Goal: Information Seeking & Learning: Learn about a topic

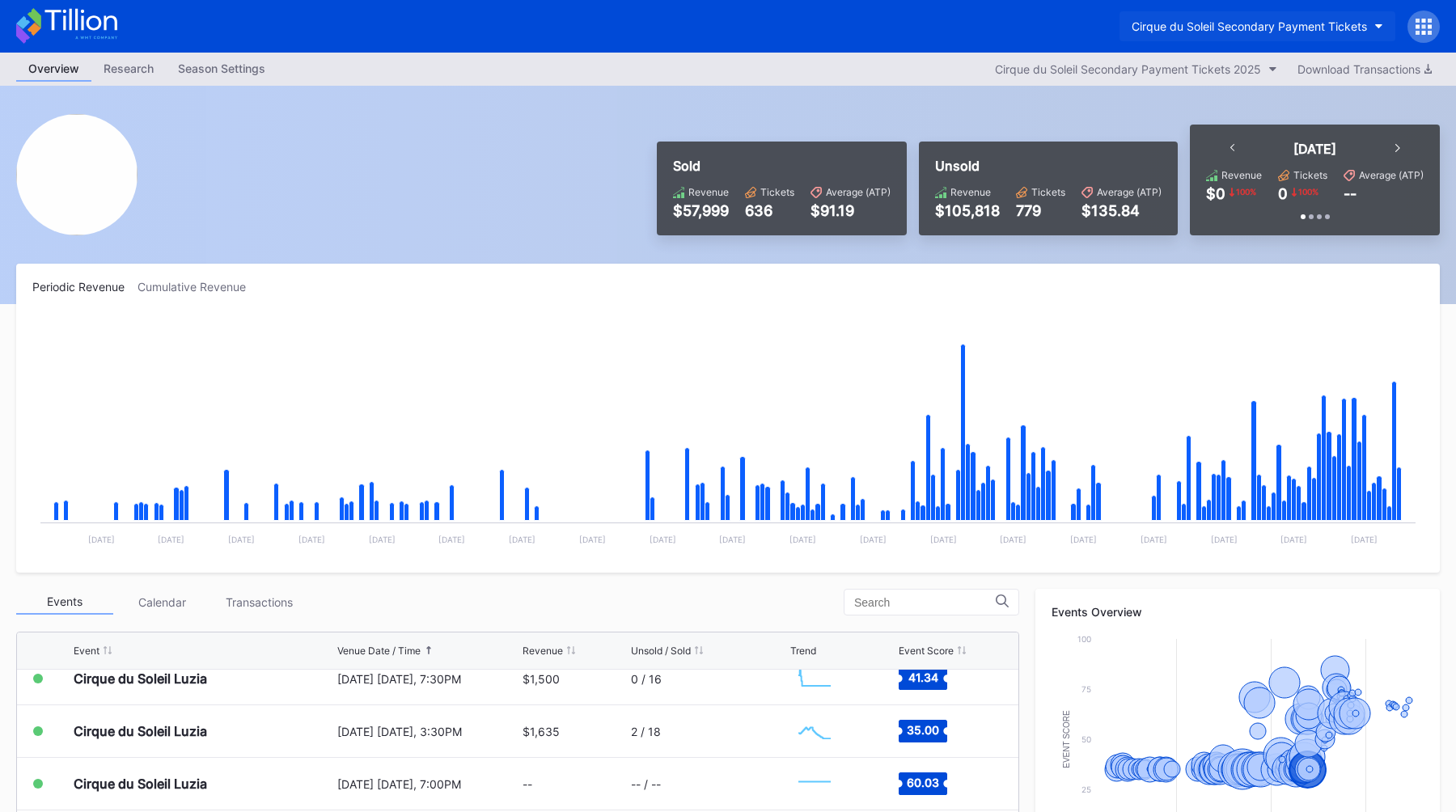
click at [1267, 17] on button "Cirque du Soleil Secondary Payment Tickets" at bounding box center [1257, 26] width 276 height 30
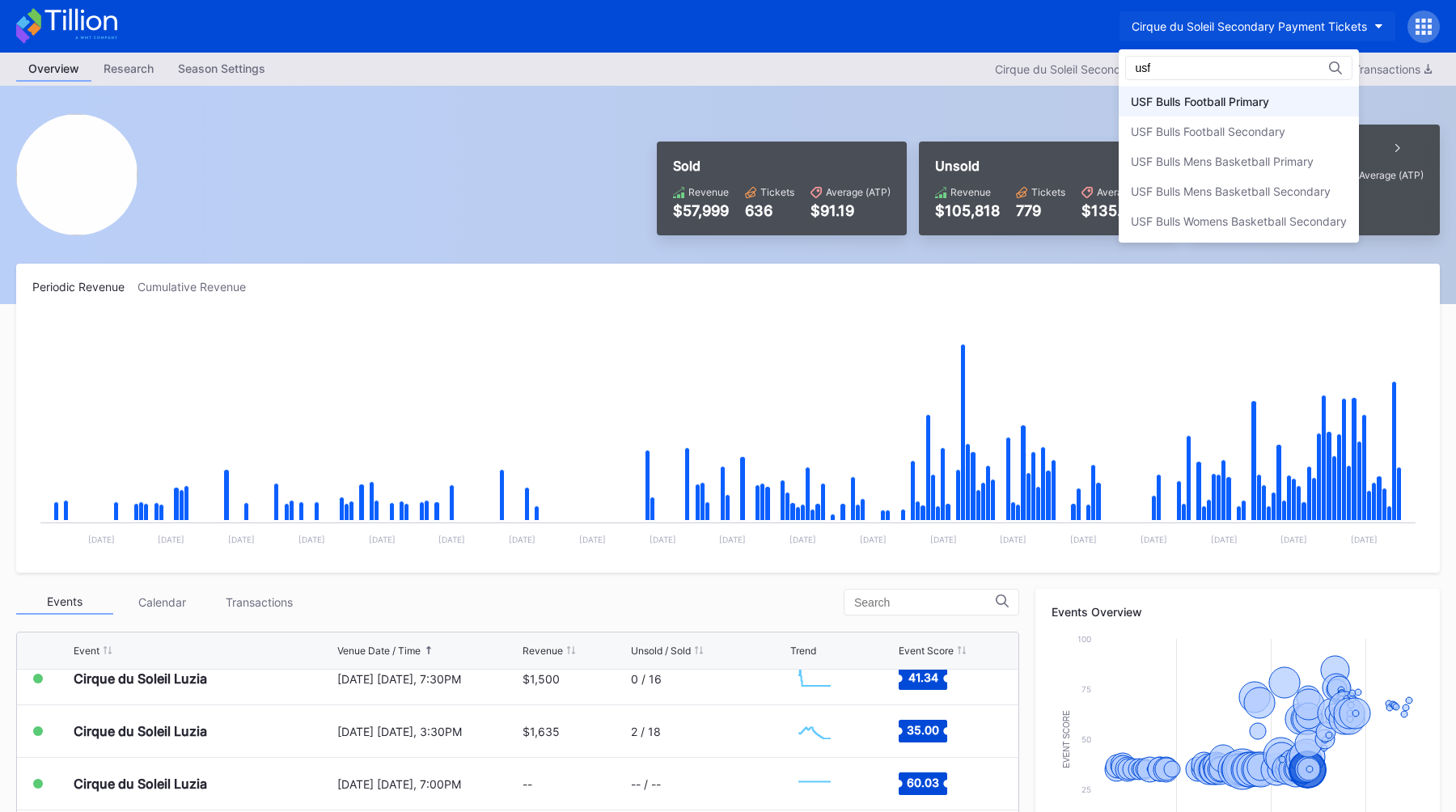
type input "usf"
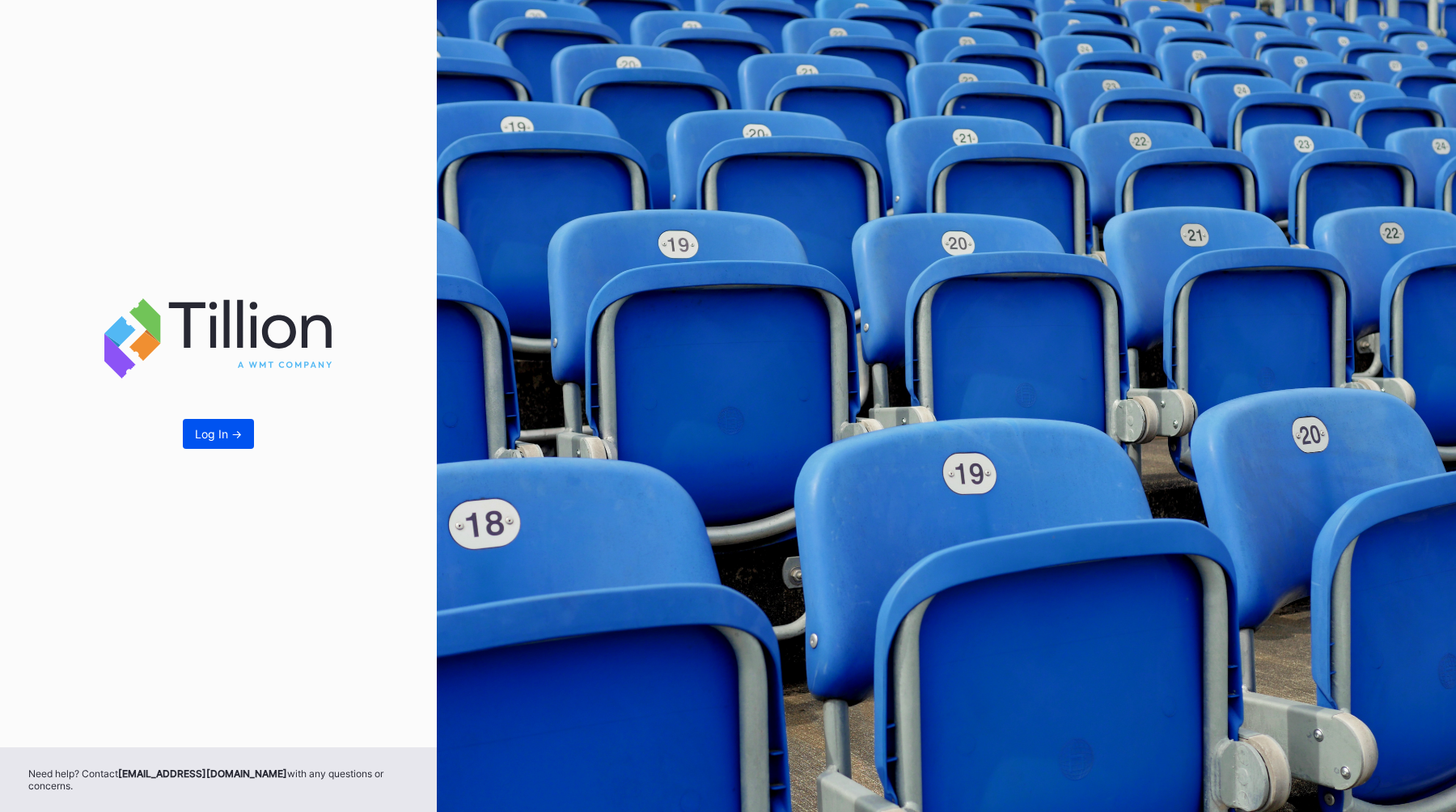
click at [213, 437] on div "Log In ->" at bounding box center [219, 434] width 47 height 14
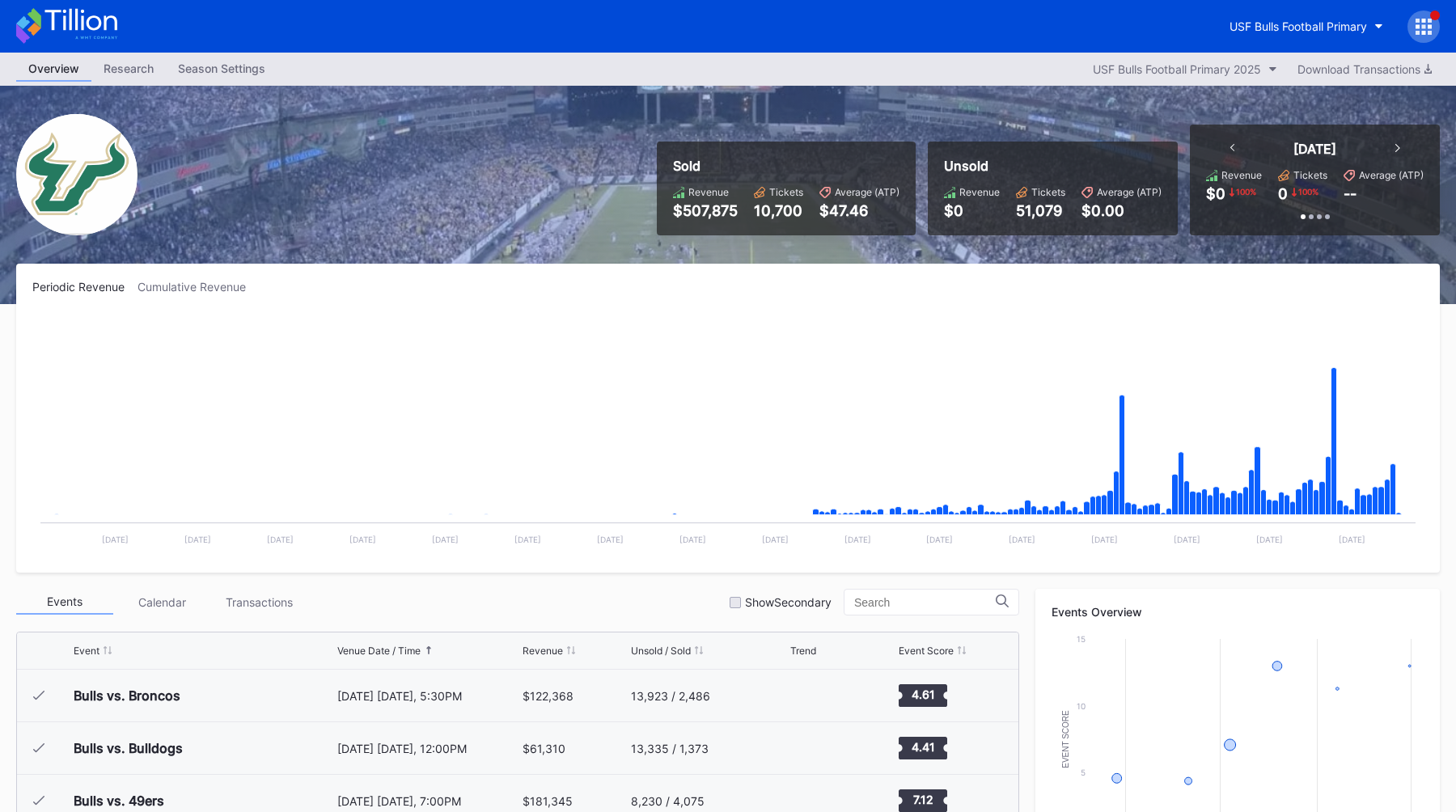
click at [445, 256] on div "Sold Revenue $507,875 Tickets 10,700 Average (ATP) $47.46 Unsold Revenue $0 Tic…" at bounding box center [728, 195] width 1456 height 219
click at [778, 98] on div "Sold Revenue $507,875 Tickets 10,700 Average (ATP) $47.46 Unsold Revenue $0 Tic…" at bounding box center [728, 195] width 1456 height 219
click at [1235, 19] on button "USF Bulls Football Primary" at bounding box center [1306, 26] width 178 height 30
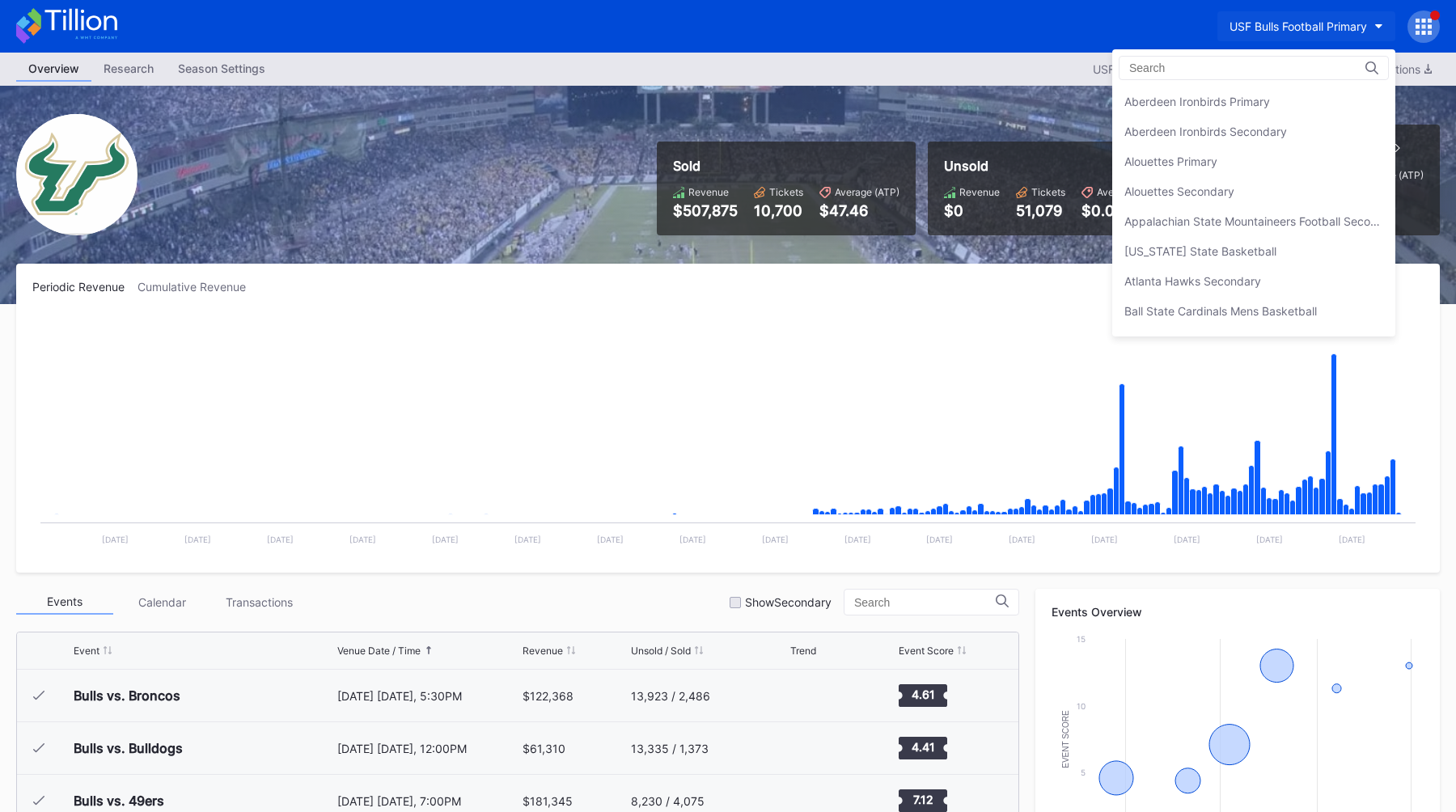
scroll to position [5447, 0]
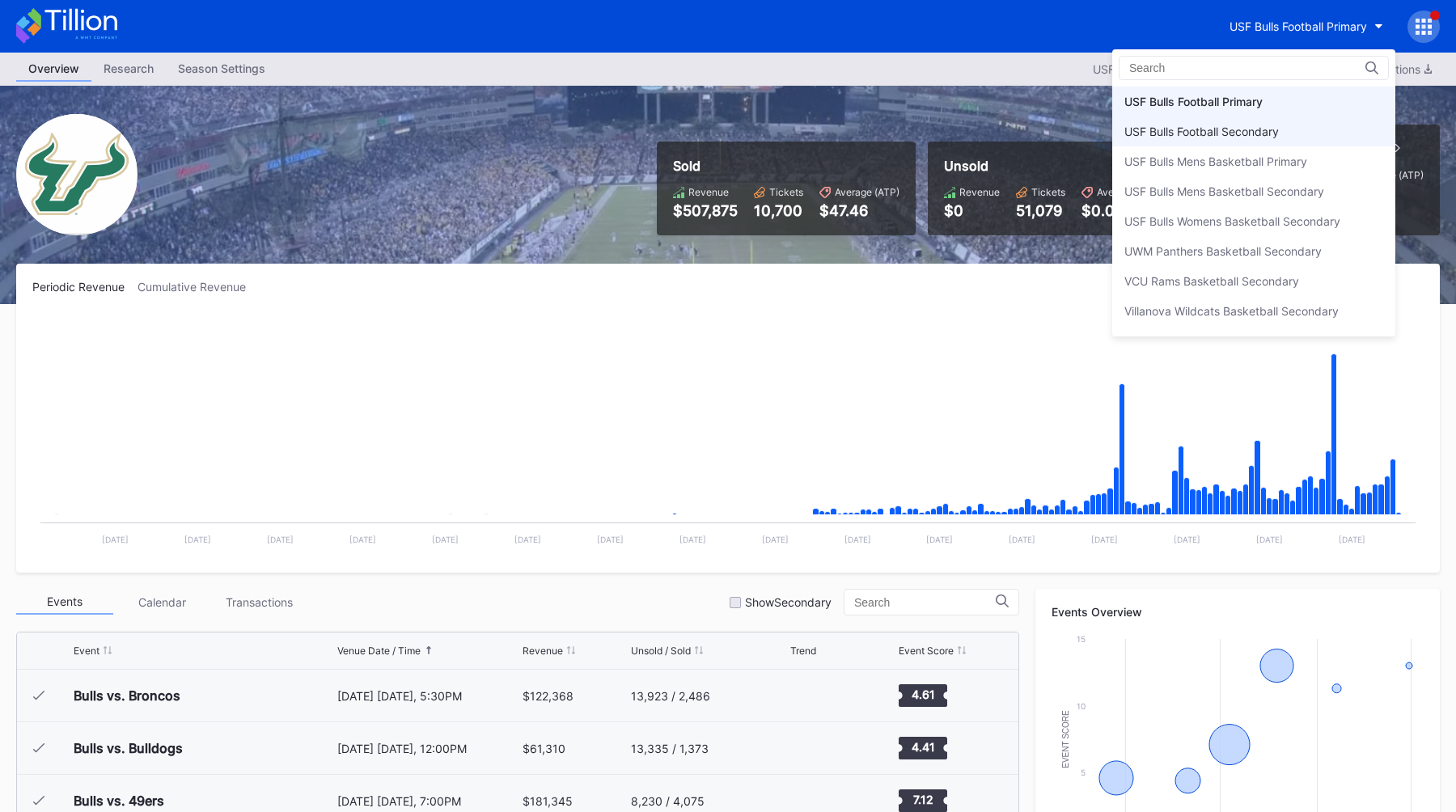
click at [1216, 122] on div "USF Bulls Football Secondary" at bounding box center [1253, 132] width 283 height 30
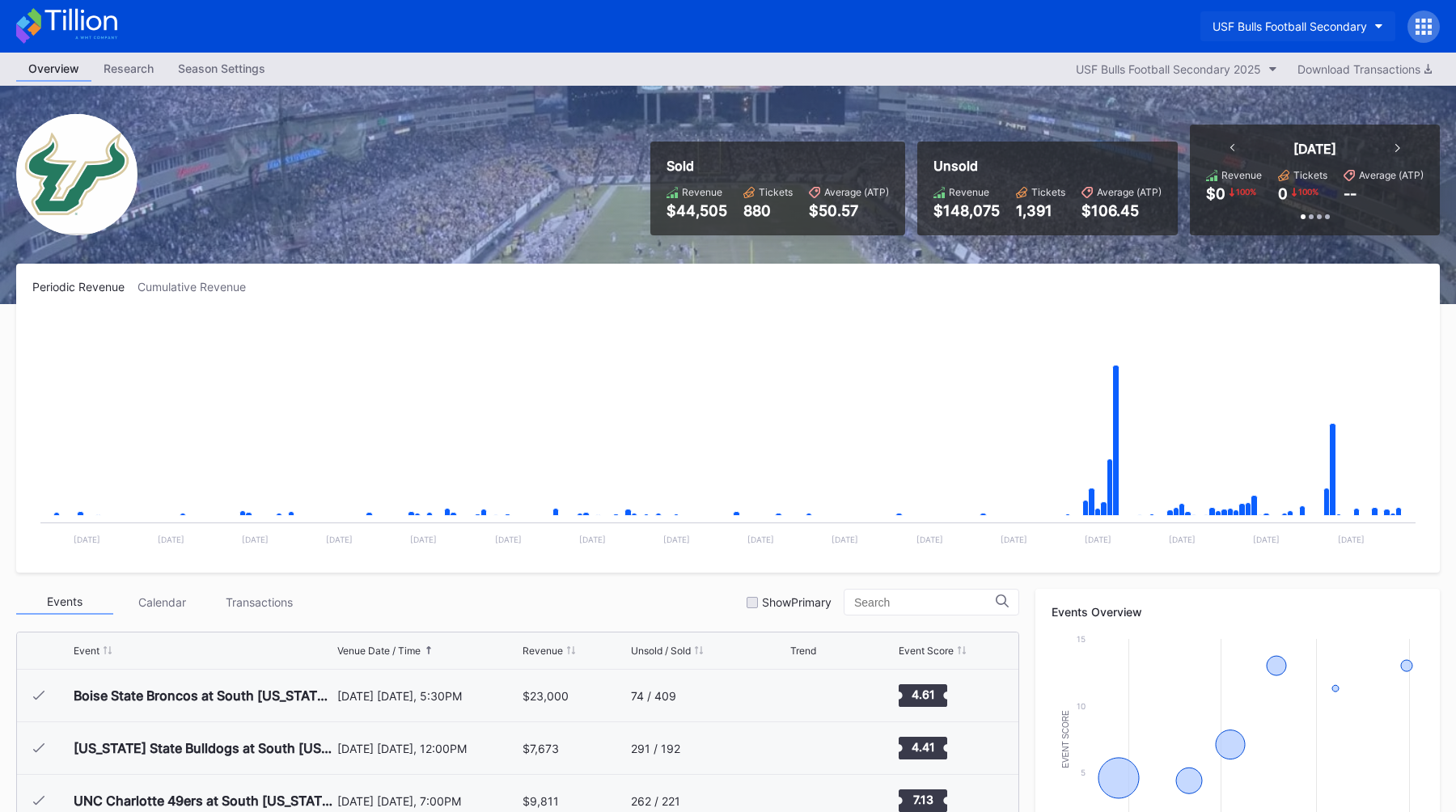
click at [1247, 21] on div "USF Bulls Football Secondary" at bounding box center [1290, 26] width 154 height 14
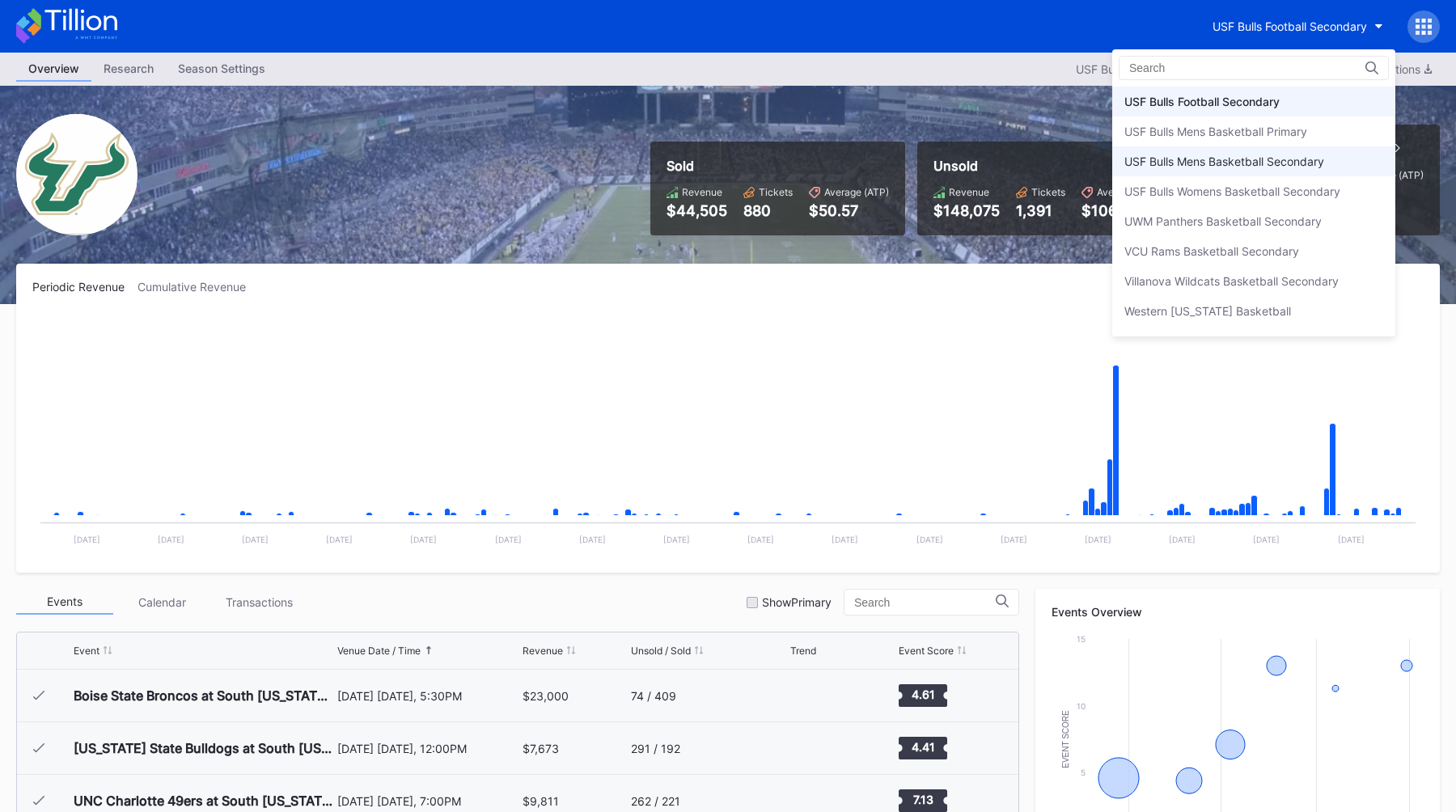
scroll to position [5437, 0]
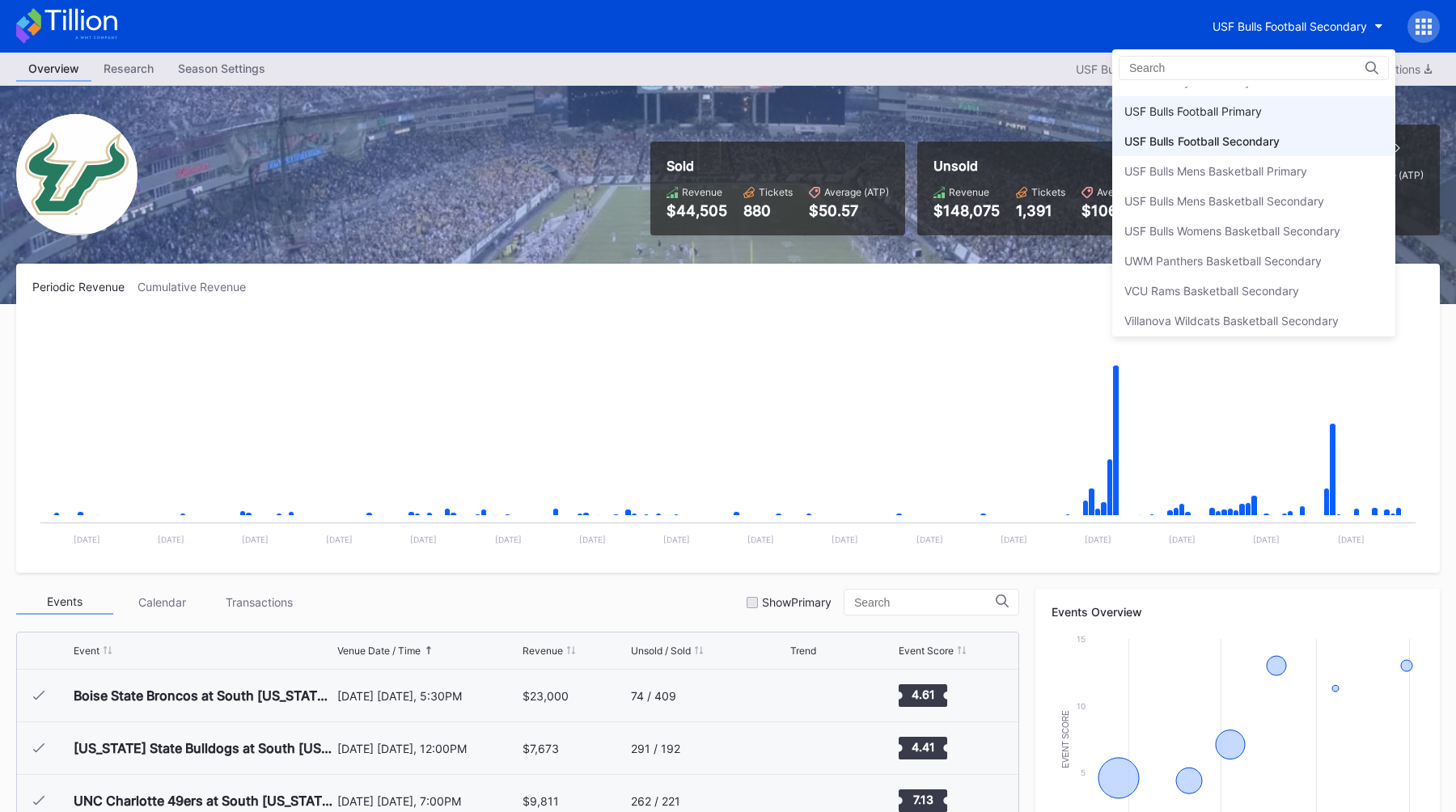
click at [1158, 113] on div "USF Bulls Football Primary" at bounding box center [1192, 111] width 137 height 14
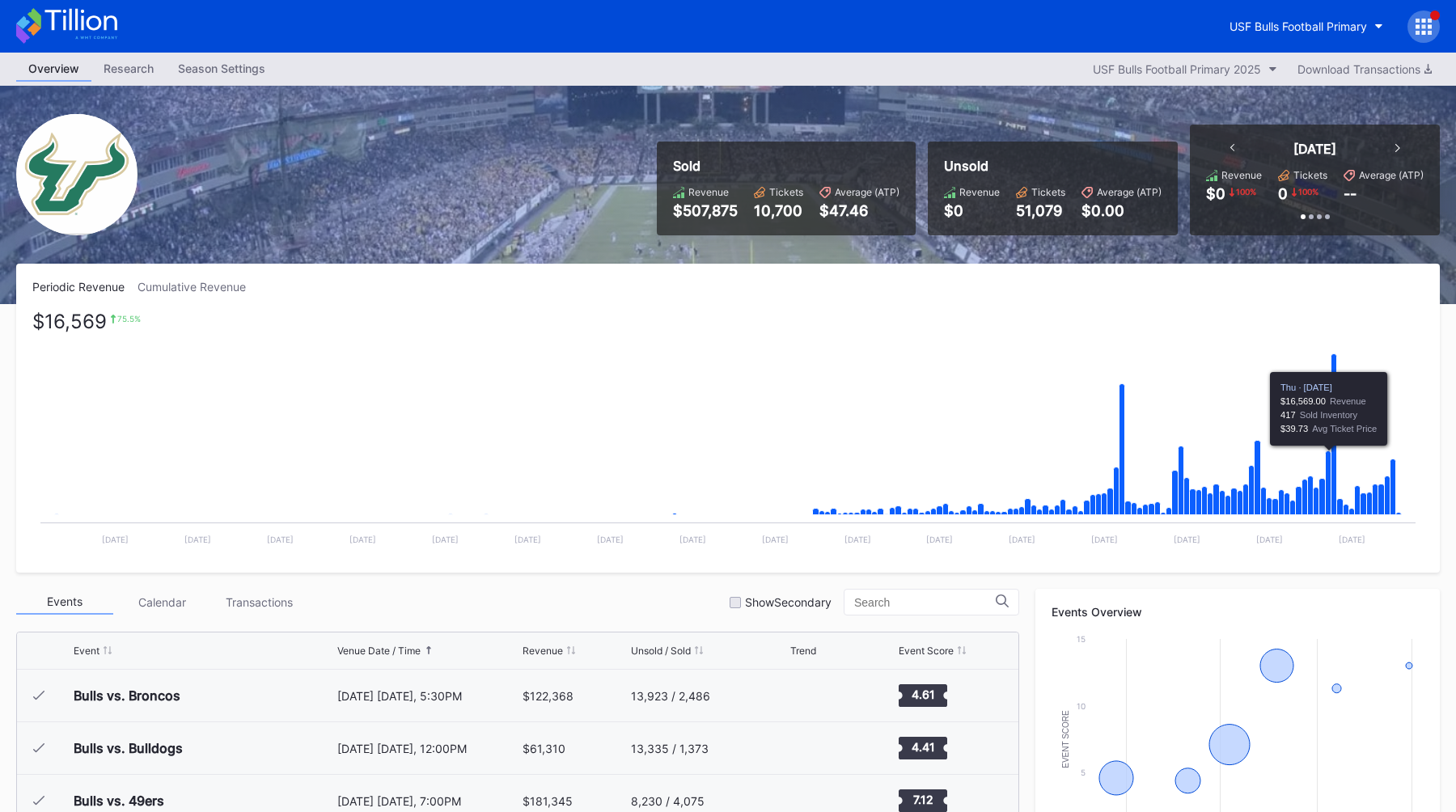
click at [519, 334] on rect "Chart title" at bounding box center [728, 435] width 1392 height 243
click at [1305, 36] on button "USF Bulls Football Primary" at bounding box center [1306, 26] width 178 height 30
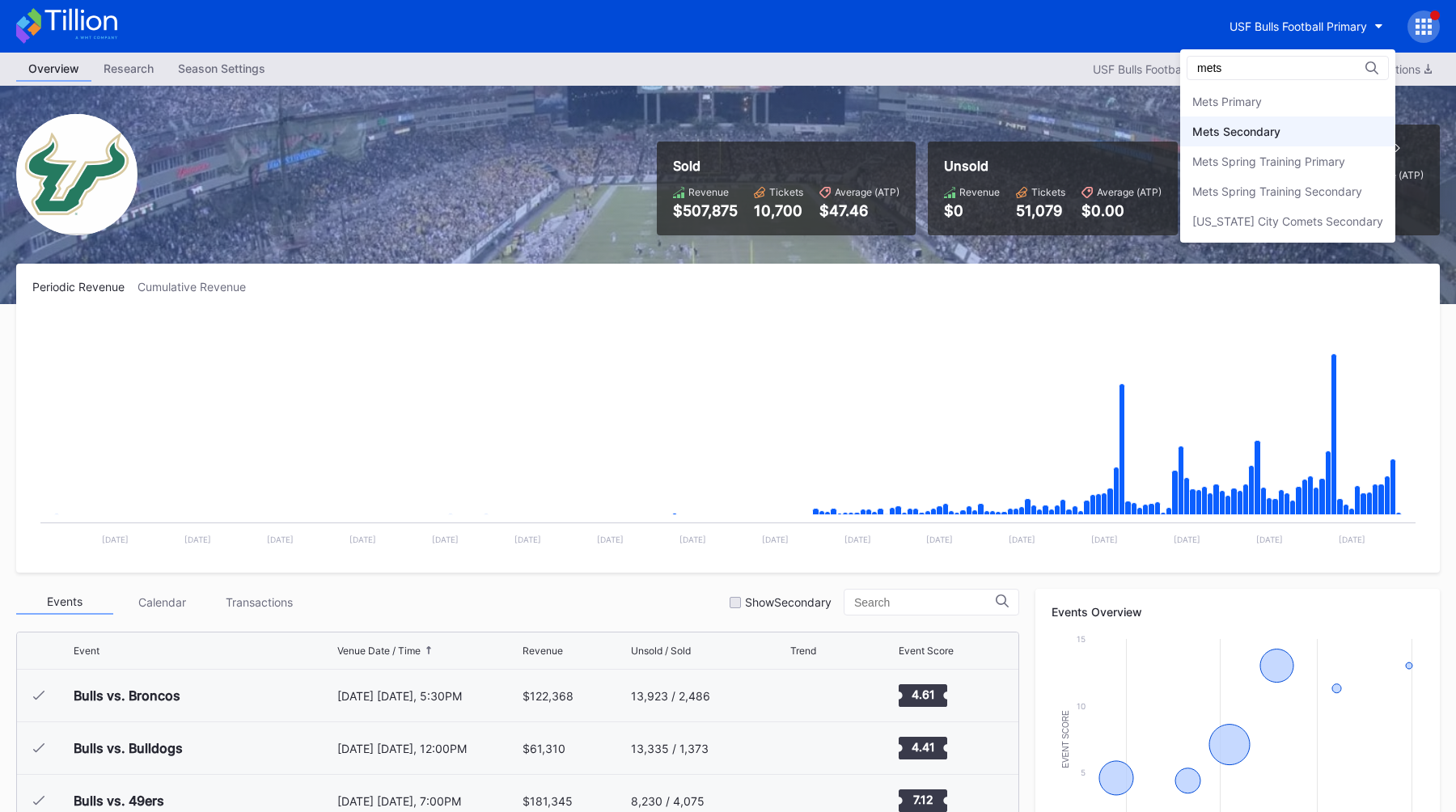
type input "mets"
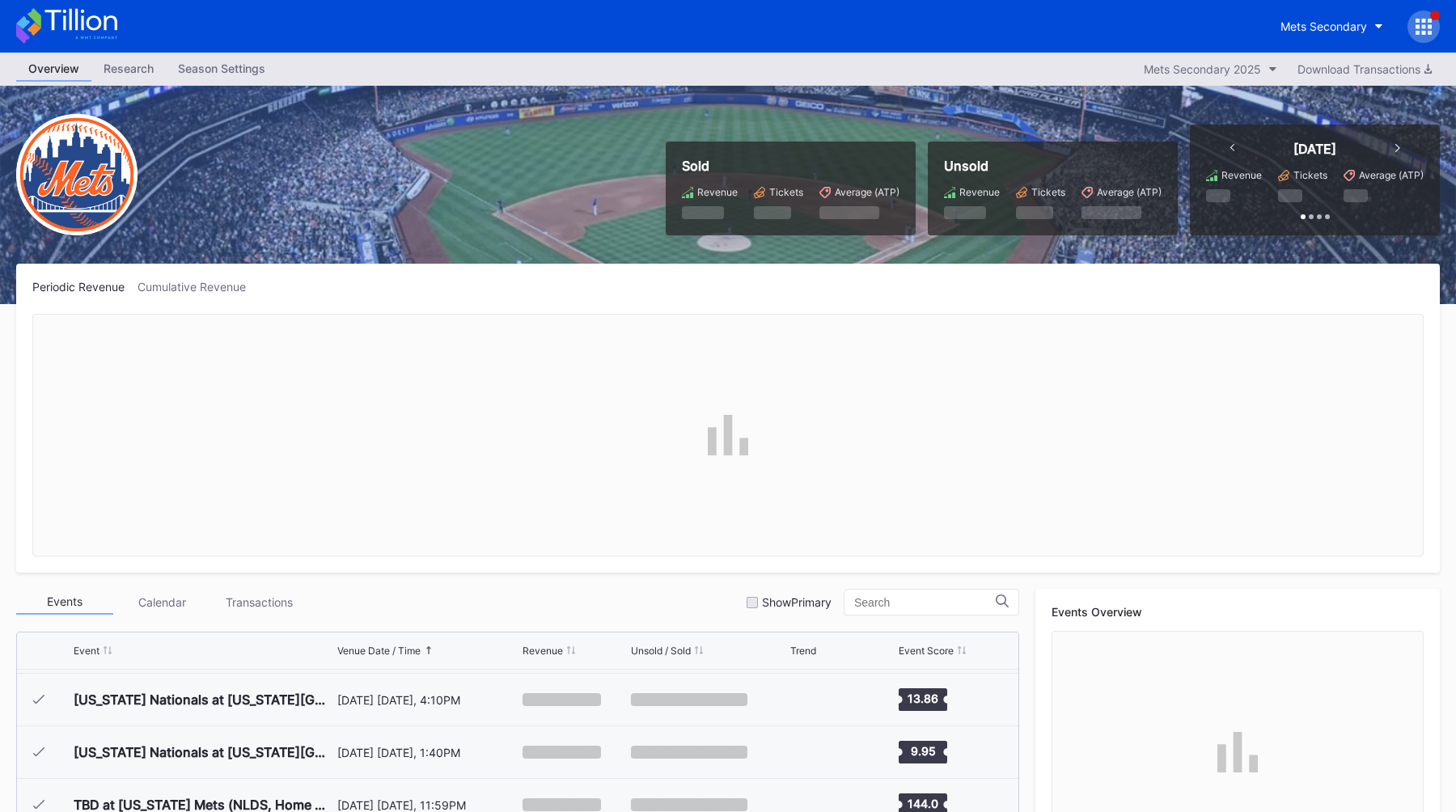
scroll to position [411, 0]
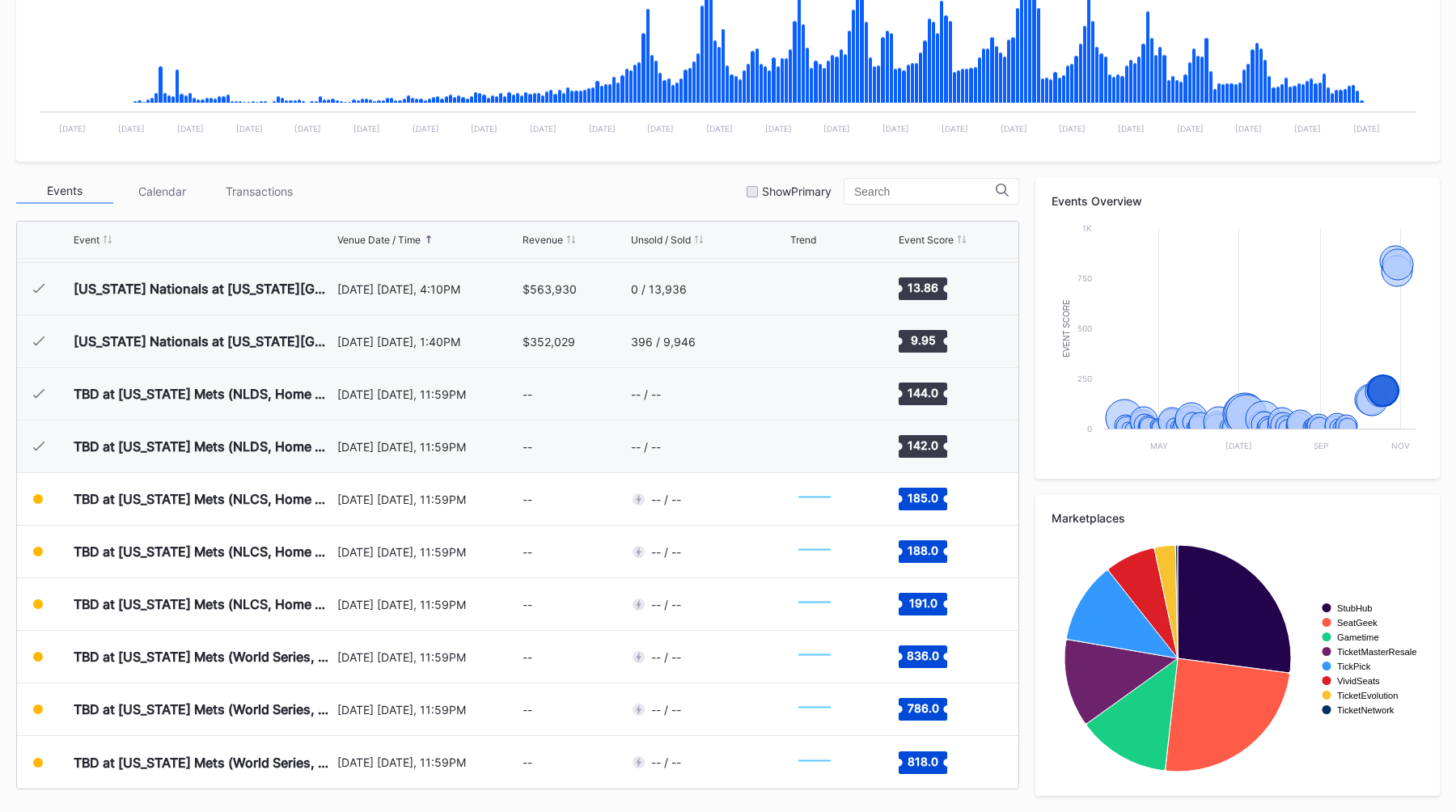
click at [5, 576] on div "Periodic Revenue Cumulative Revenue Created with Highcharts 11.2.0 Chart title …" at bounding box center [728, 332] width 1456 height 960
click at [689, 200] on div "Events Calendar Transactions Show Primary" at bounding box center [517, 191] width 1003 height 27
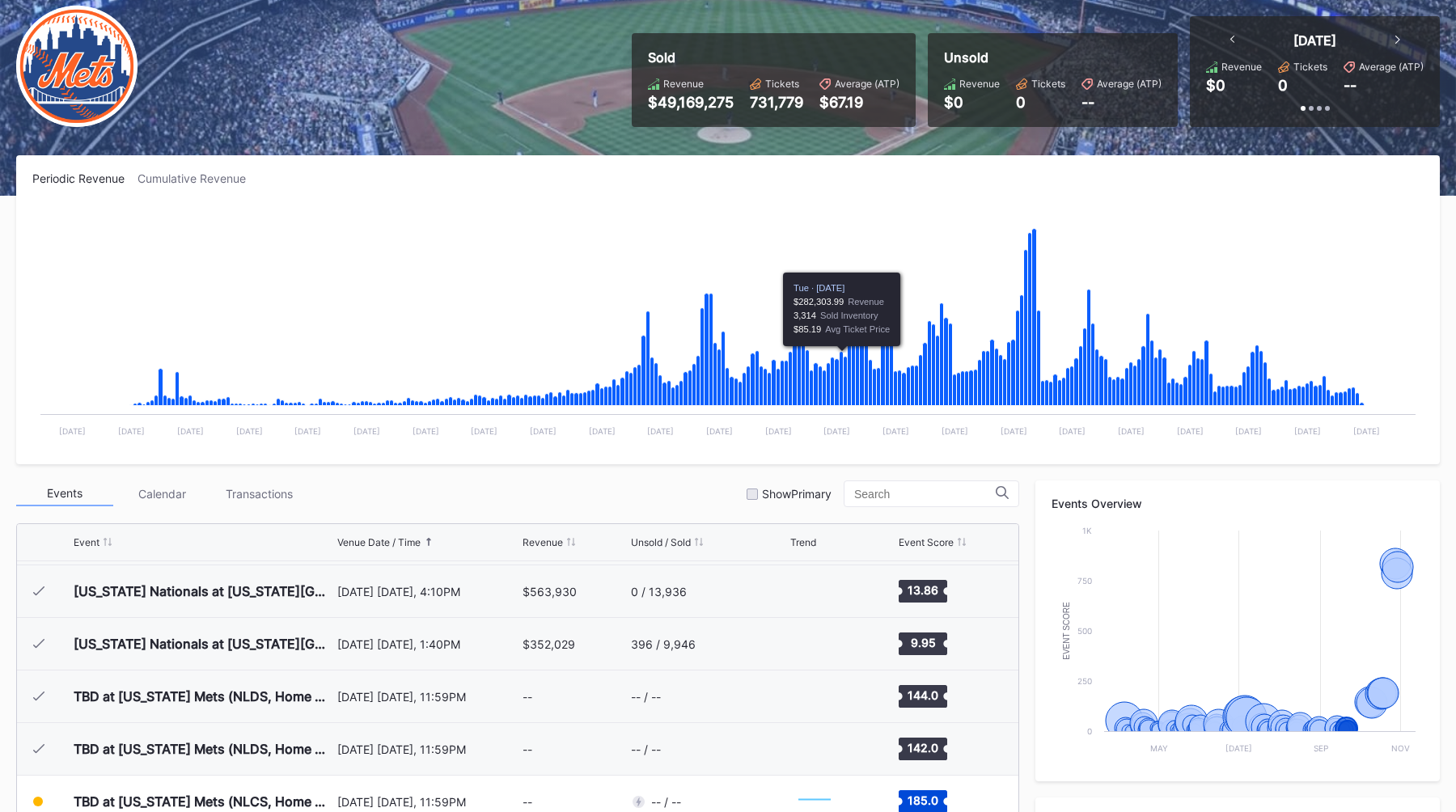
scroll to position [0, 0]
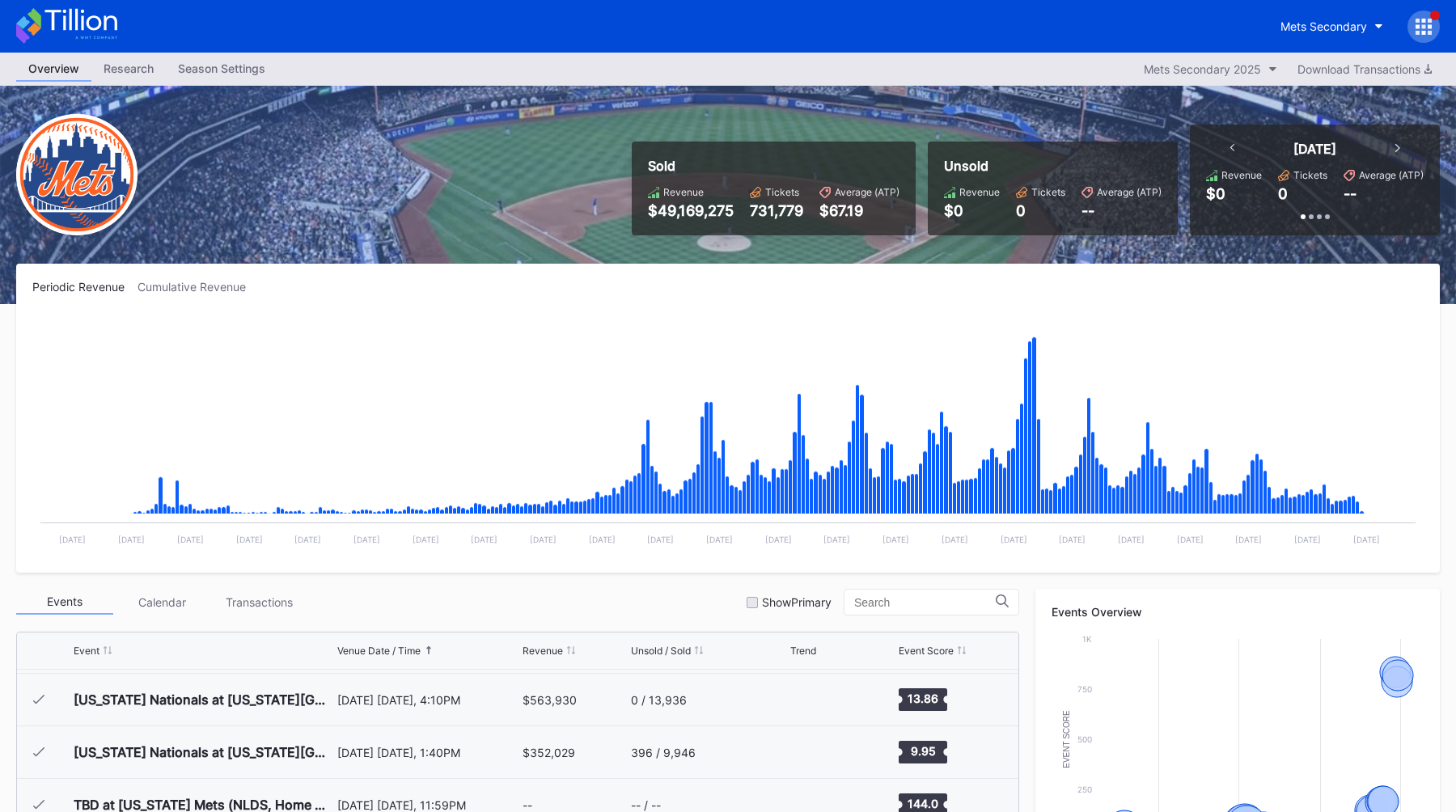
click at [1419, 33] on icon at bounding box center [1418, 33] width 4 height 4
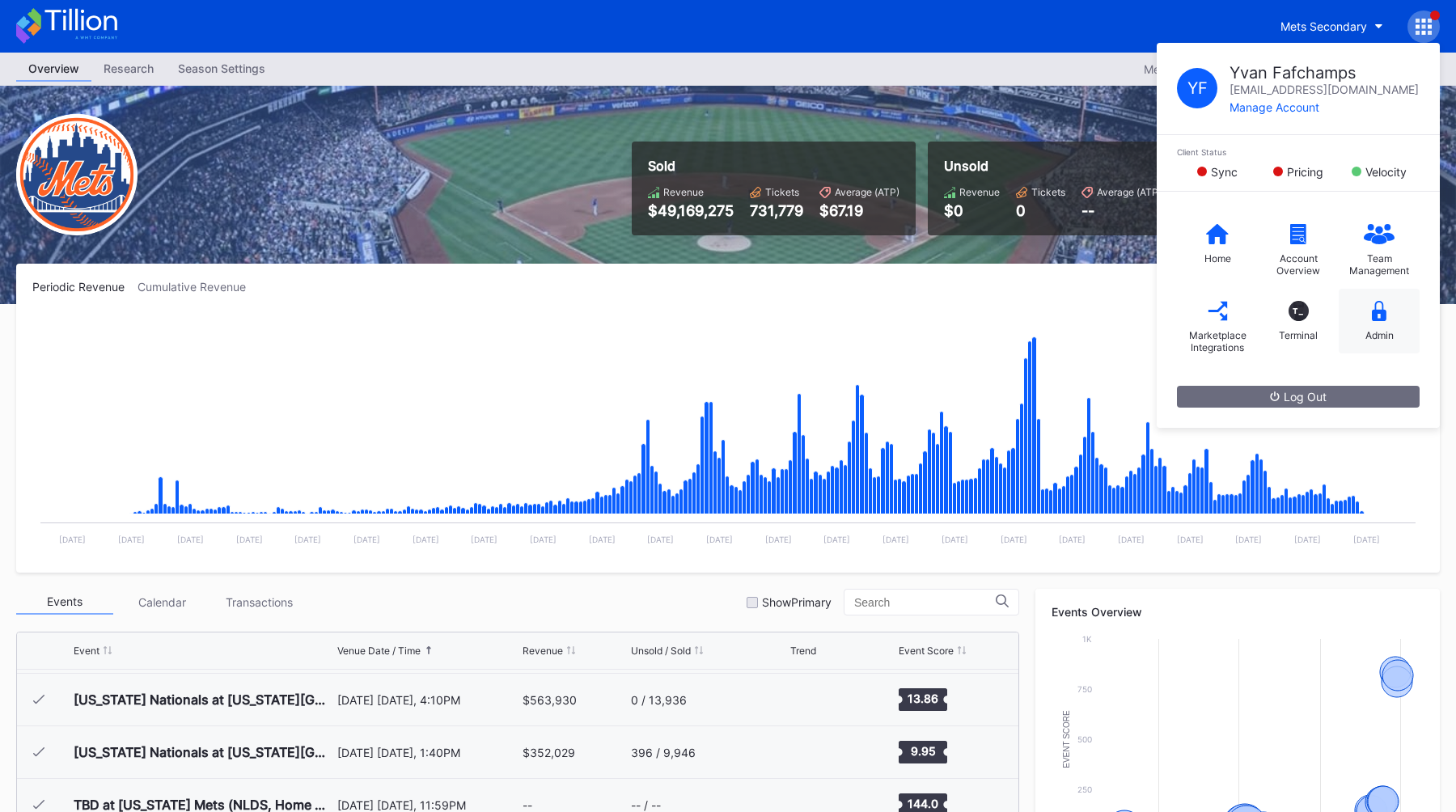
click at [1378, 346] on div "Admin" at bounding box center [1379, 321] width 81 height 64
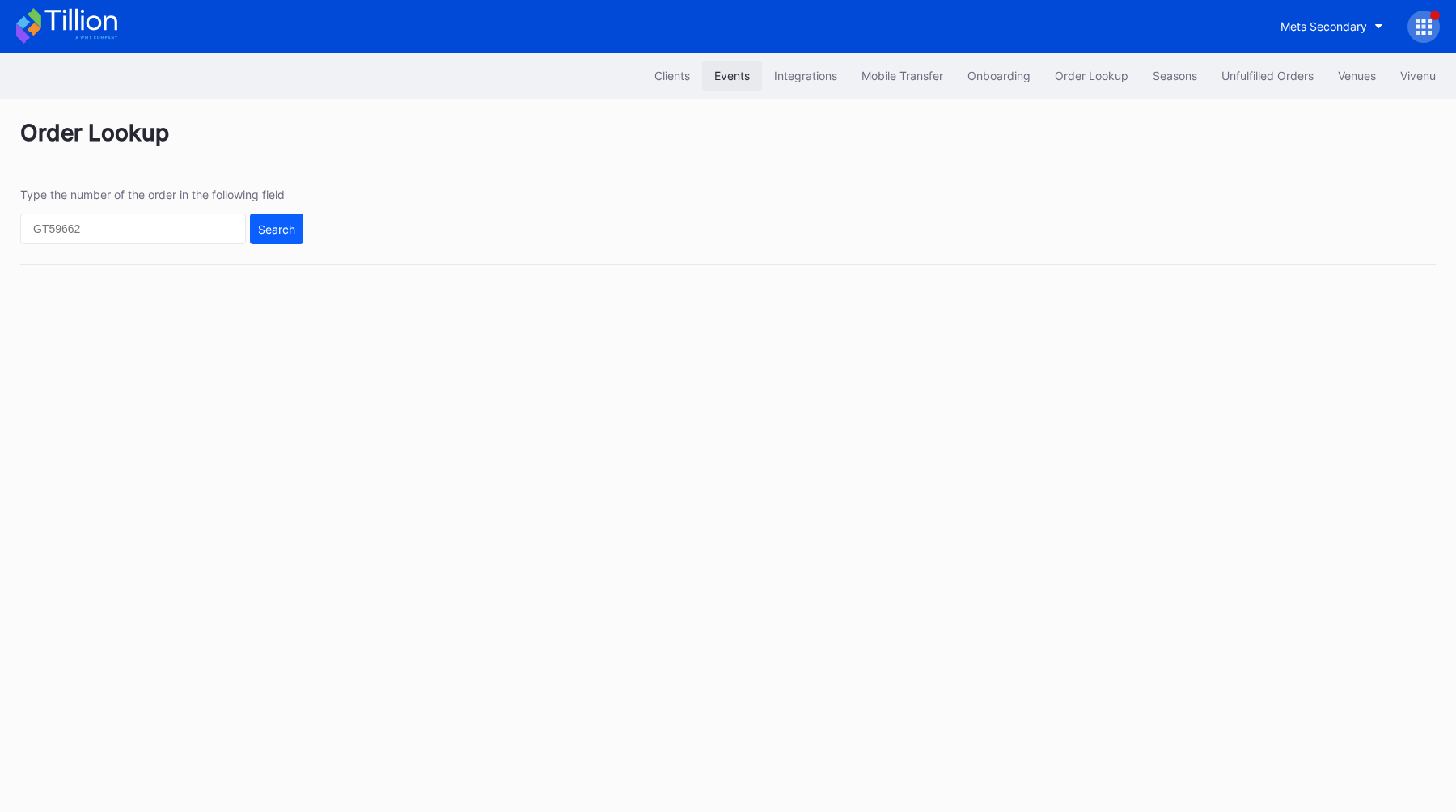
click at [727, 77] on div "Events" at bounding box center [732, 76] width 36 height 14
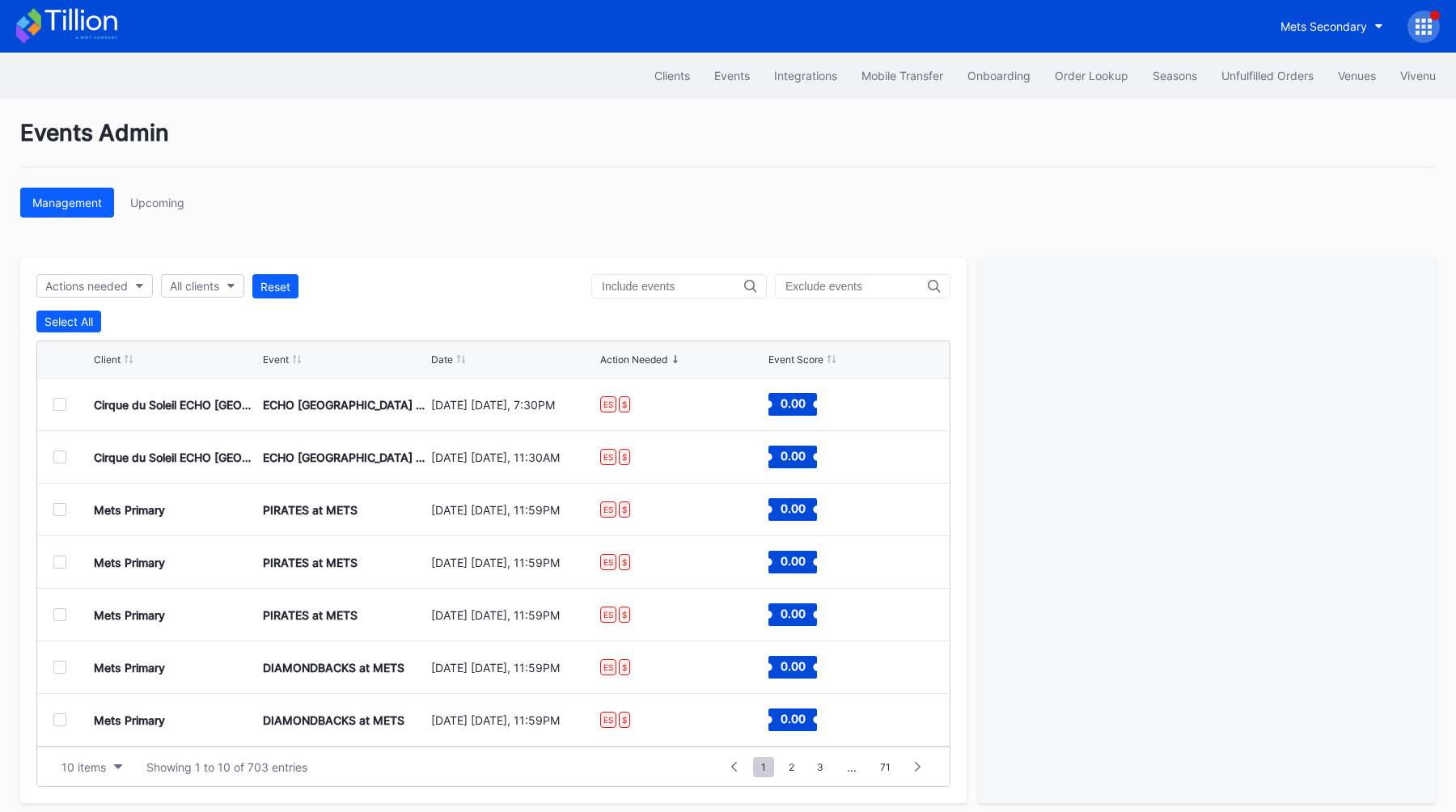
click at [415, 156] on div "Events Admin" at bounding box center [728, 143] width 1416 height 49
click at [205, 300] on div "Actions needed All clients Reset Select All Client Event Date Action Needed Eve…" at bounding box center [493, 530] width 947 height 545
click at [211, 286] on div "All clients" at bounding box center [194, 286] width 50 height 14
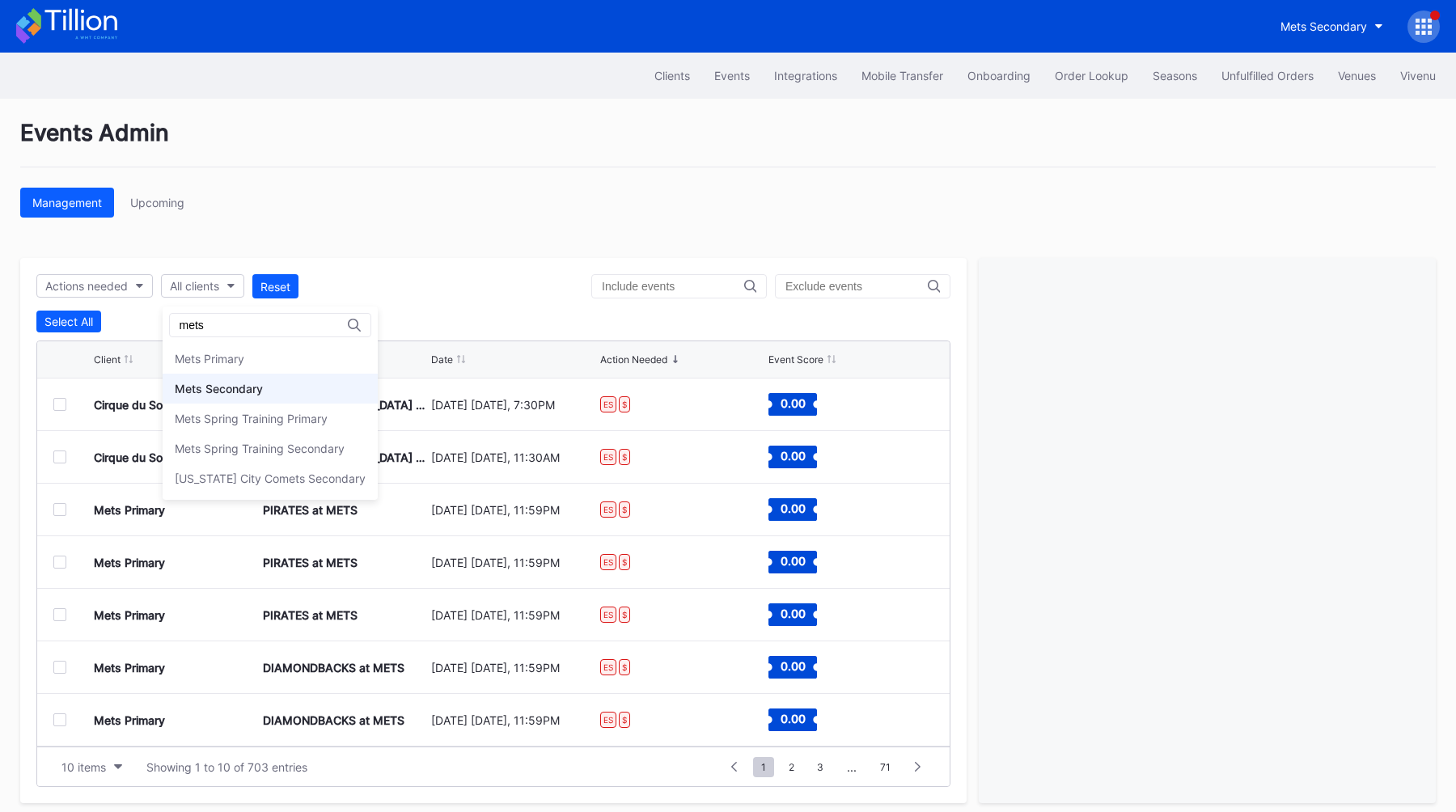
type input "mets"
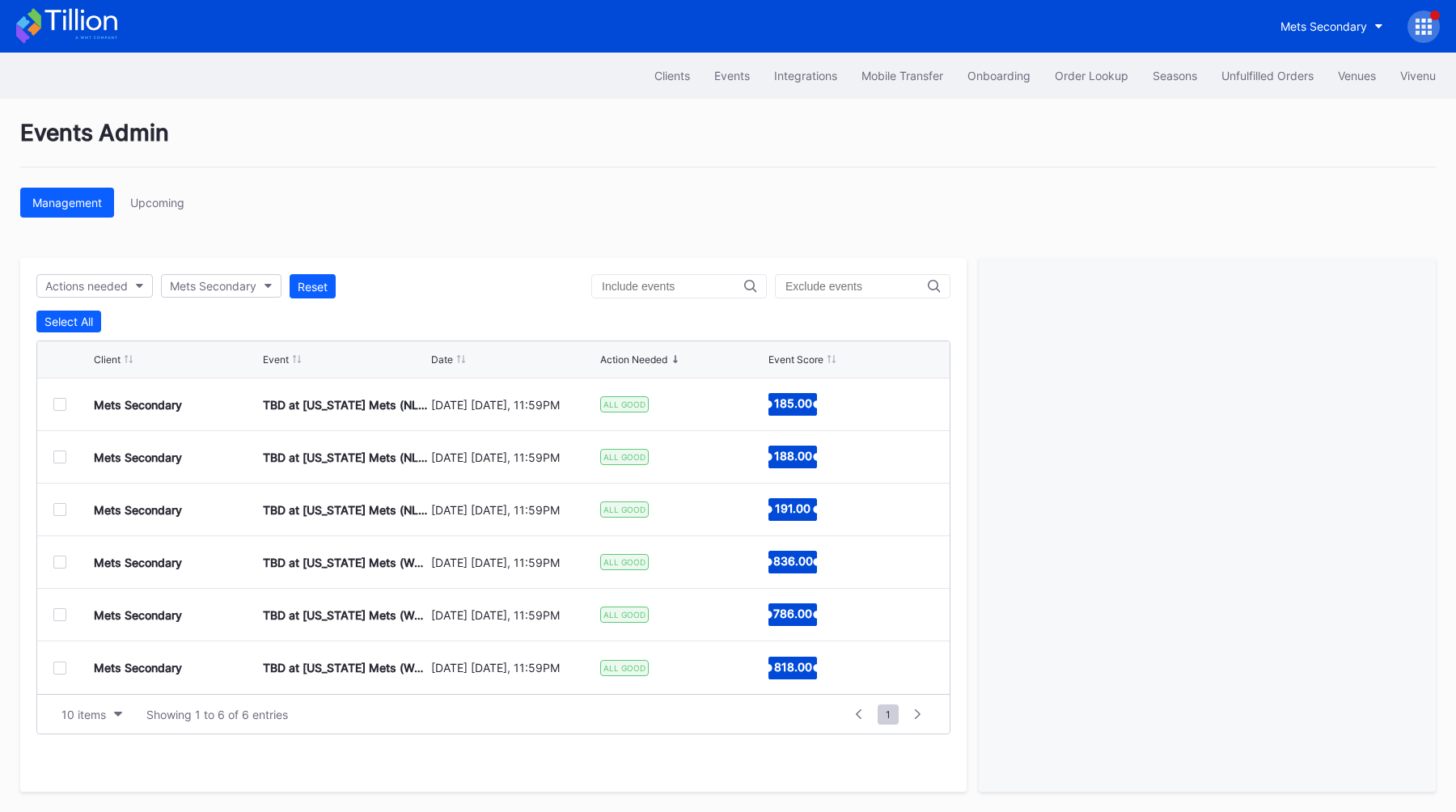
click at [278, 359] on div "Event" at bounding box center [276, 359] width 26 height 12
click at [63, 329] on button "Select All" at bounding box center [68, 321] width 64 height 21
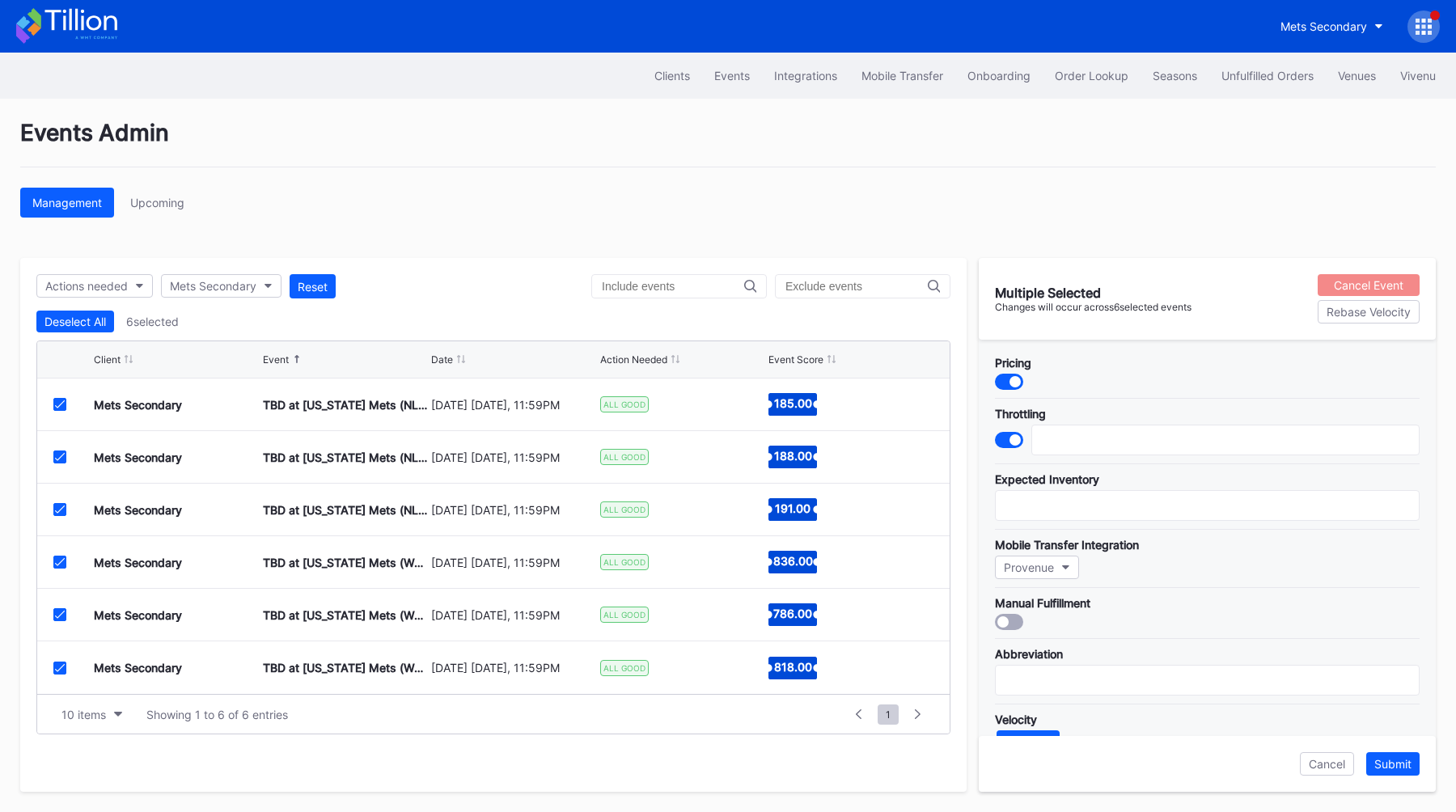
click at [1338, 285] on div "Cancel Event" at bounding box center [1368, 285] width 69 height 14
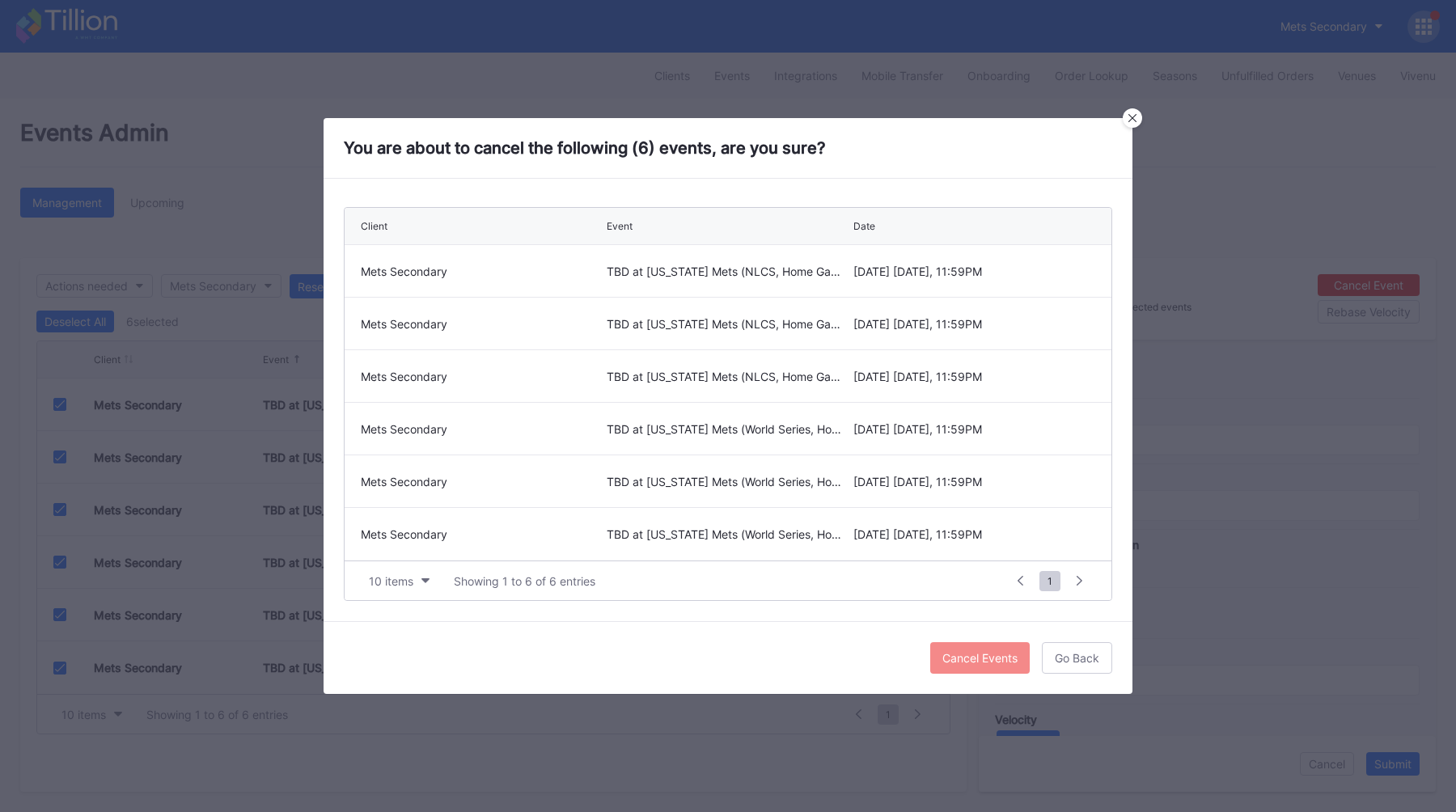
click at [940, 656] on button "Cancel Events" at bounding box center [979, 658] width 99 height 32
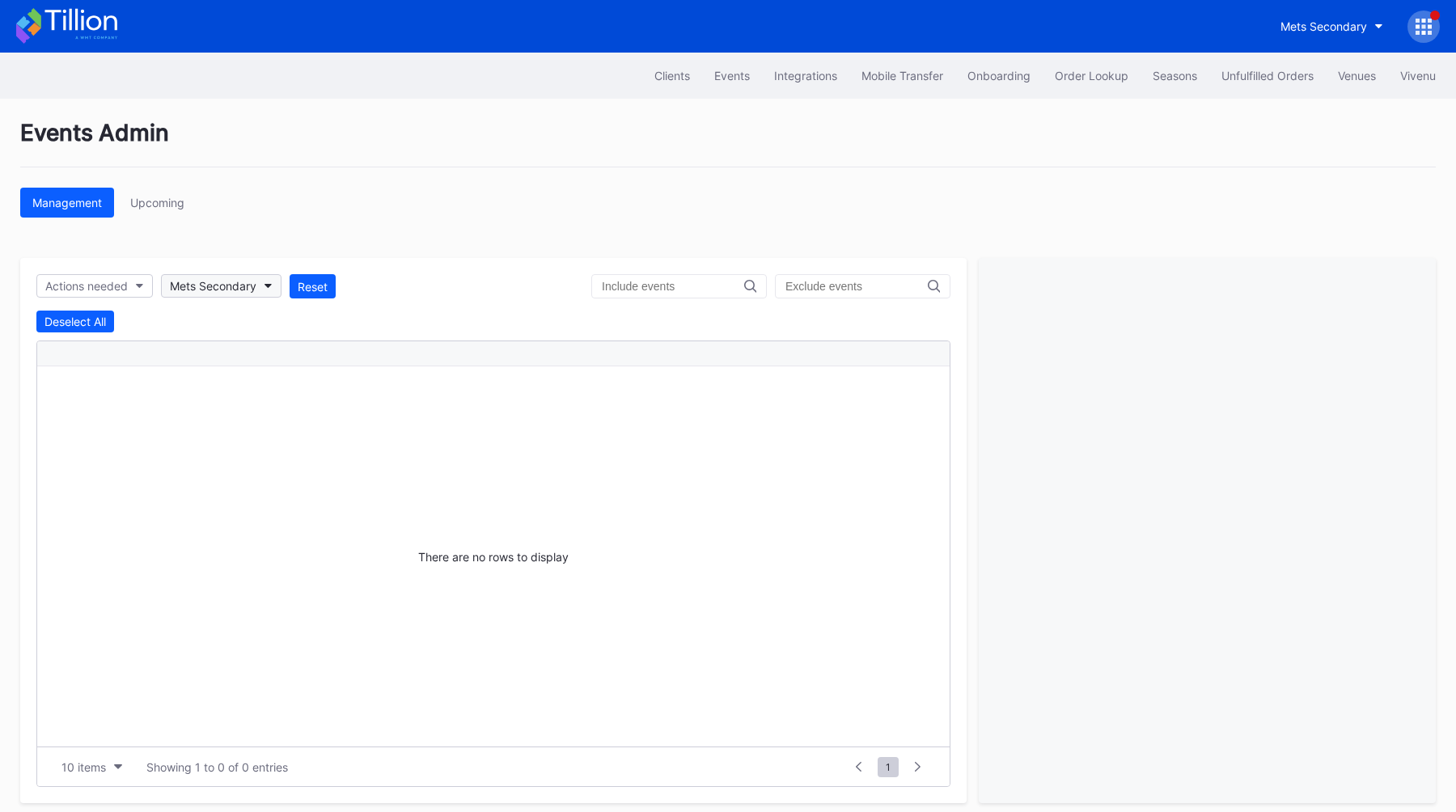
click at [232, 281] on div "Mets Secondary" at bounding box center [213, 286] width 87 height 14
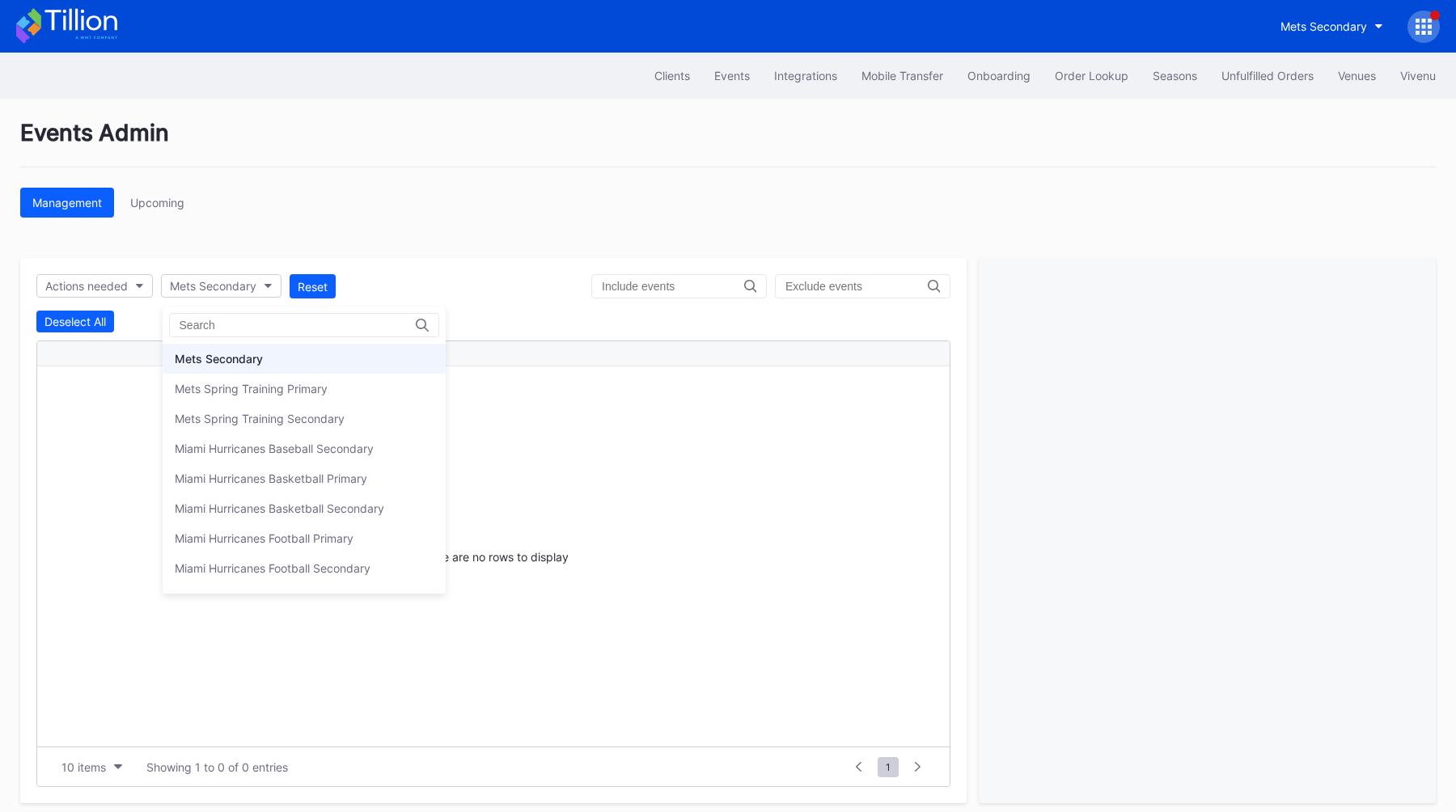
scroll to position [2512, 0]
click at [244, 359] on div "Mets Primary" at bounding box center [209, 361] width 69 height 14
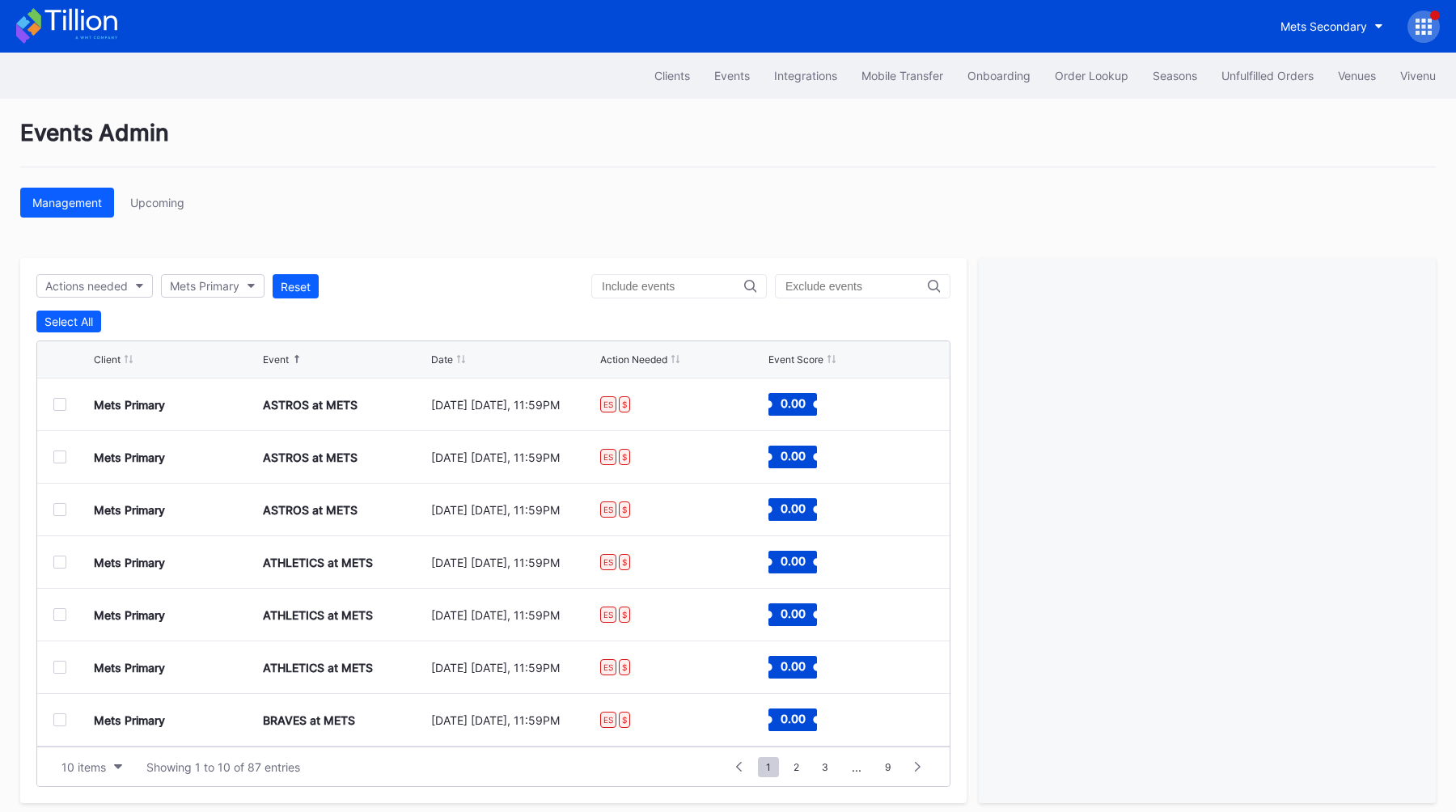
click at [449, 264] on div "Actions needed Mets Primary Reset Select All Client Event Date Action Needed Ev…" at bounding box center [493, 530] width 947 height 545
click at [438, 352] on div "Client Event Date Action Needed Event Score" at bounding box center [493, 360] width 912 height 37
click at [439, 355] on div "Date" at bounding box center [441, 359] width 21 height 12
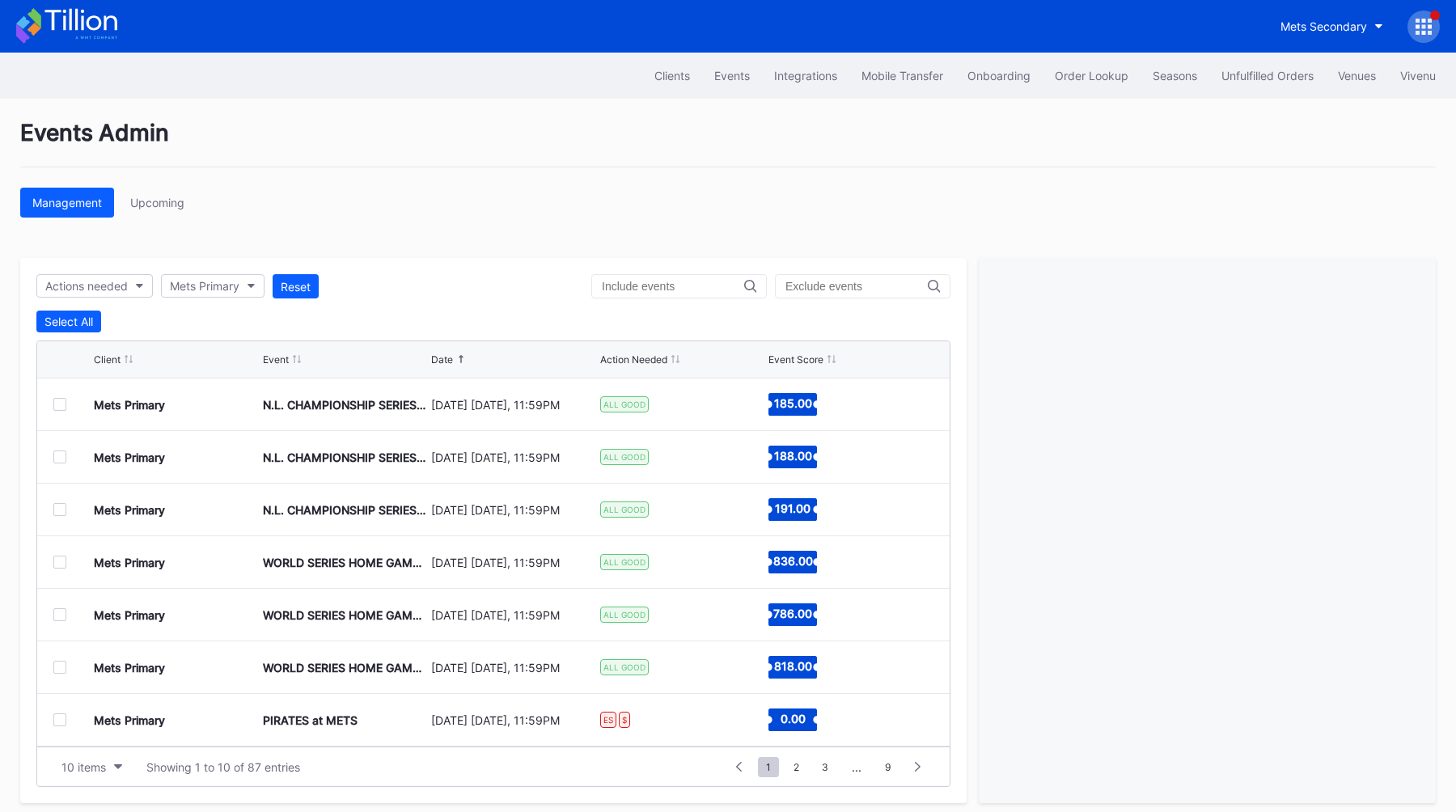
click at [55, 405] on div at bounding box center [60, 405] width 13 height 13
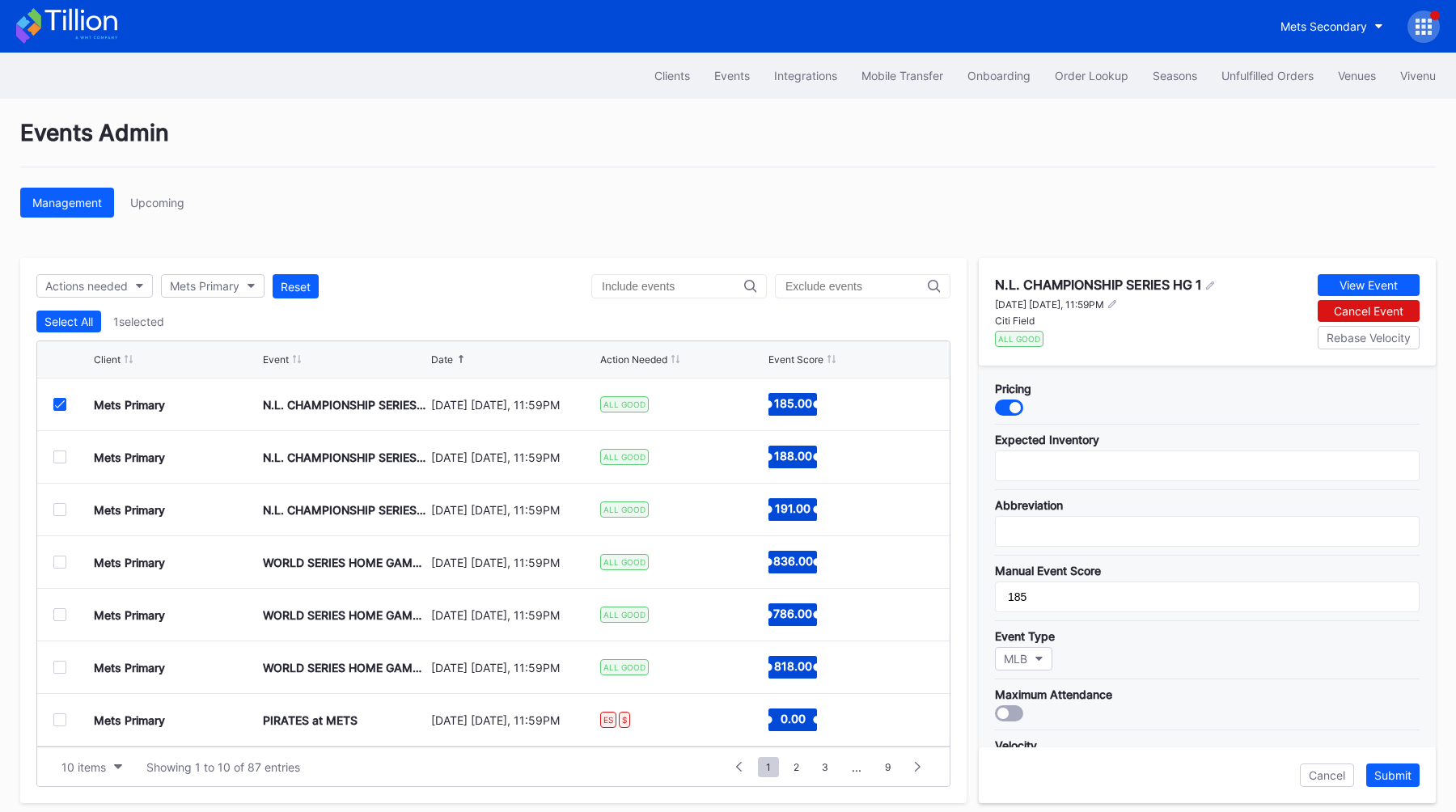
click at [60, 455] on div at bounding box center [60, 457] width 13 height 13
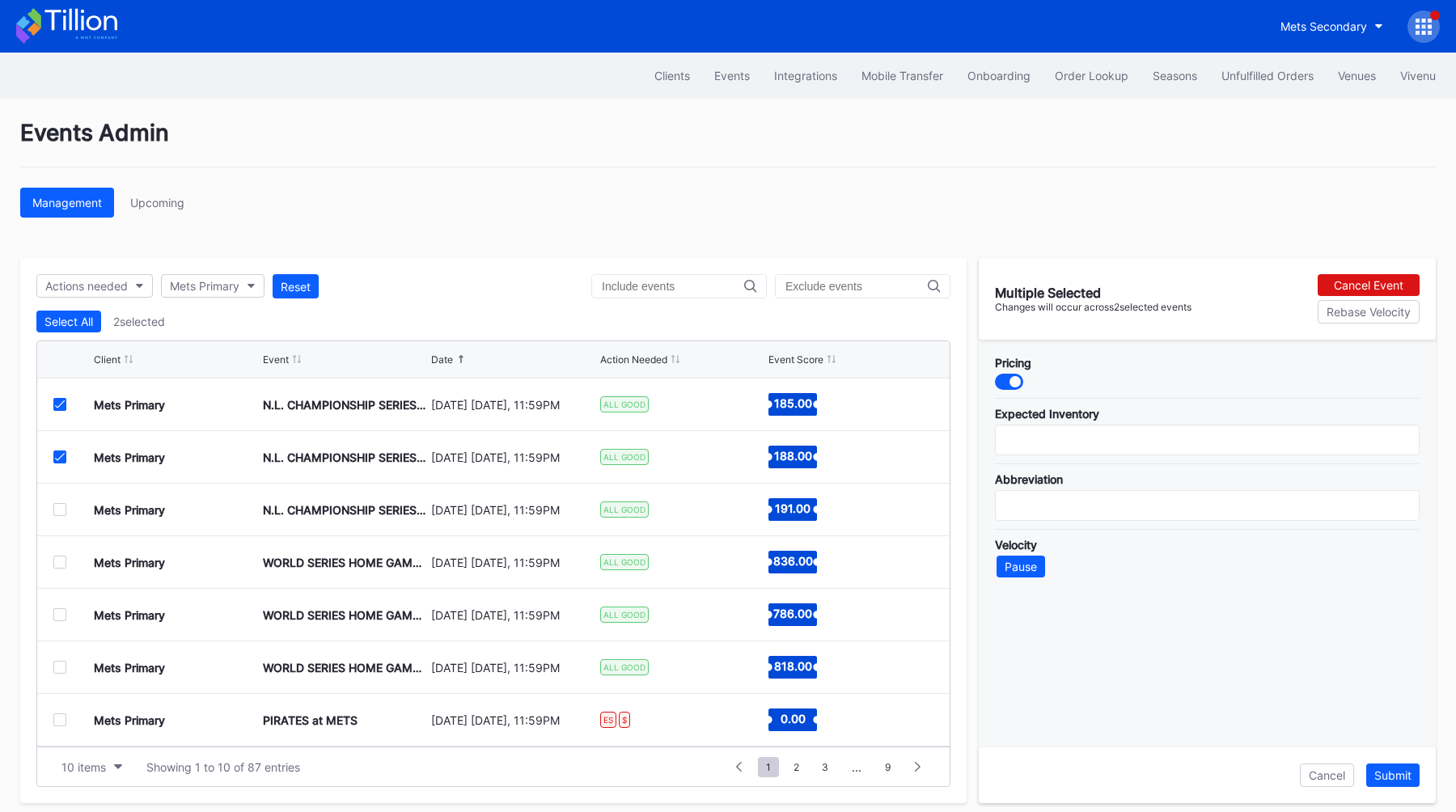
click at [60, 508] on div at bounding box center [60, 509] width 13 height 13
click at [60, 559] on div at bounding box center [60, 563] width 13 height 13
click at [63, 615] on div at bounding box center [60, 615] width 13 height 13
click at [63, 671] on div at bounding box center [60, 667] width 13 height 13
click at [1339, 278] on div "Cancel Event" at bounding box center [1368, 285] width 69 height 14
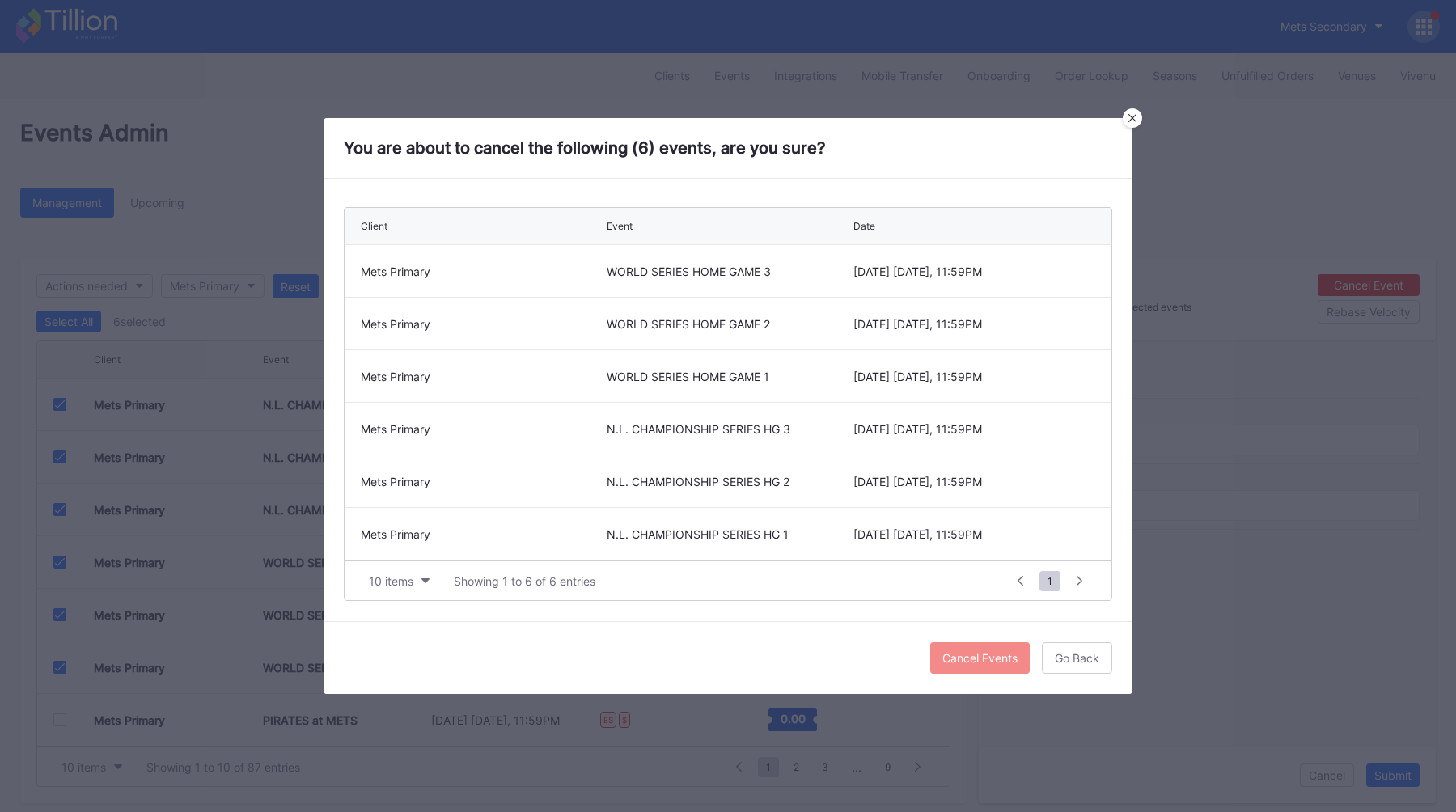
click at [961, 659] on div "Cancel Events" at bounding box center [979, 658] width 76 height 14
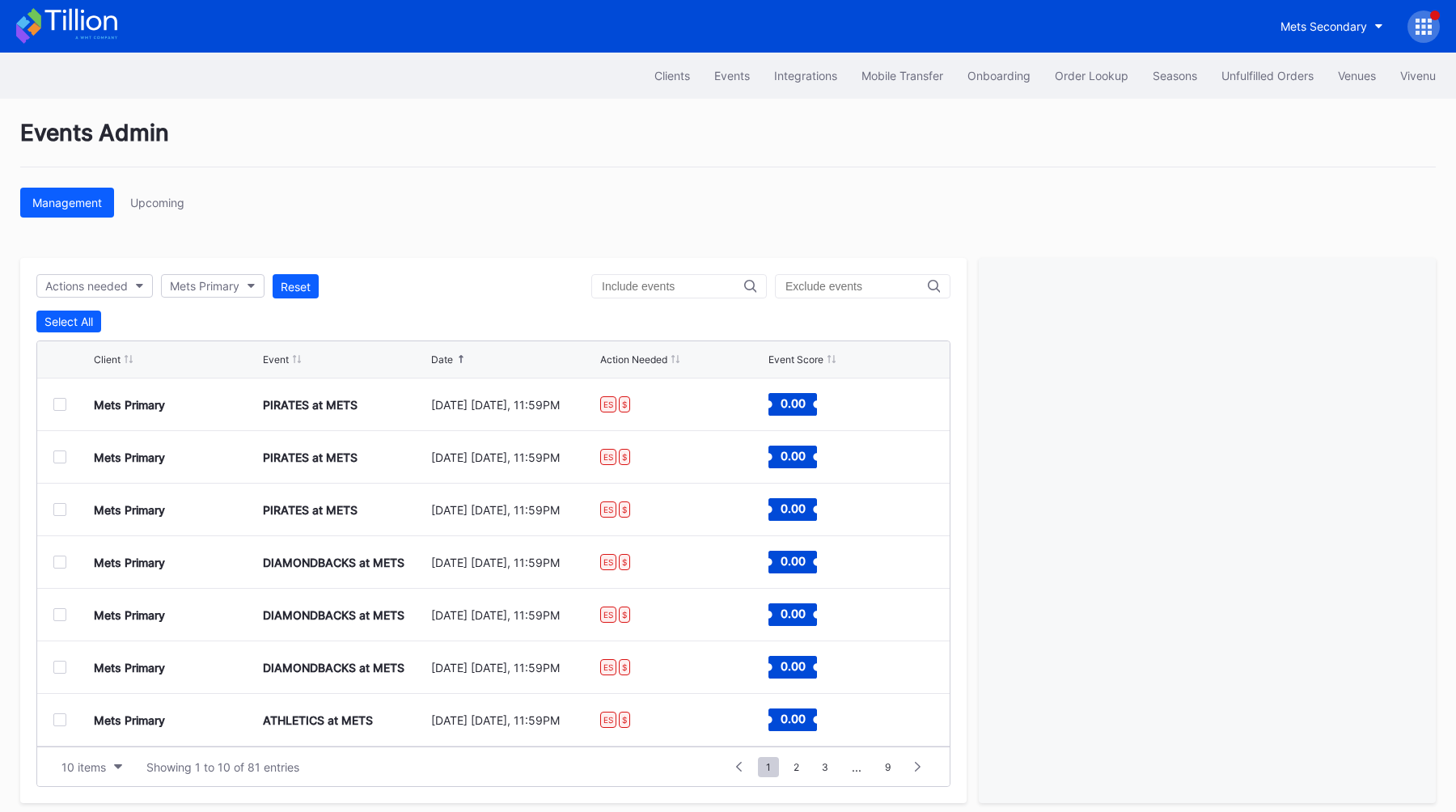
click at [453, 209] on div "Management Upcoming" at bounding box center [728, 203] width 1416 height 30
click at [1420, 23] on icon at bounding box center [1423, 26] width 16 height 16
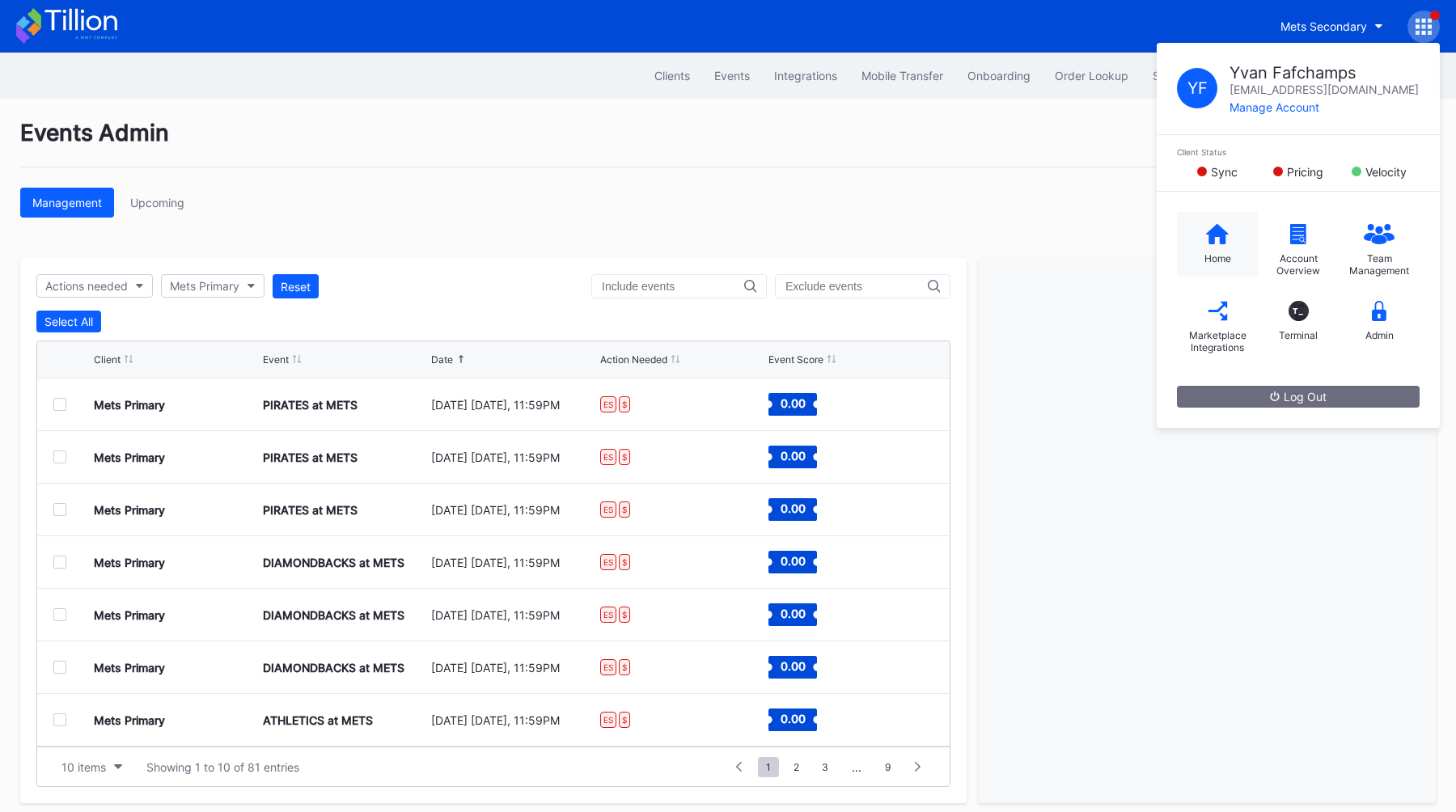
click at [1209, 258] on div "Home" at bounding box center [1218, 258] width 27 height 12
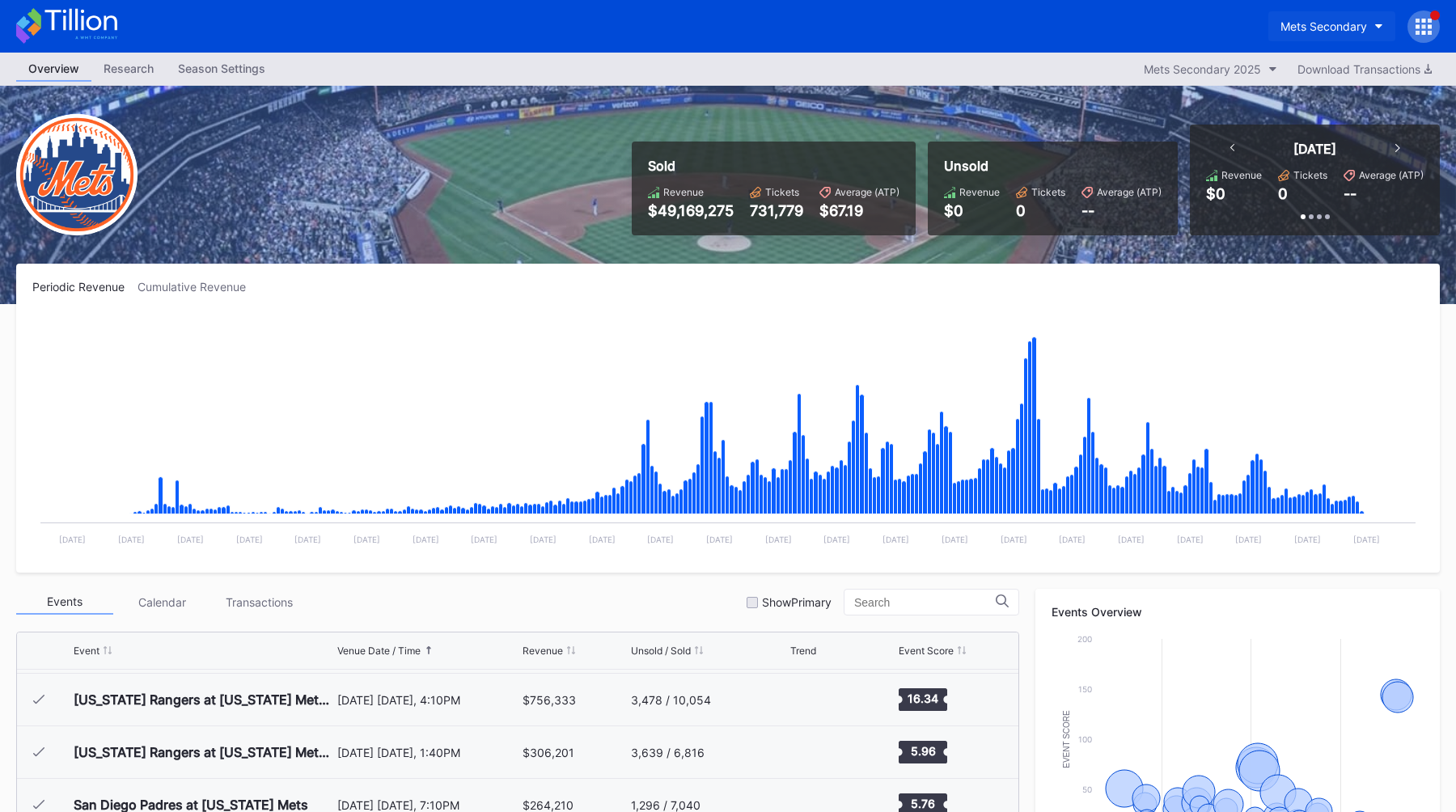
click at [1307, 37] on button "Mets Secondary" at bounding box center [1332, 26] width 127 height 30
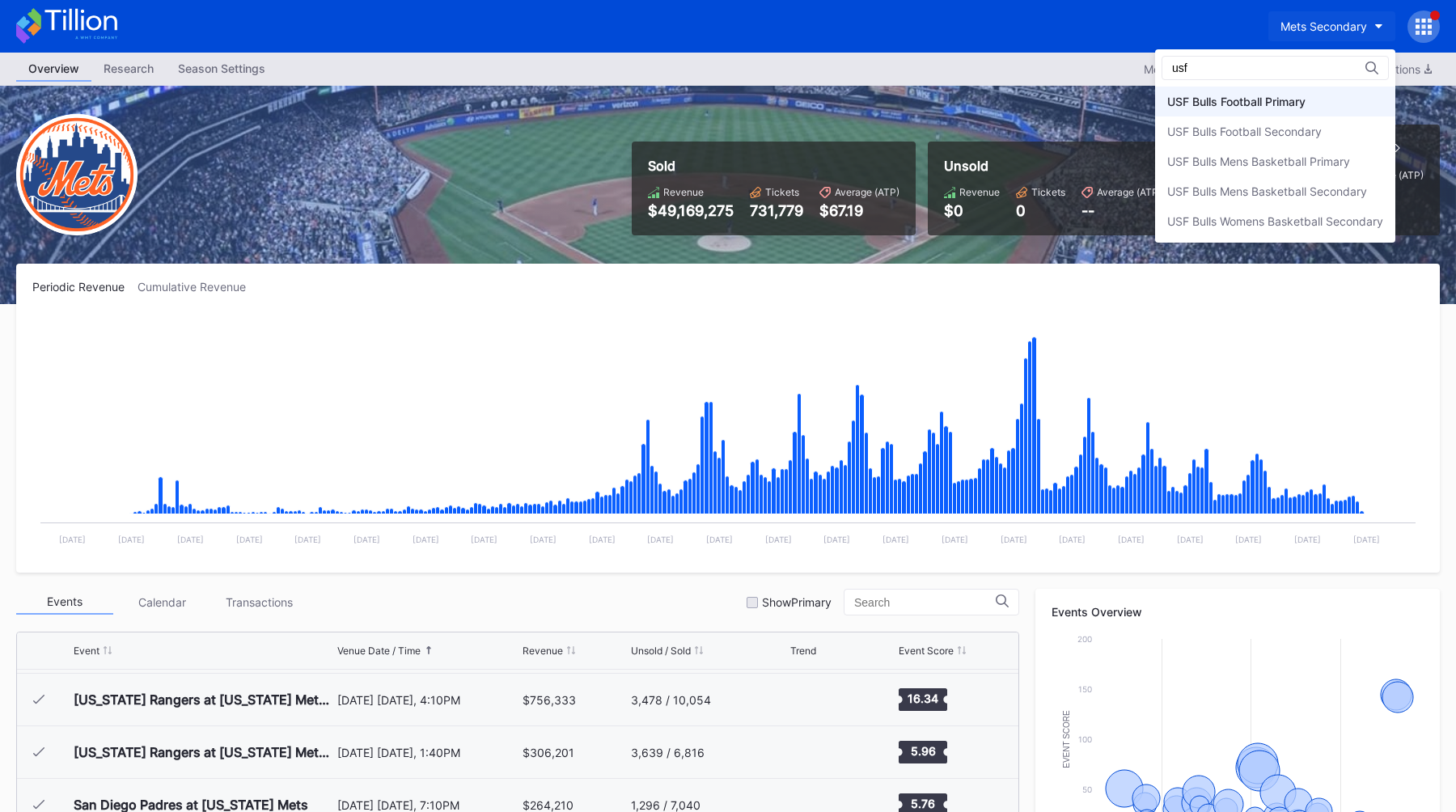
type input "usf"
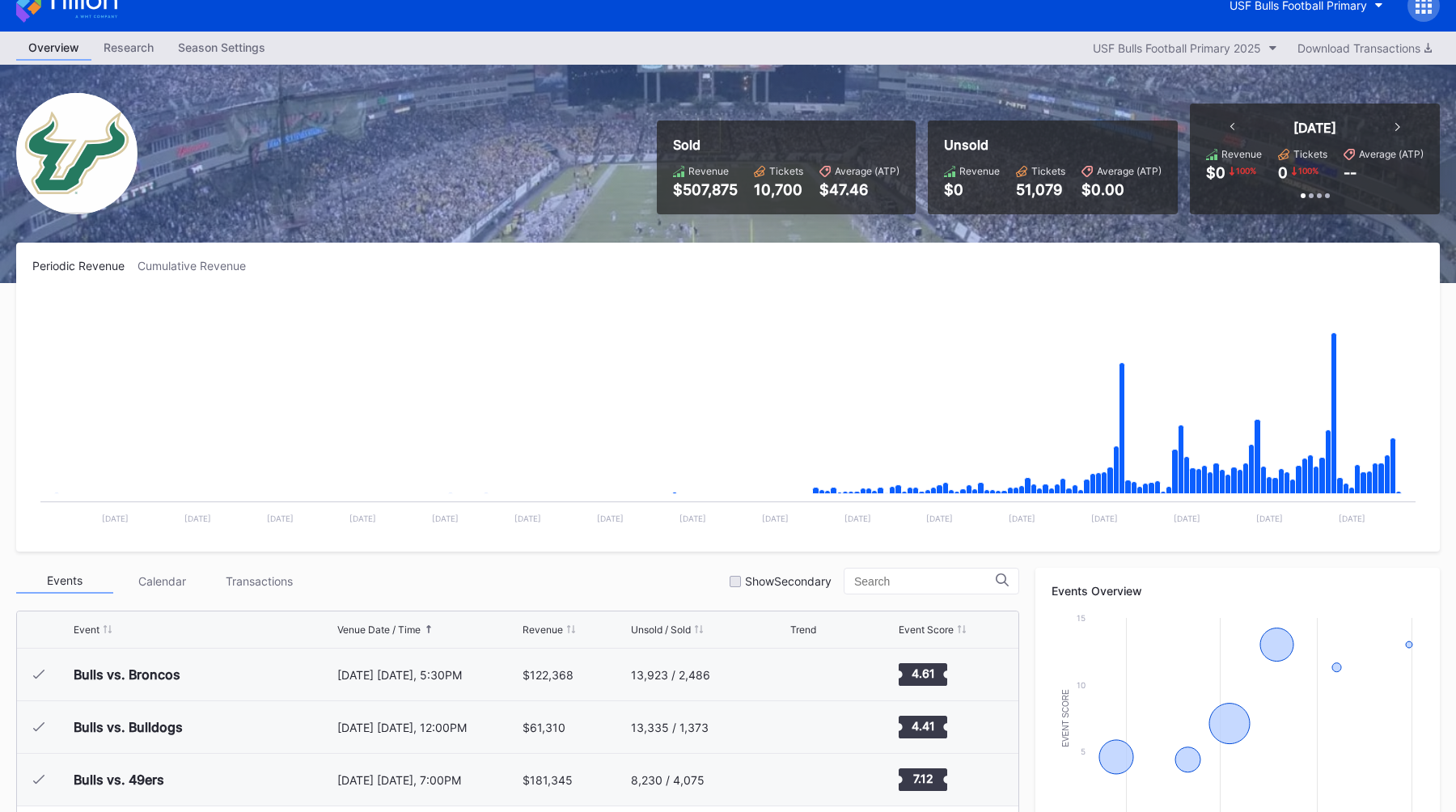
scroll to position [5, 0]
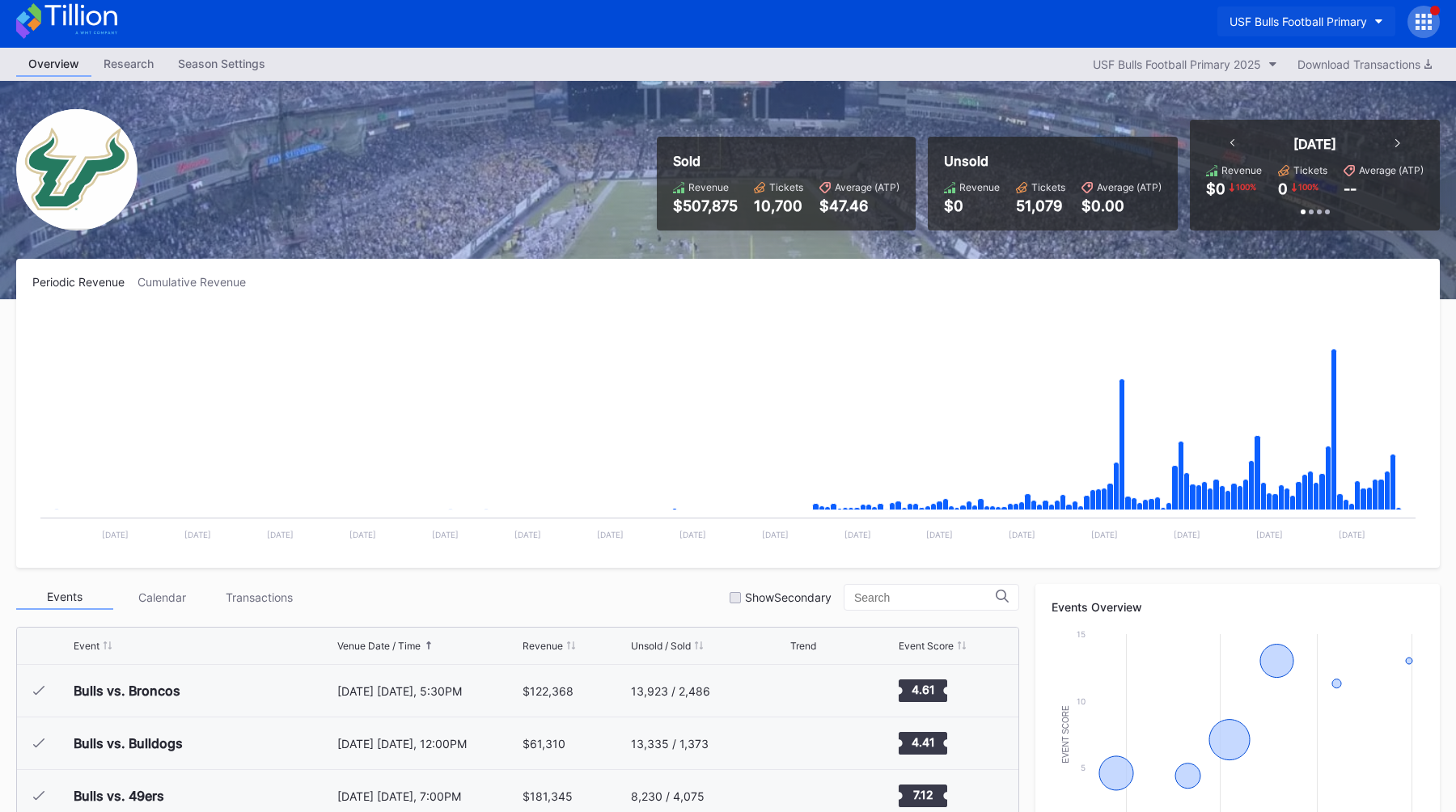
click at [1318, 21] on div "USF Bulls Football Primary" at bounding box center [1298, 21] width 137 height 14
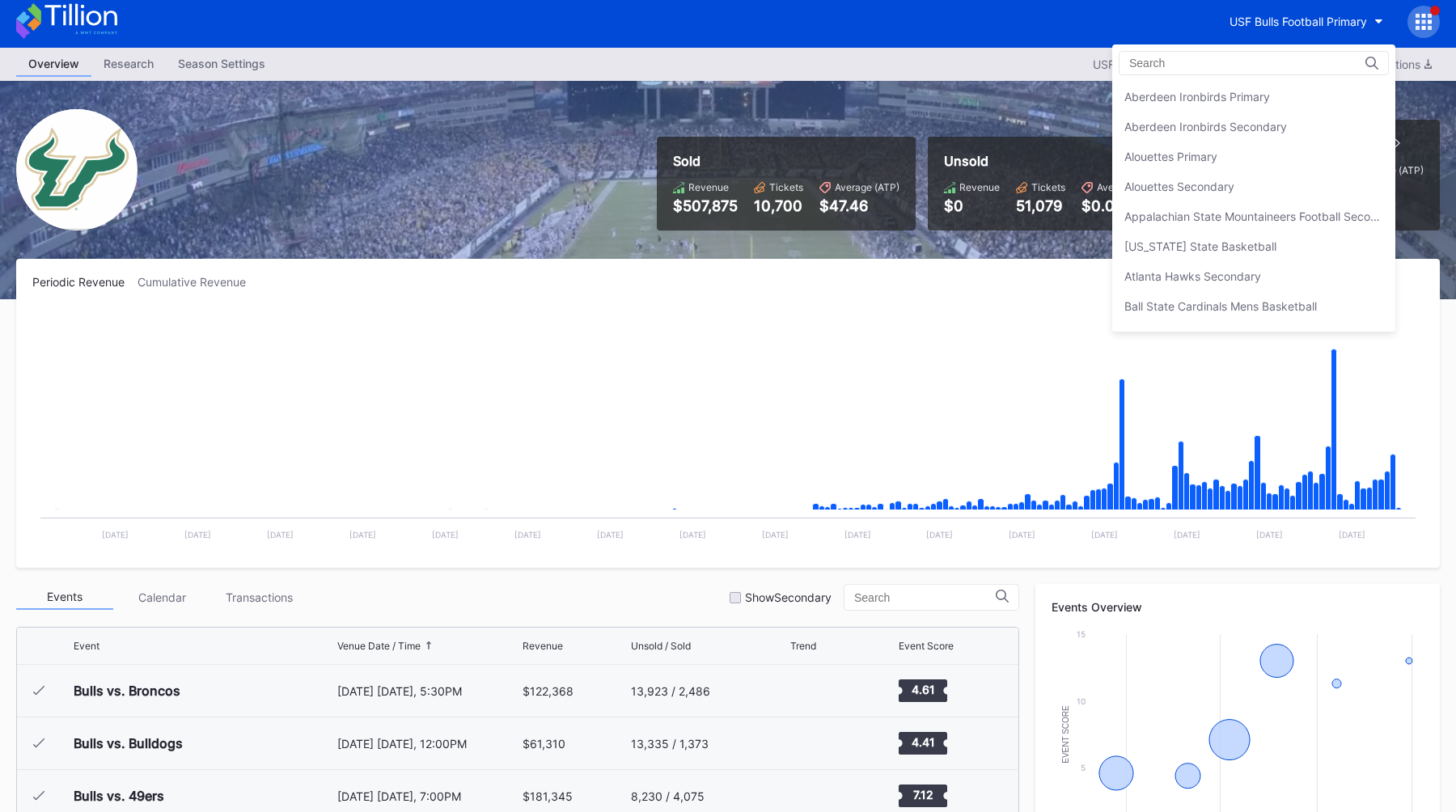
scroll to position [5447, 0]
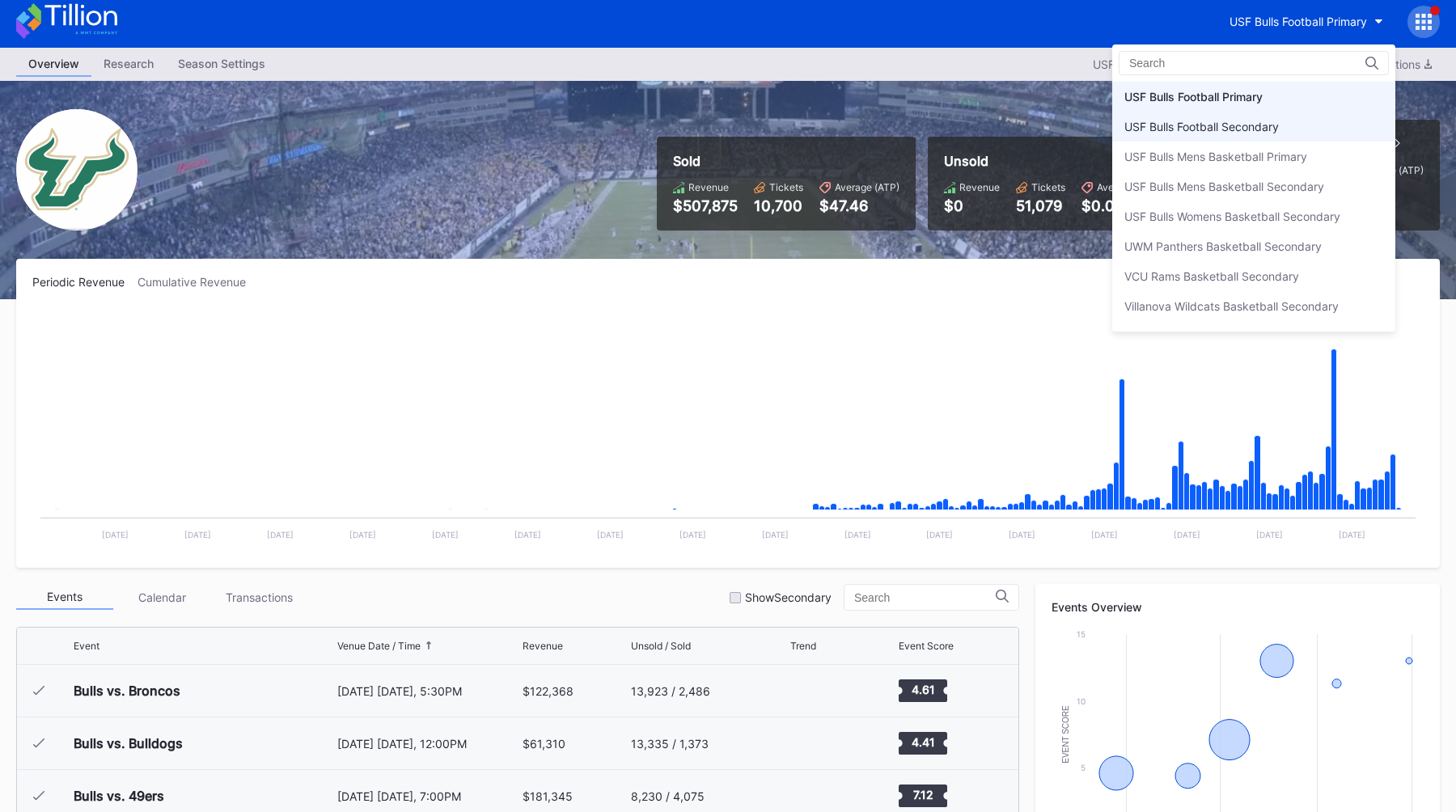
click at [1203, 128] on div "USF Bulls Football Secondary" at bounding box center [1201, 126] width 154 height 14
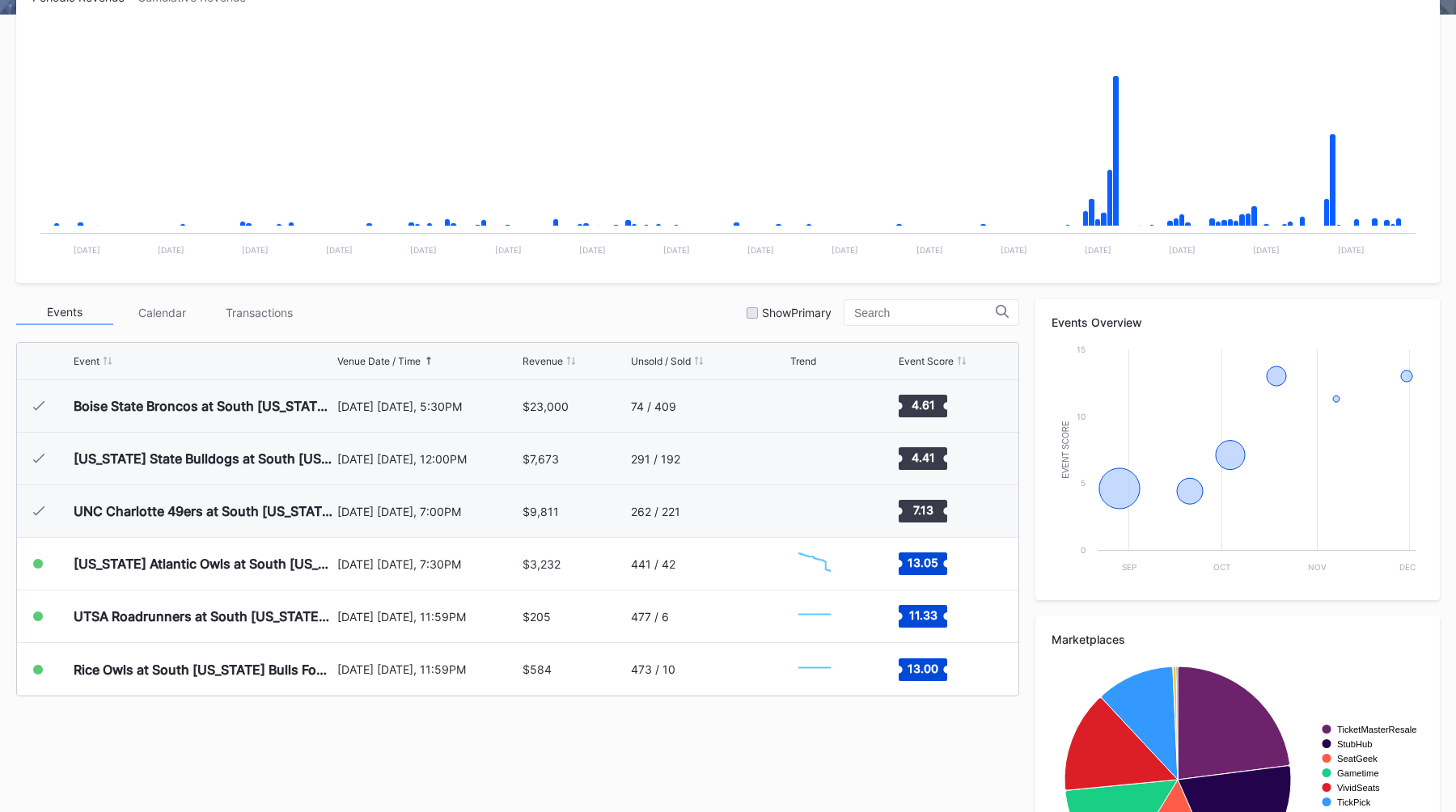
scroll to position [292, 0]
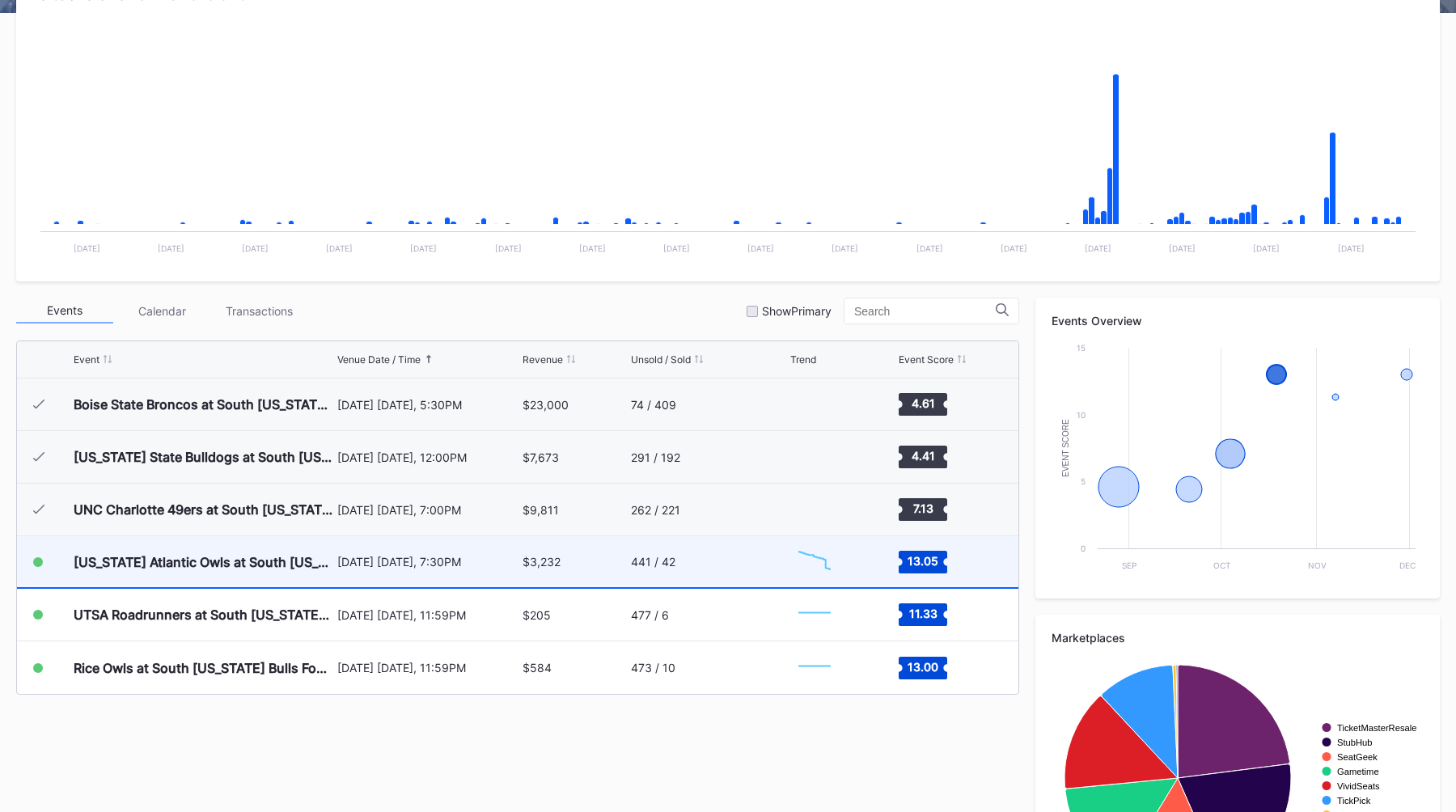
click at [436, 552] on div "October 18 Saturday, 7:30PM" at bounding box center [428, 562] width 182 height 51
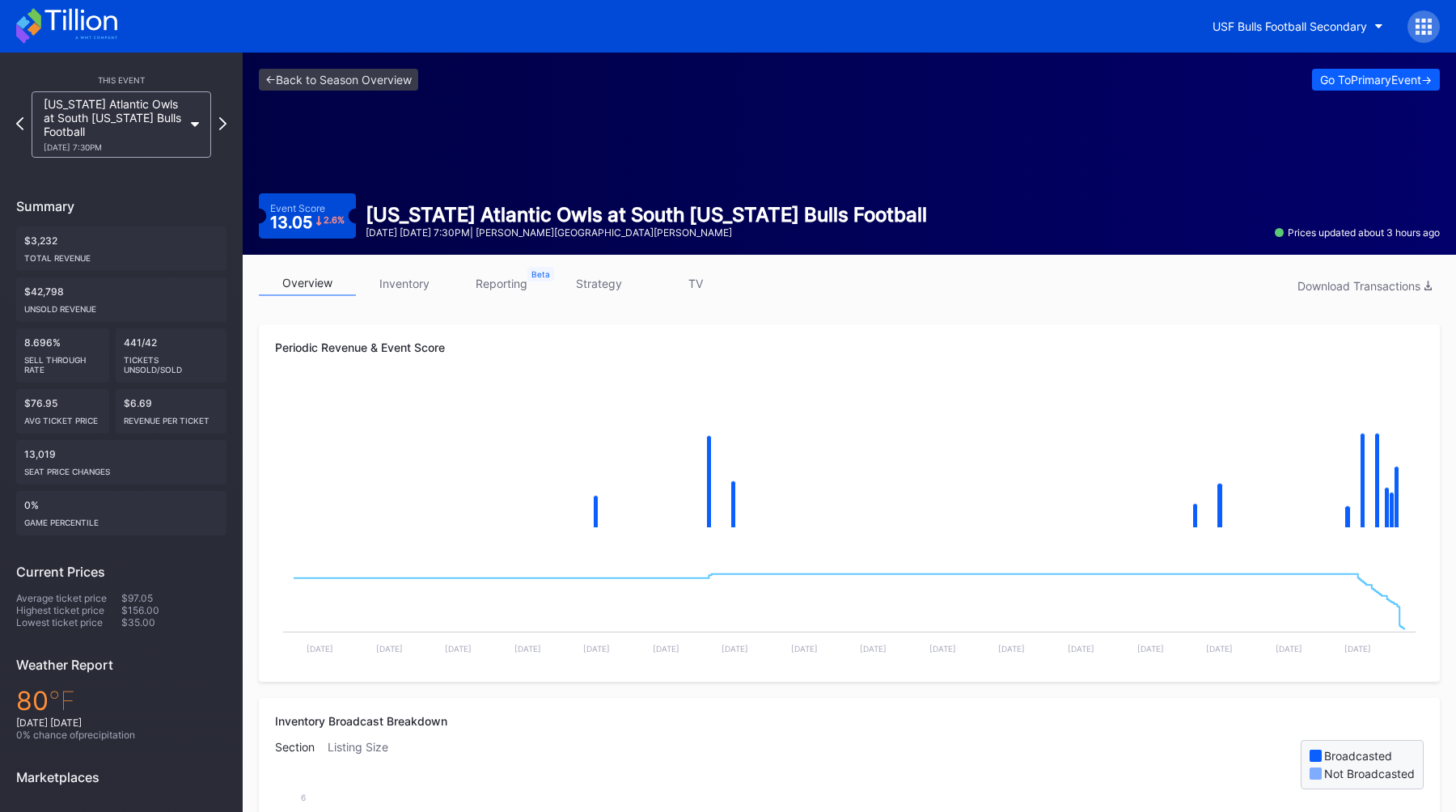
click at [311, 92] on div "<- Back to Season Overview Go To Primary Event -> Event Score 13.05 2.6 % Flori…" at bounding box center [849, 153] width 1213 height 202
click at [324, 79] on link "<- Back to Season Overview" at bounding box center [338, 79] width 160 height 21
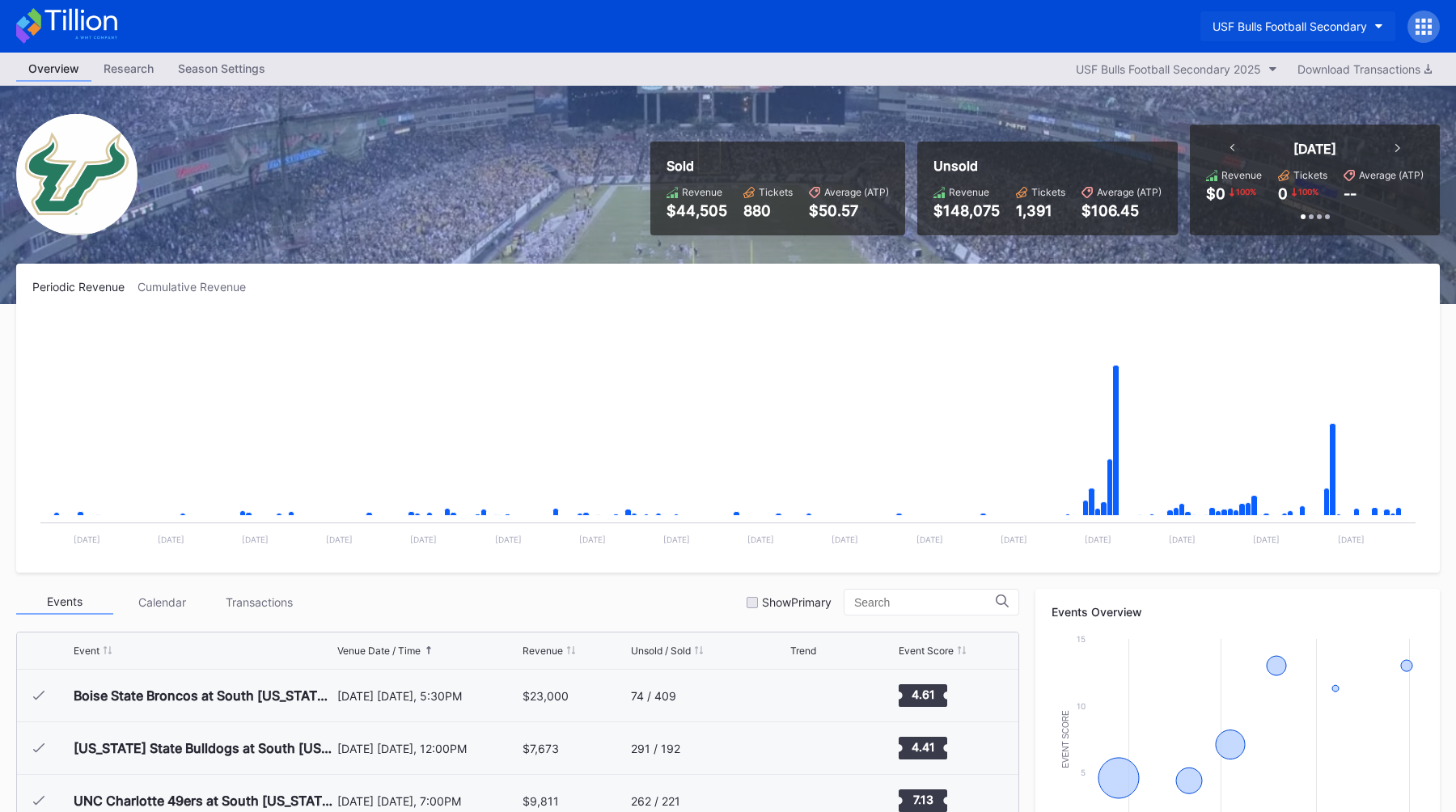
click at [1309, 29] on div "USF Bulls Football Secondary" at bounding box center [1290, 26] width 154 height 14
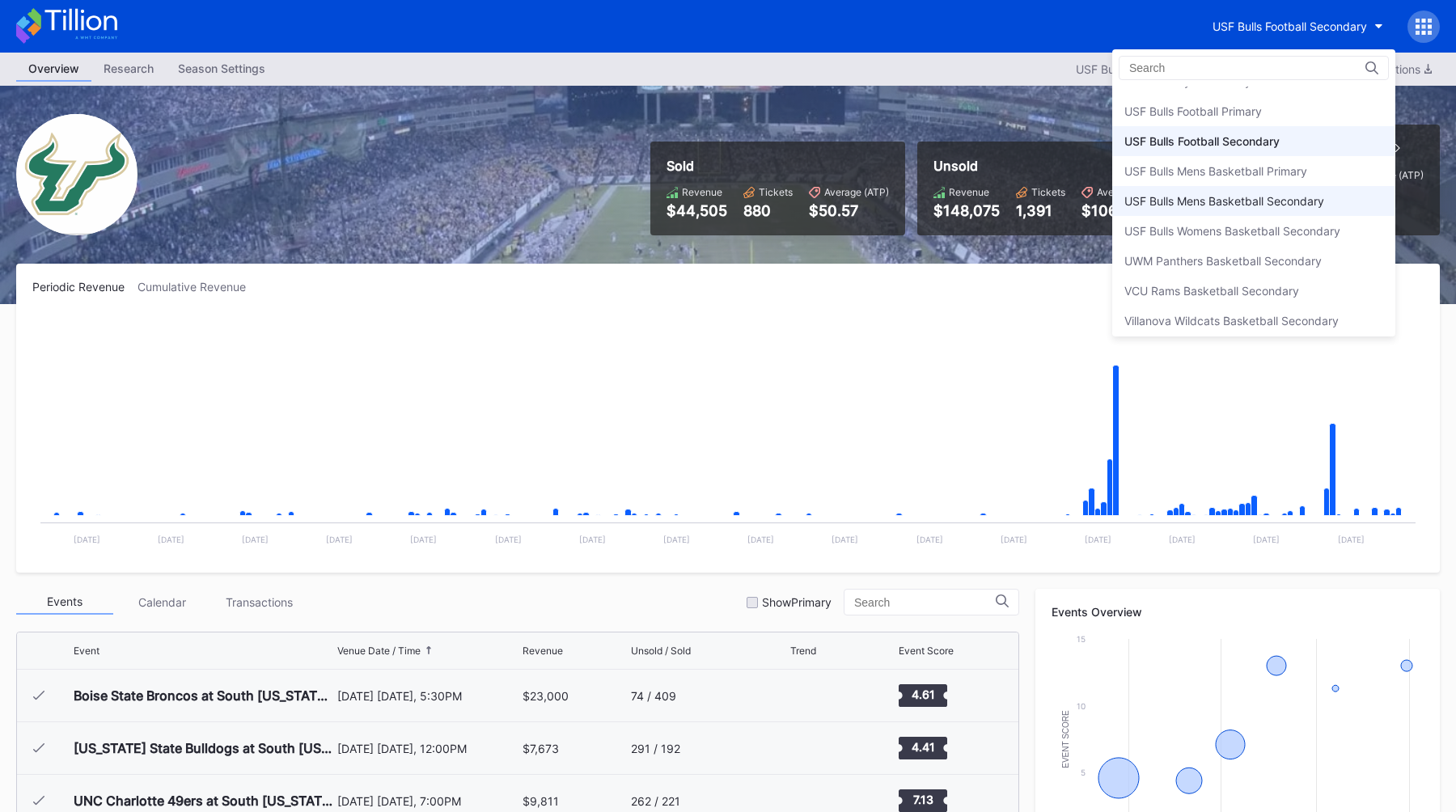
scroll to position [5435, 0]
click at [1178, 113] on div "USF Bulls Football Primary" at bounding box center [1192, 112] width 137 height 14
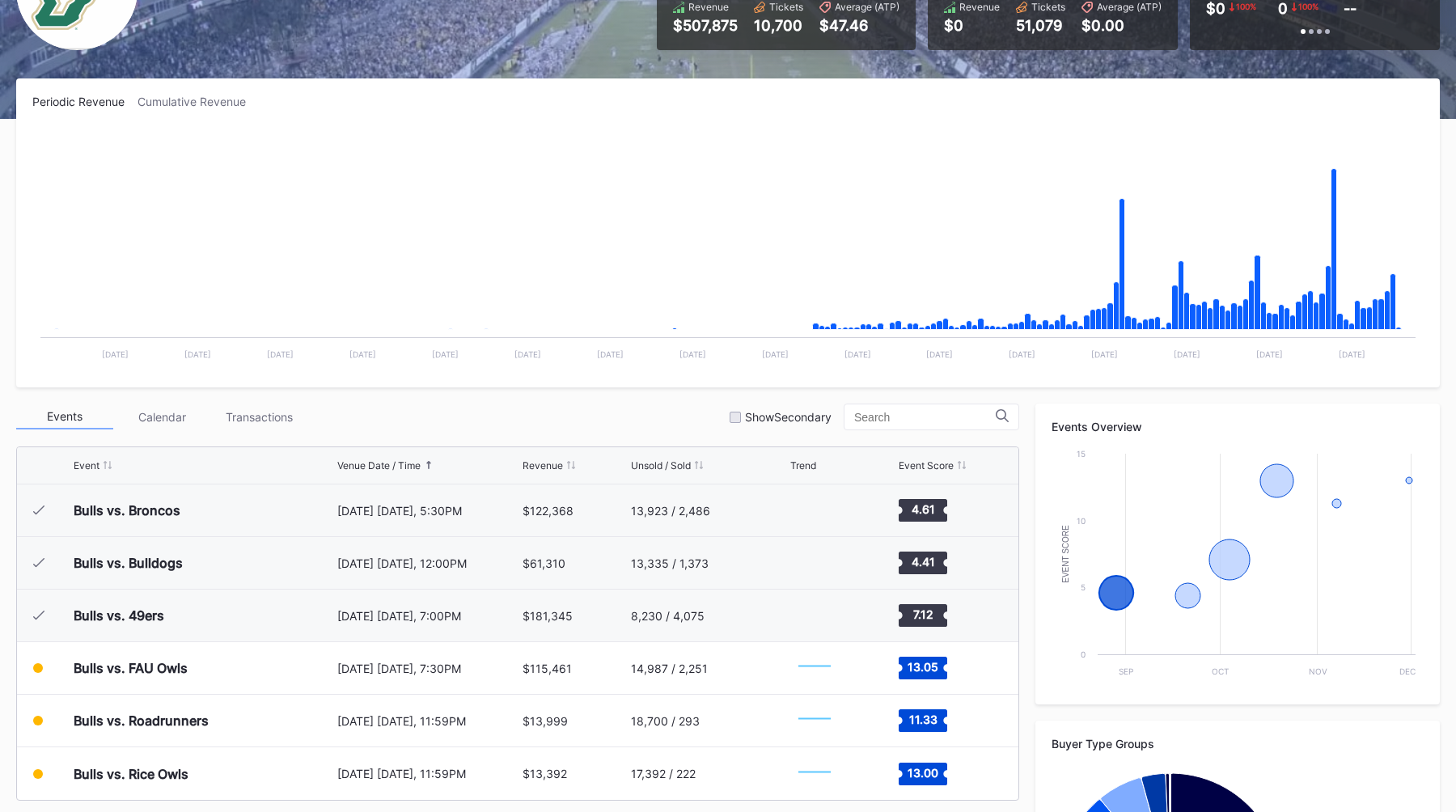
scroll to position [190, 0]
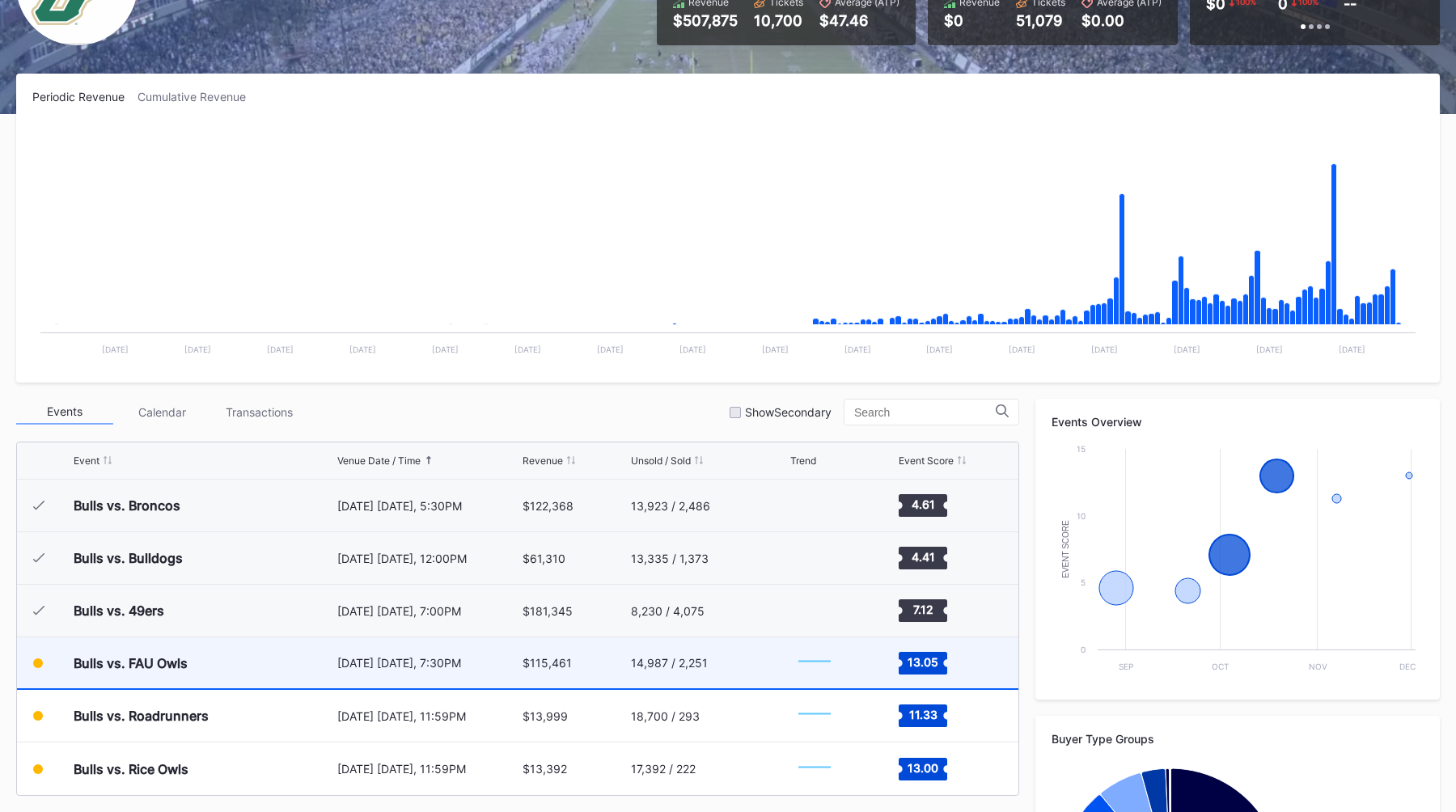
click at [307, 648] on div "Bulls vs. FAU Owls" at bounding box center [204, 662] width 260 height 51
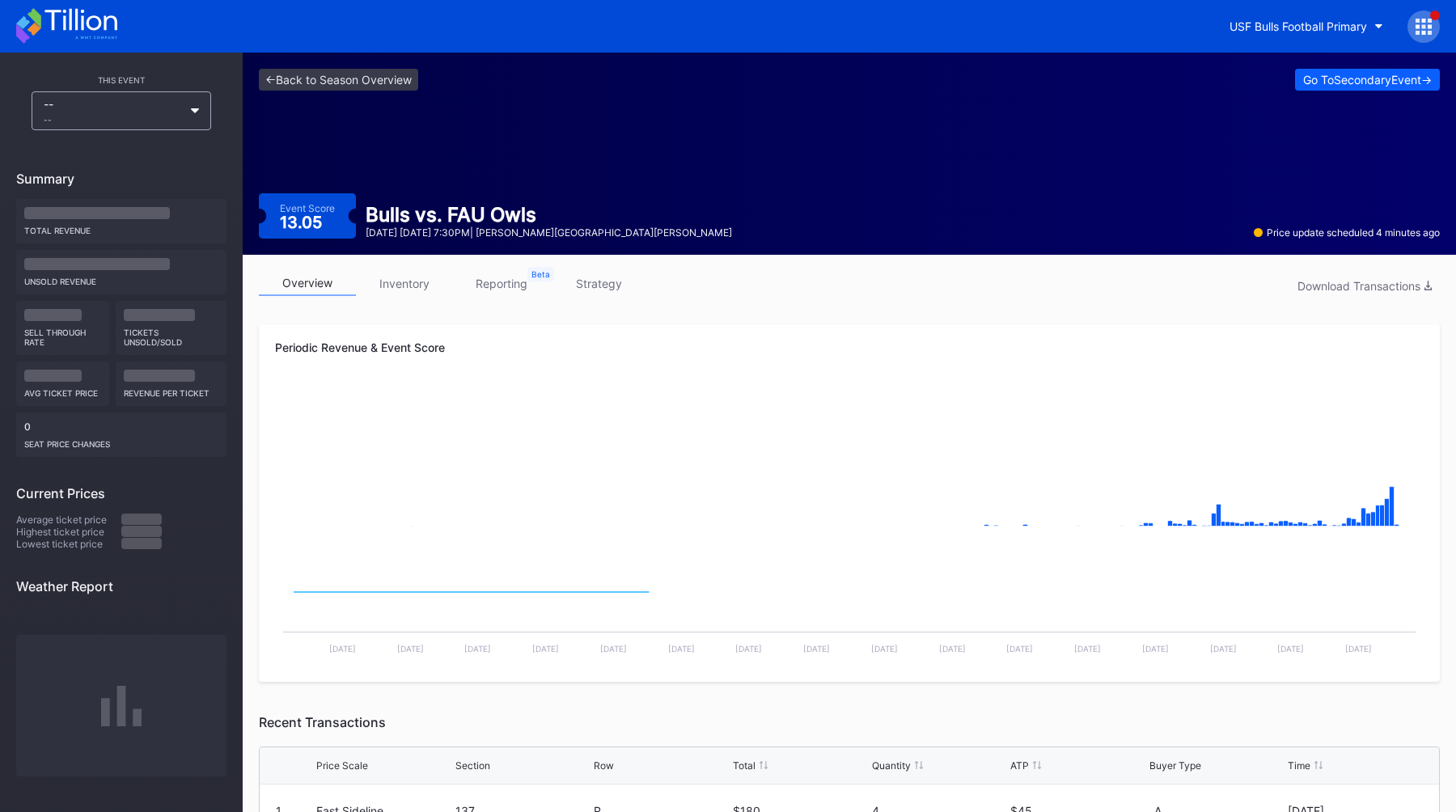
click at [412, 275] on link "inventory" at bounding box center [405, 283] width 97 height 25
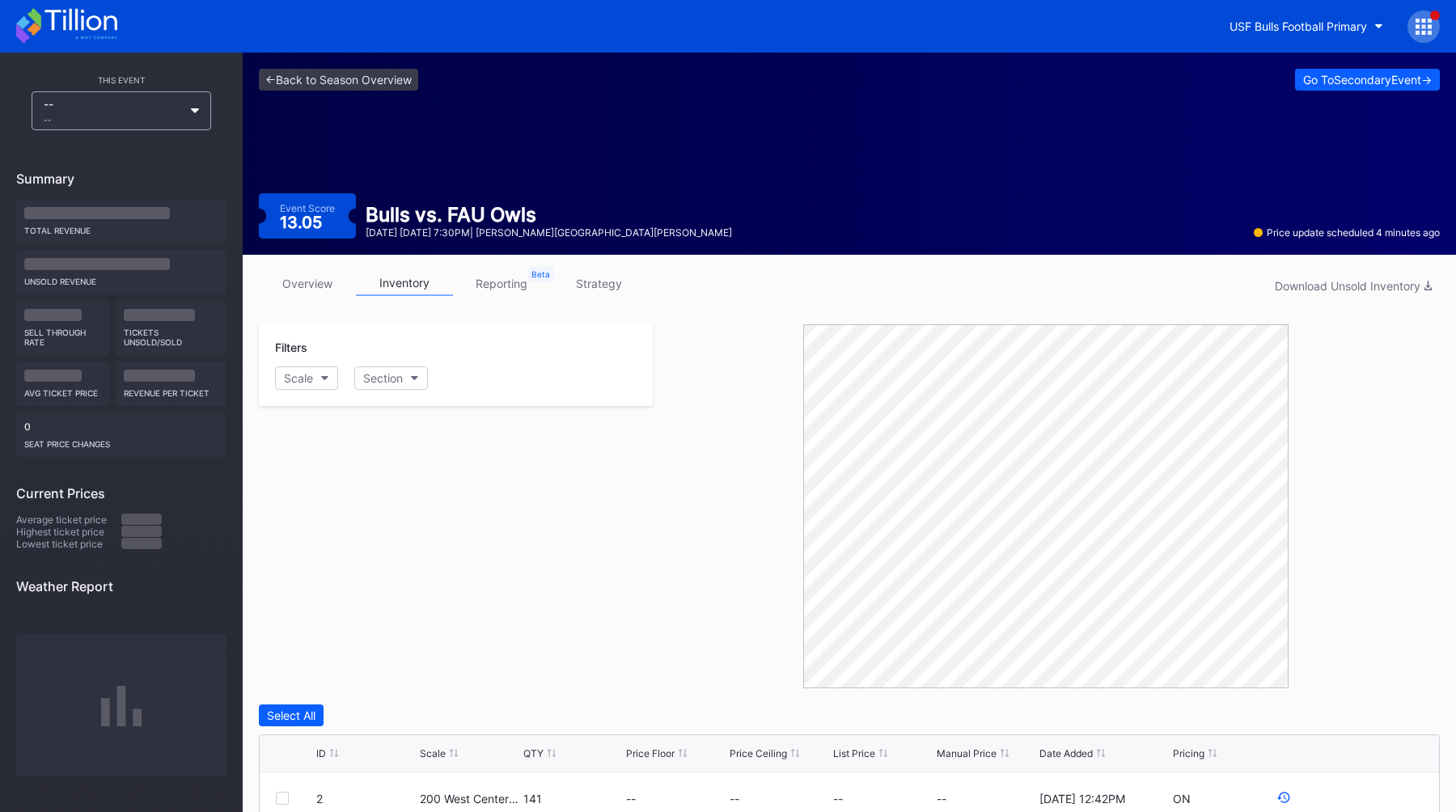
click at [448, 506] on div "Filters Scale Section" at bounding box center [456, 506] width 394 height 364
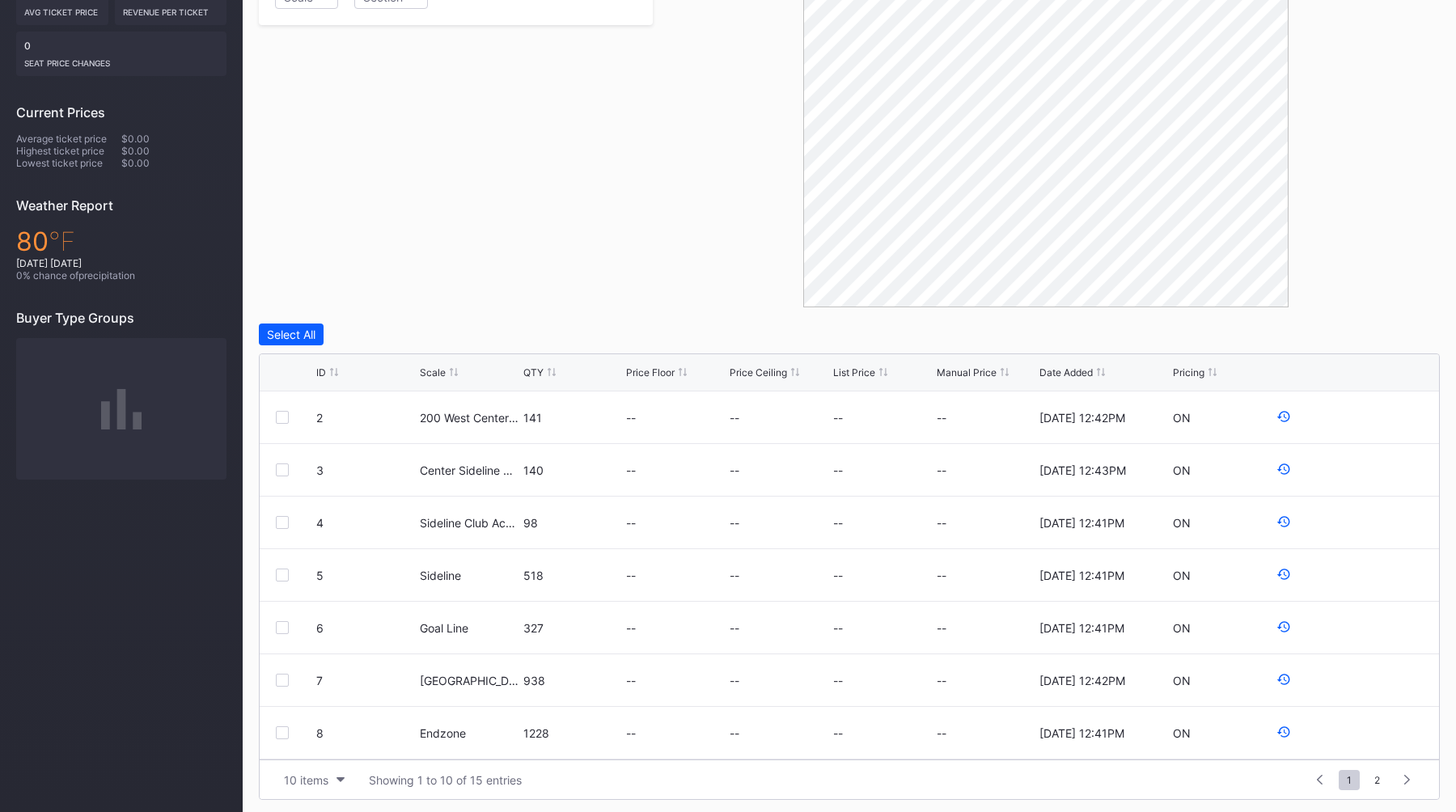
scroll to position [384, 0]
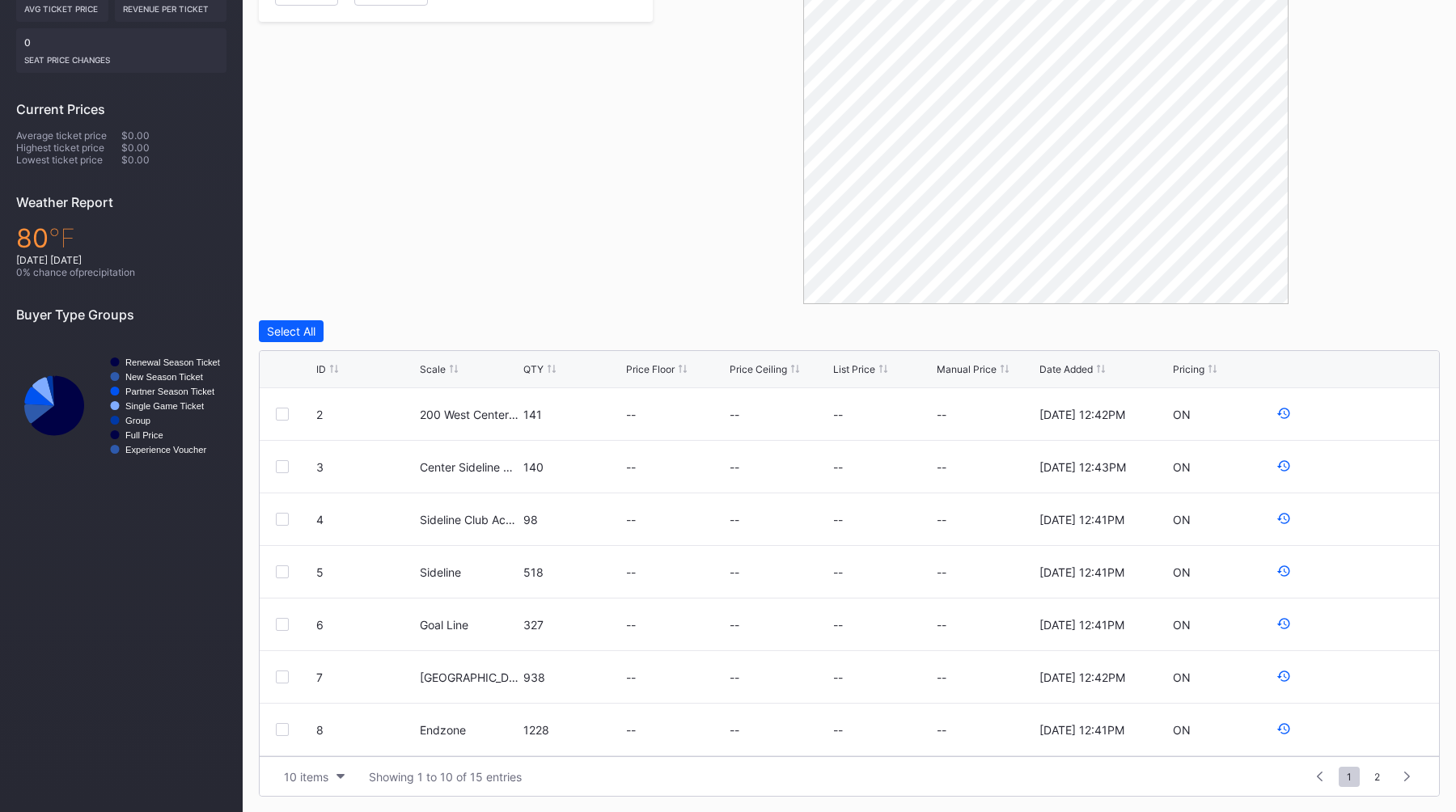
click at [323, 365] on div "ID" at bounding box center [321, 369] width 9 height 12
click at [316, 782] on div "10 items" at bounding box center [307, 776] width 45 height 14
click at [305, 739] on div "200 items" at bounding box center [314, 735] width 52 height 14
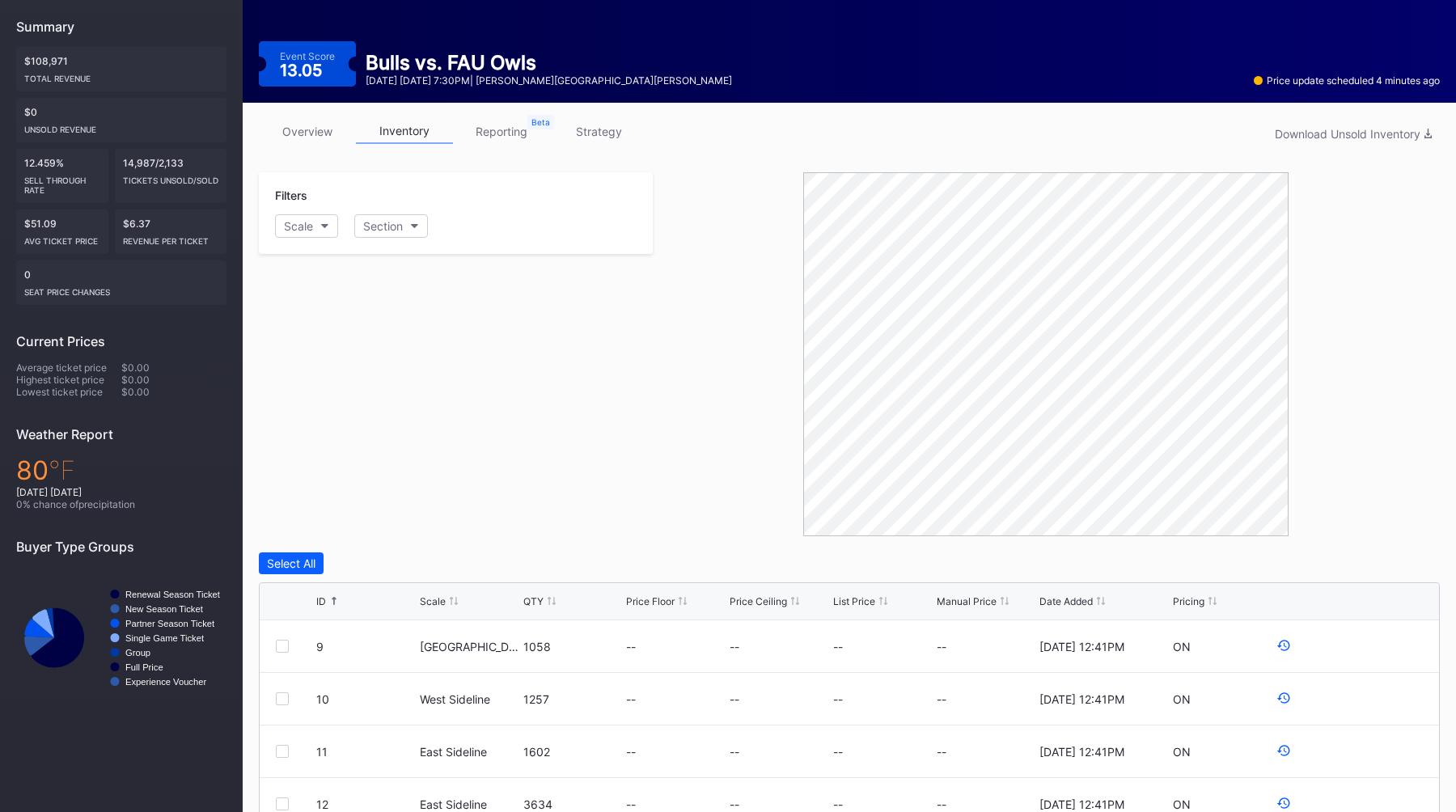
scroll to position [0, 0]
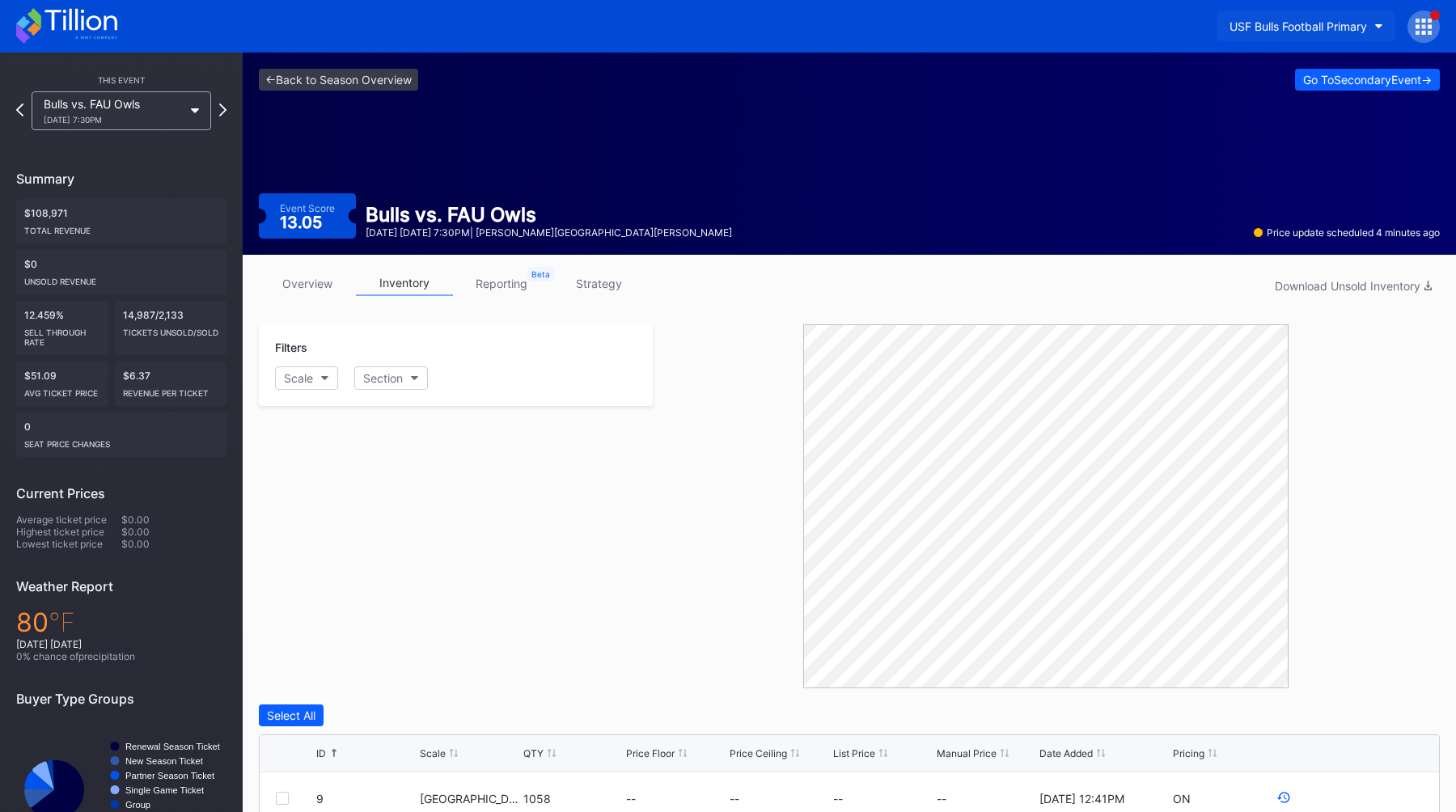
click at [1275, 17] on button "USF Bulls Football Primary" at bounding box center [1306, 26] width 178 height 30
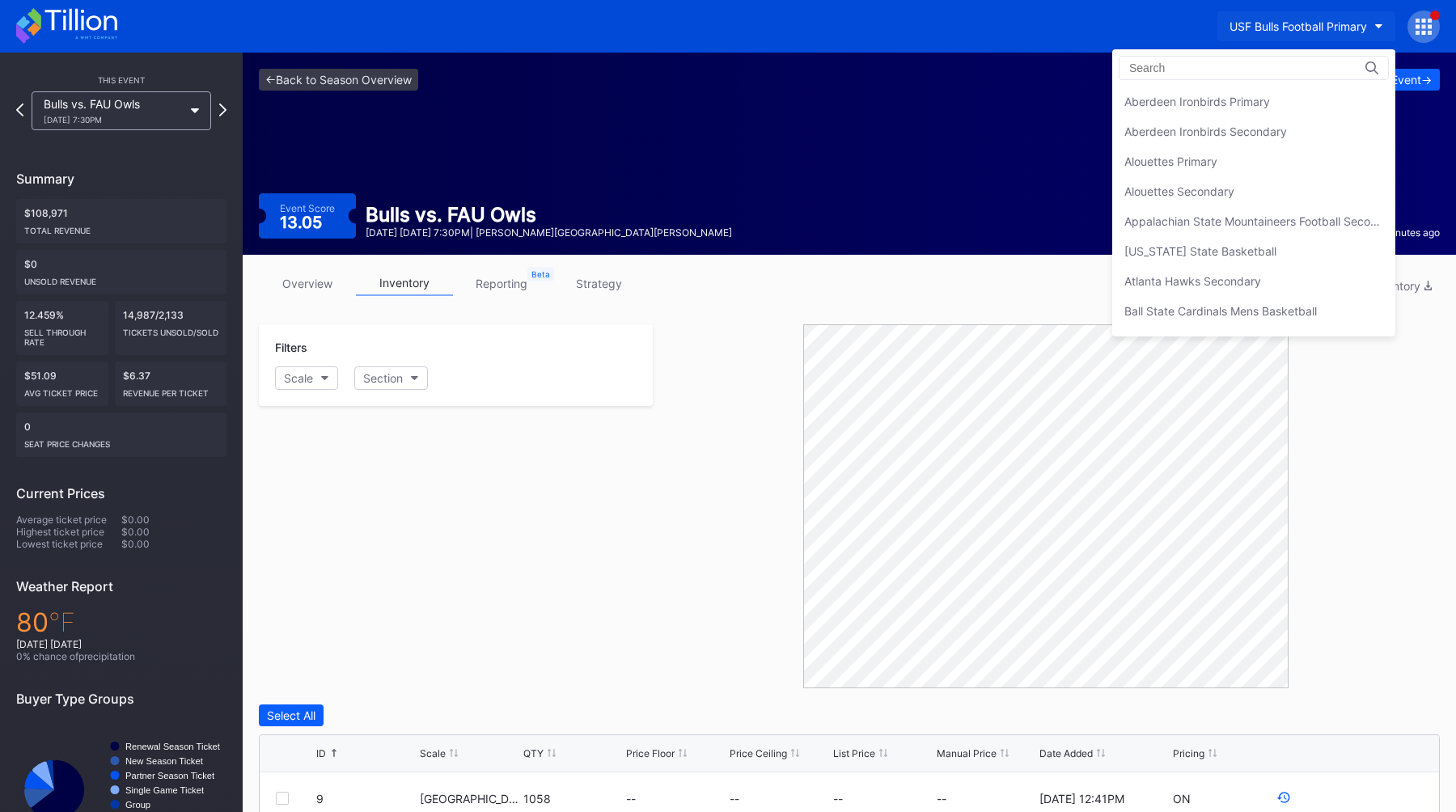
scroll to position [5447, 0]
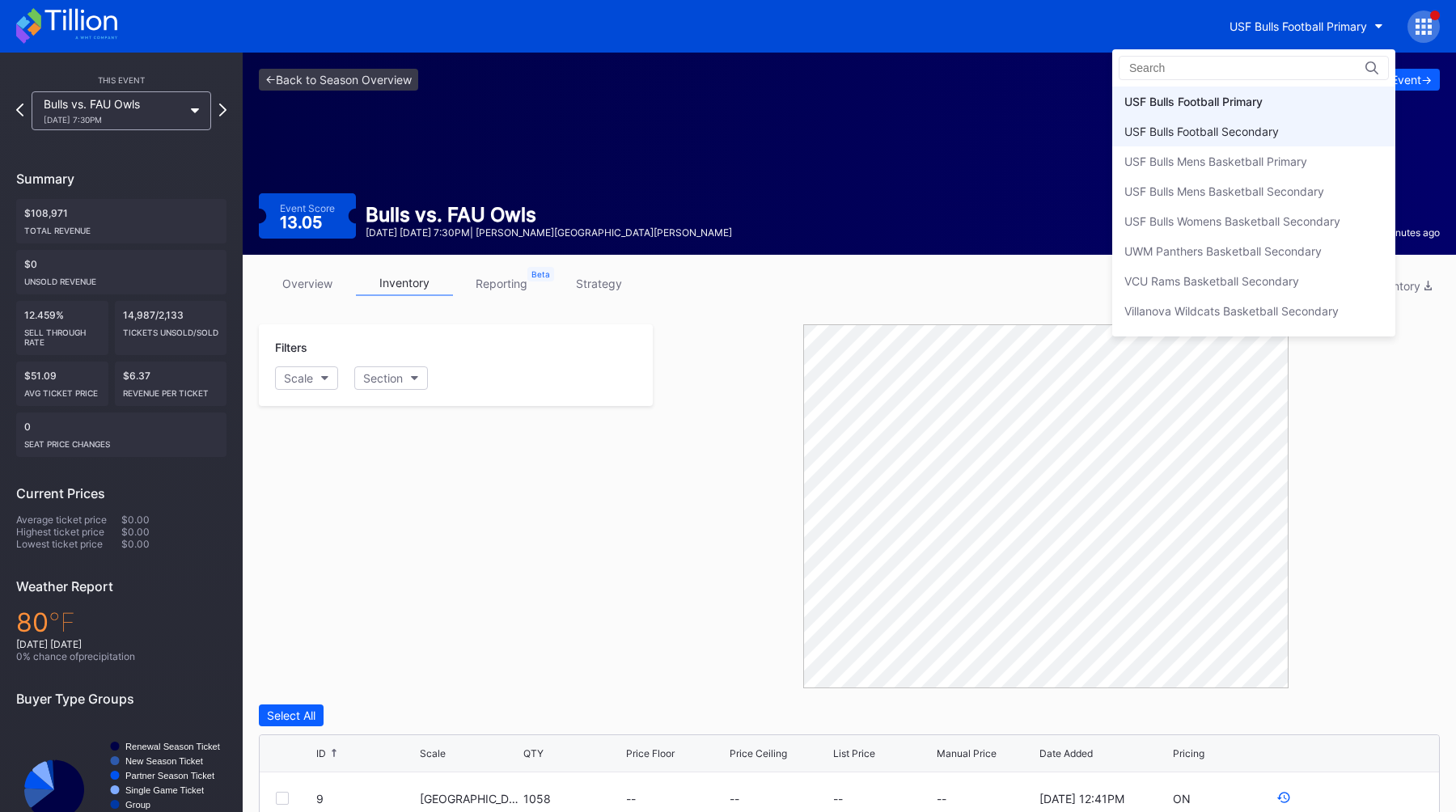
click at [1255, 120] on div "USF Bulls Football Secondary" at bounding box center [1253, 132] width 283 height 30
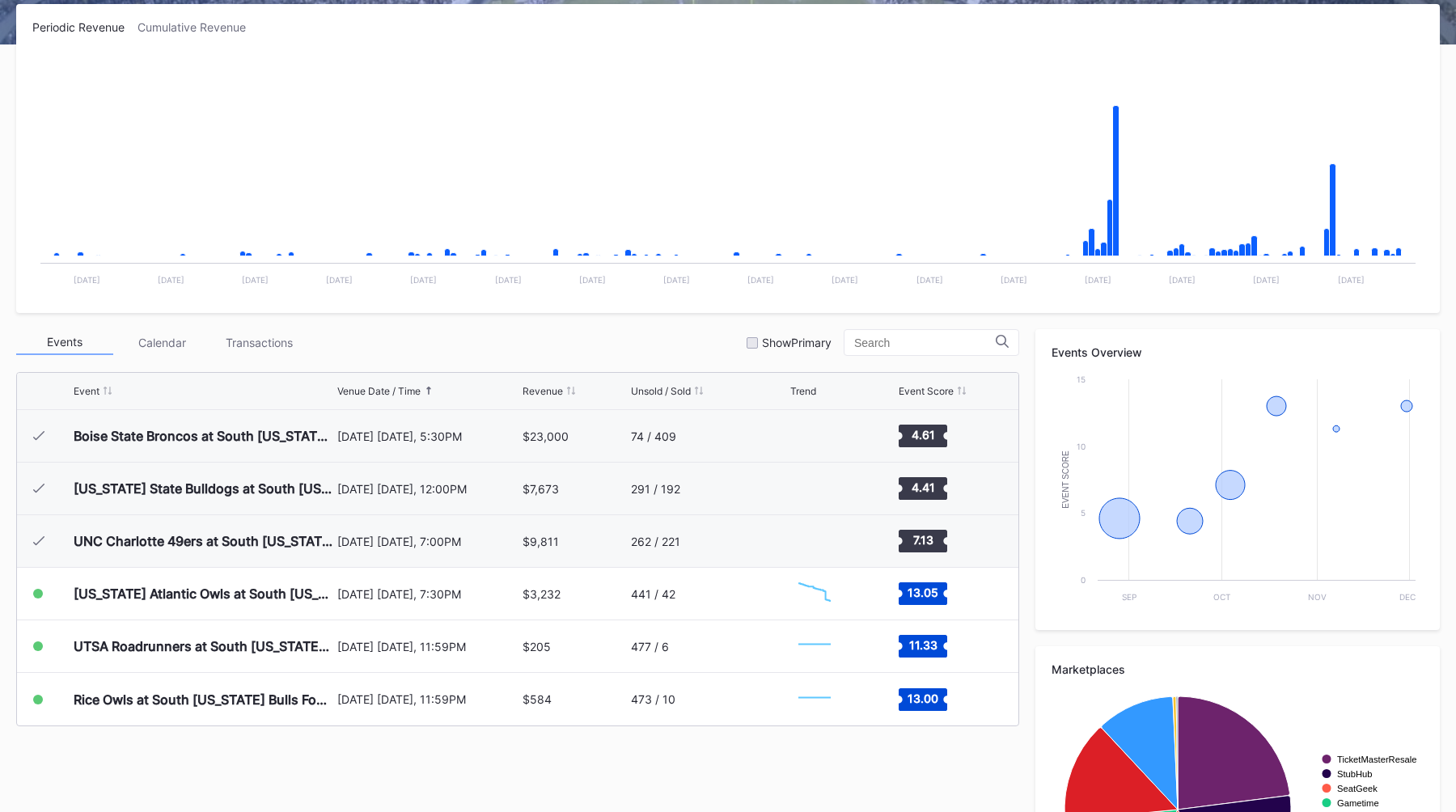
scroll to position [411, 0]
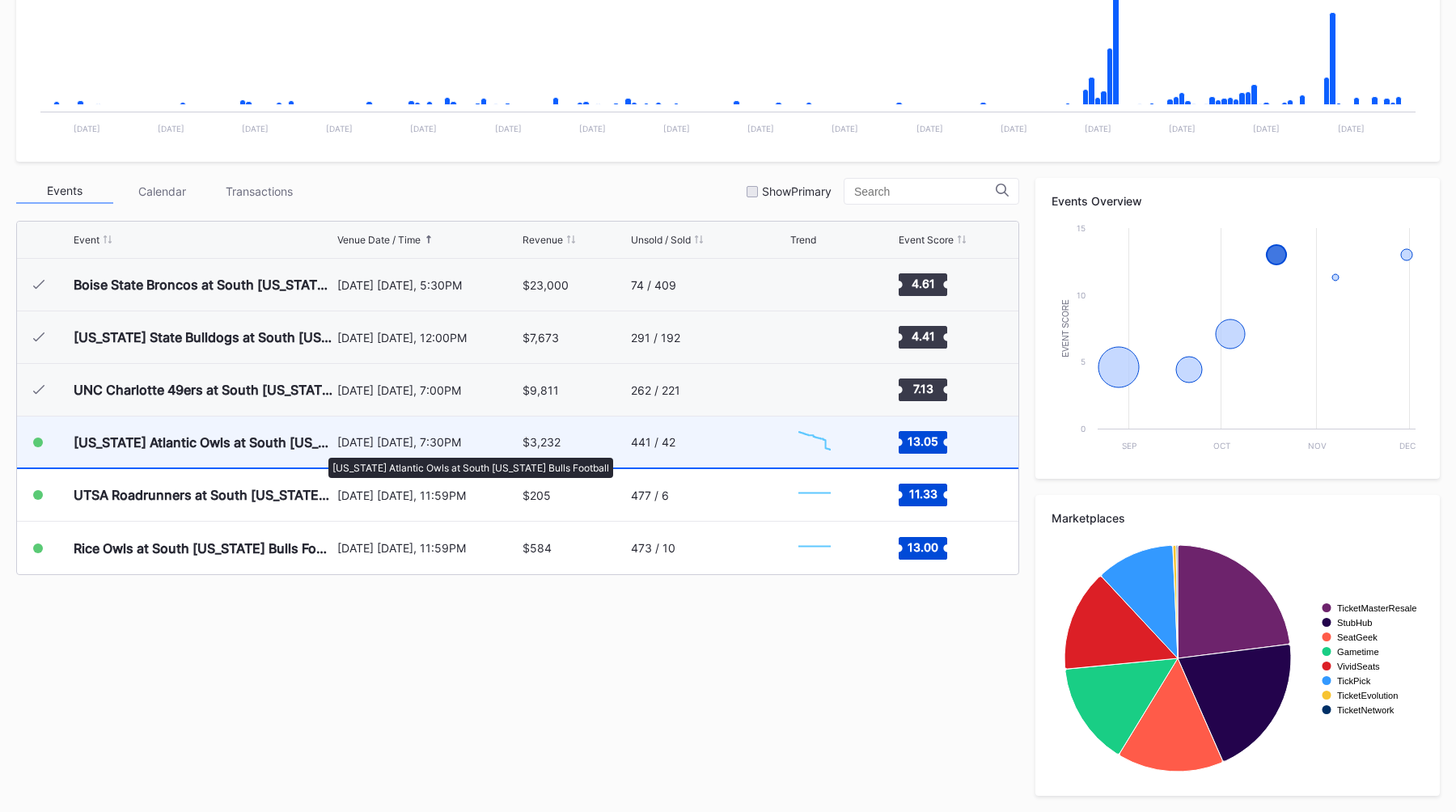
click at [323, 449] on div "Florida Atlantic Owls at South Florida Bulls Football" at bounding box center [204, 442] width 260 height 16
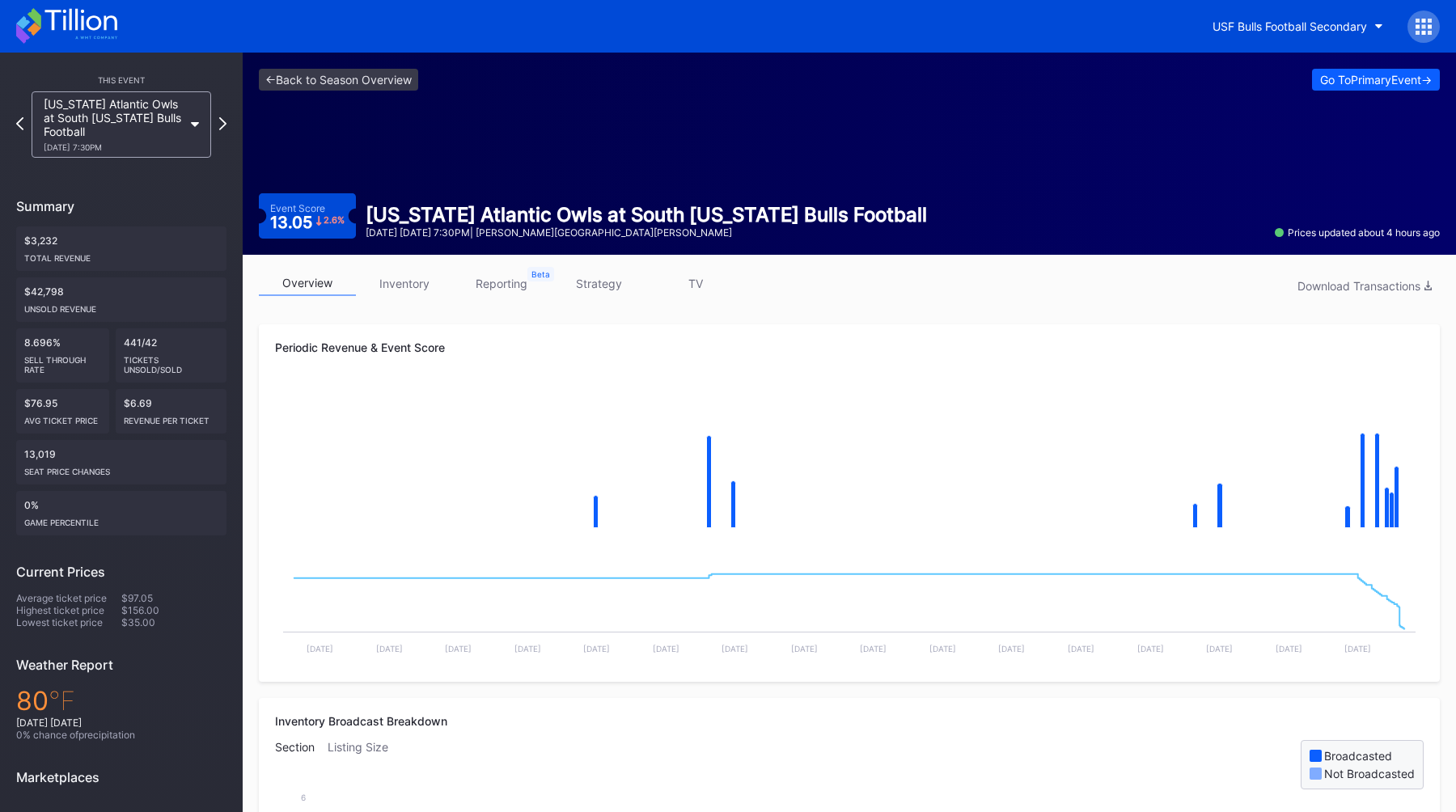
click at [499, 289] on link "reporting" at bounding box center [502, 283] width 97 height 25
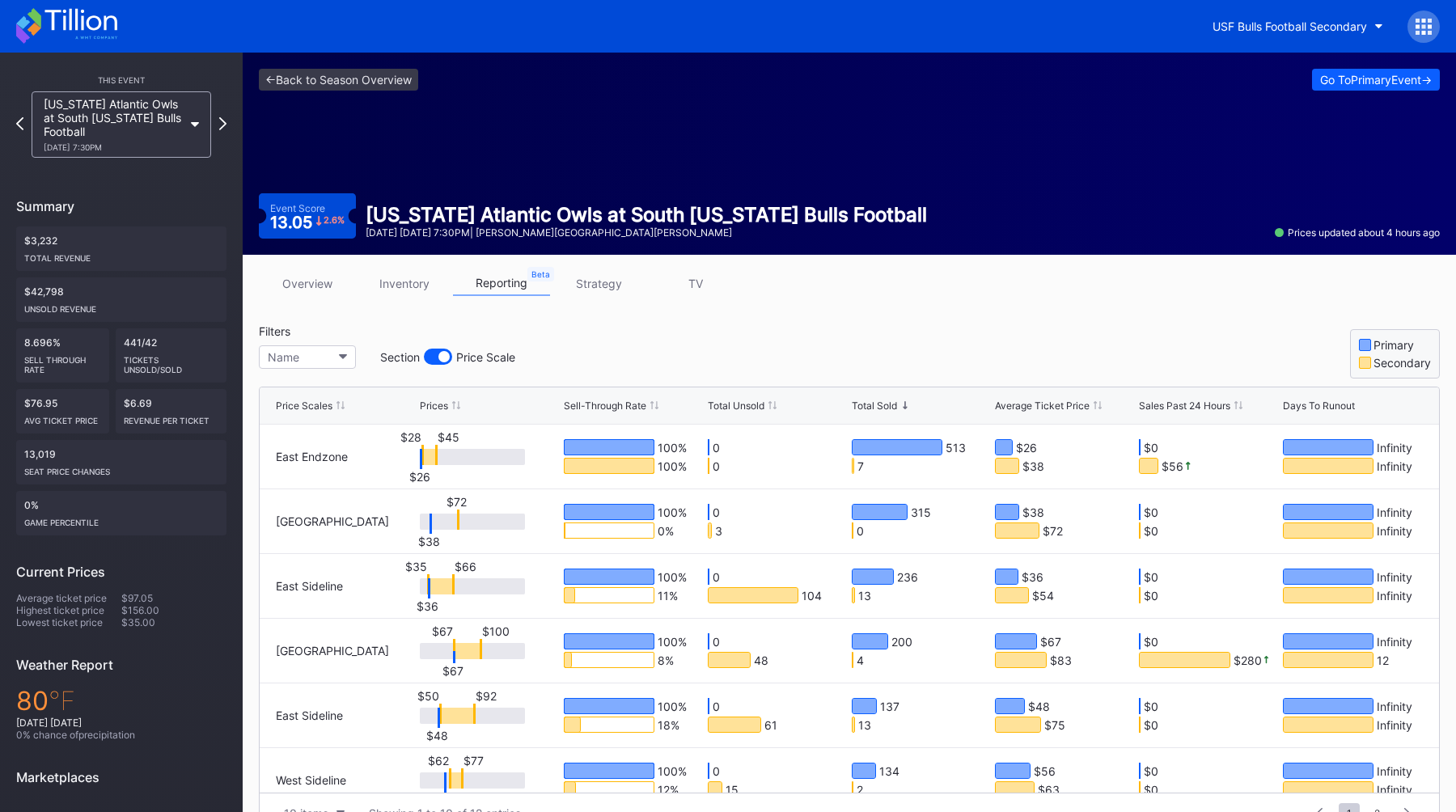
click at [674, 347] on div "Filters Name Section Price Scale Primary Secondary" at bounding box center [849, 351] width 1181 height 54
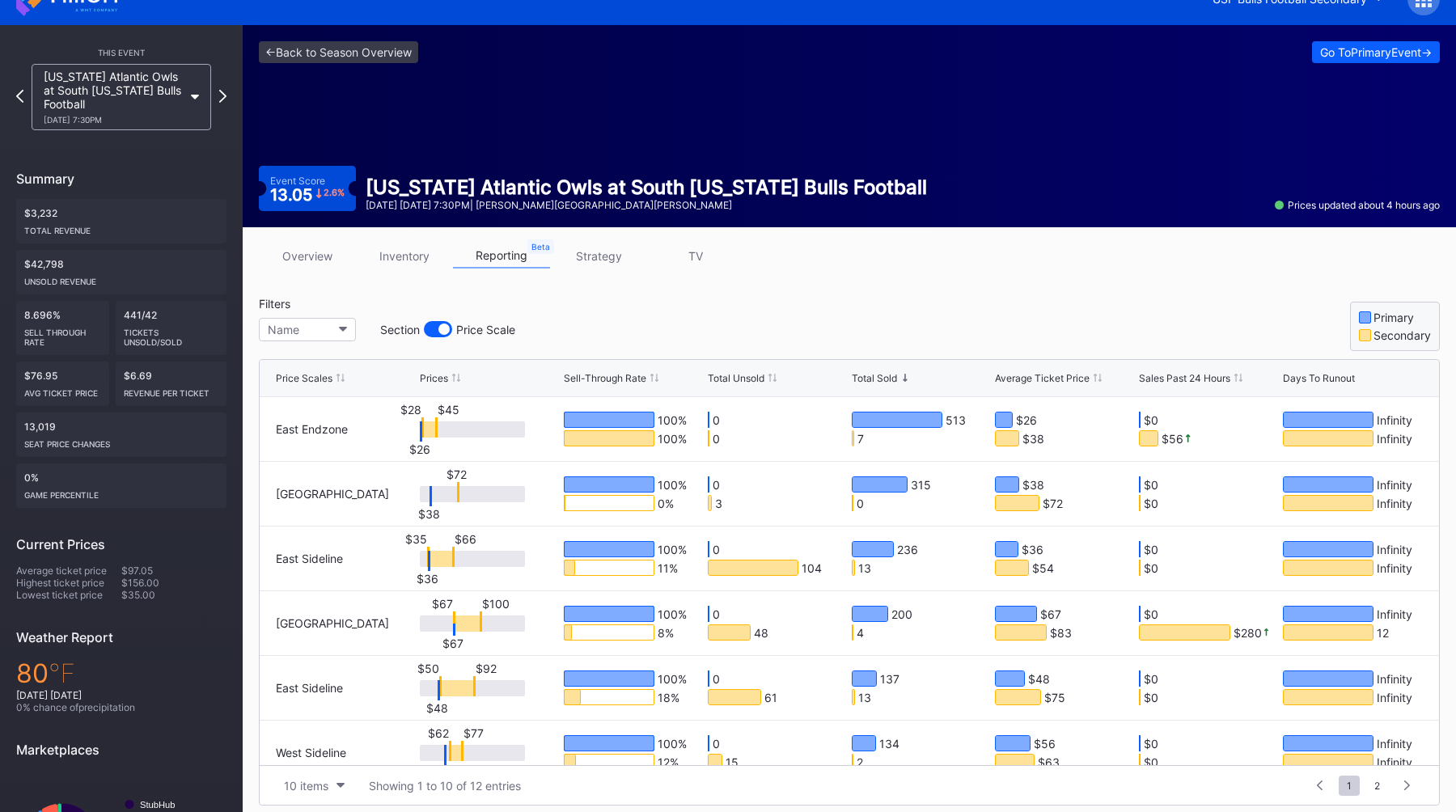
scroll to position [30, 0]
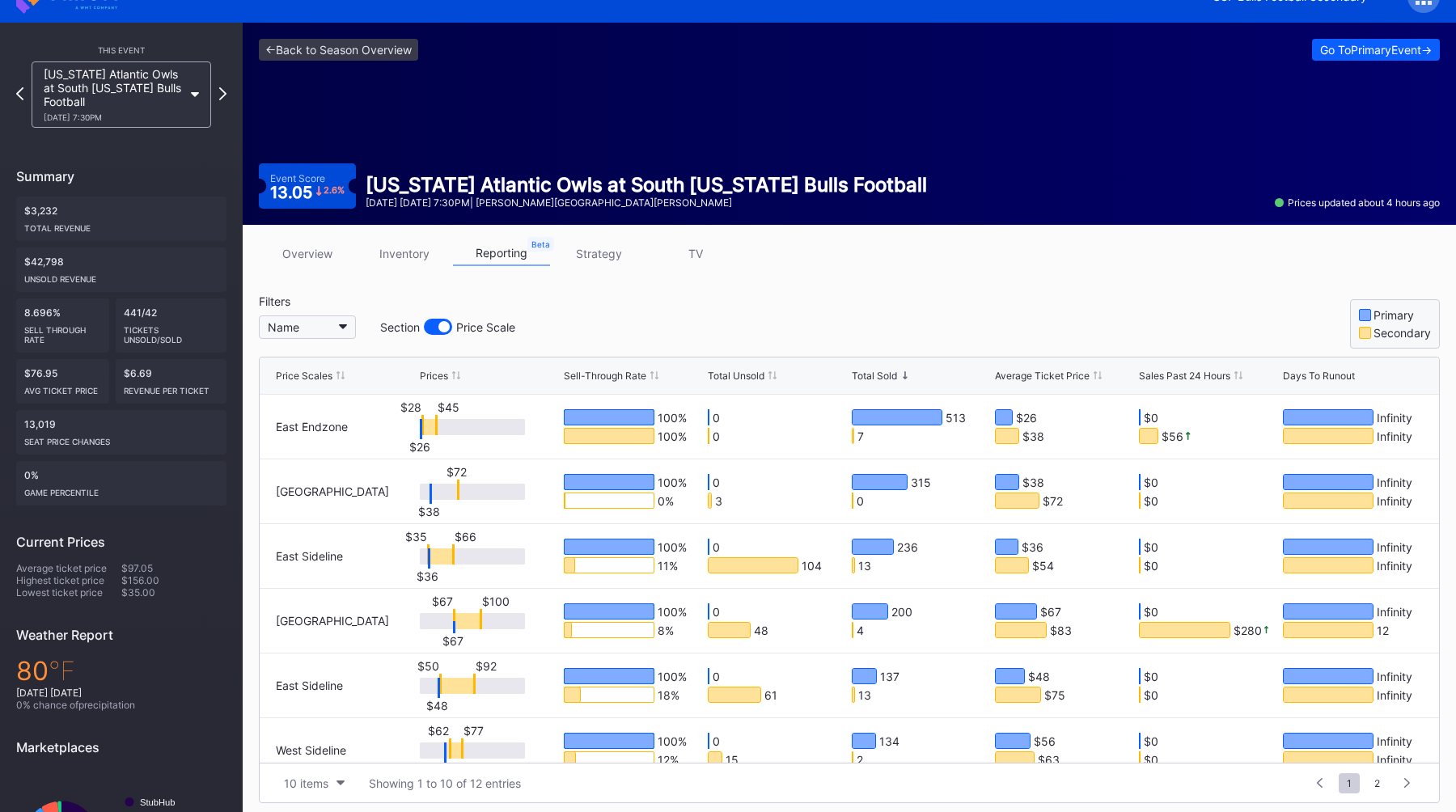
click at [337, 326] on button "Name" at bounding box center [307, 327] width 97 height 23
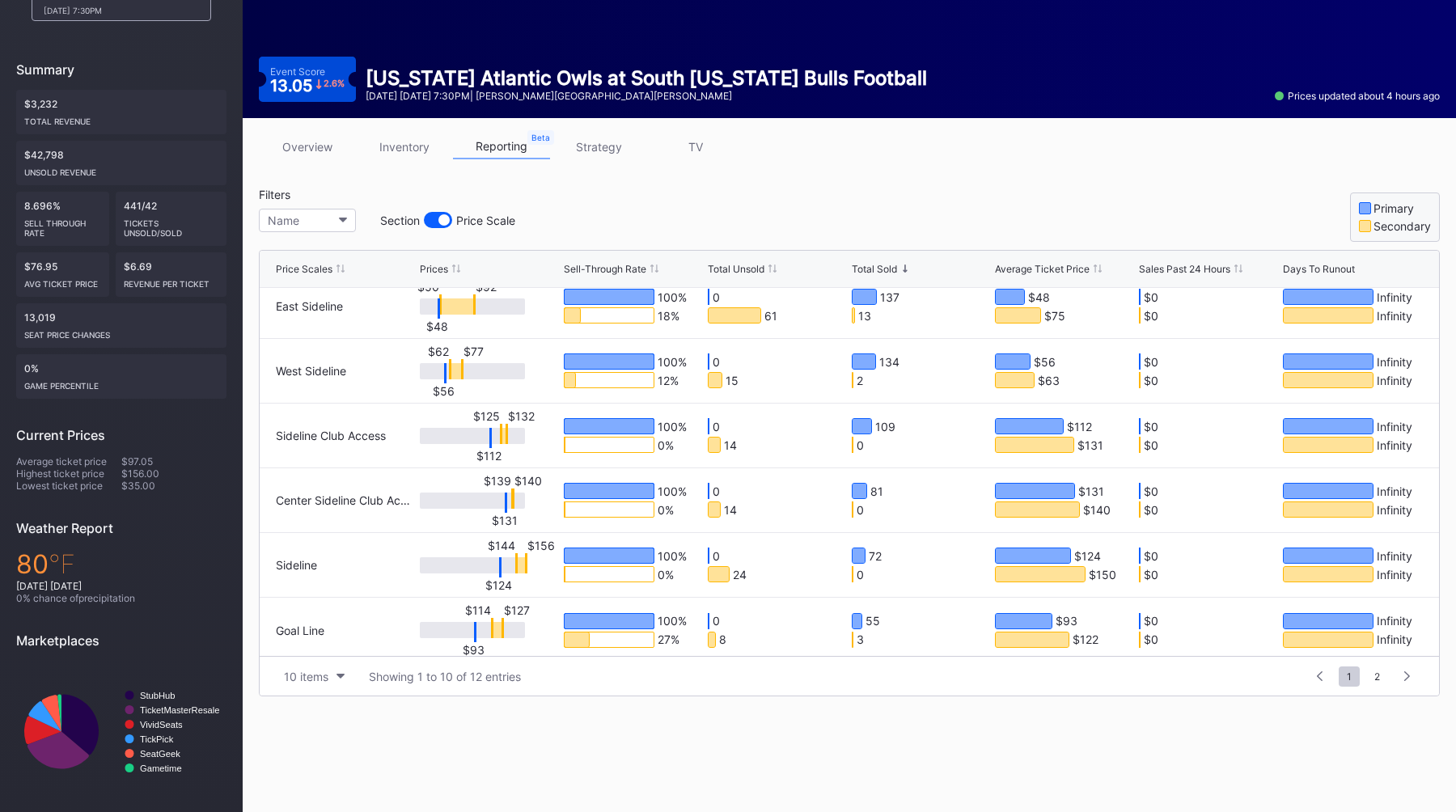
scroll to position [279, 0]
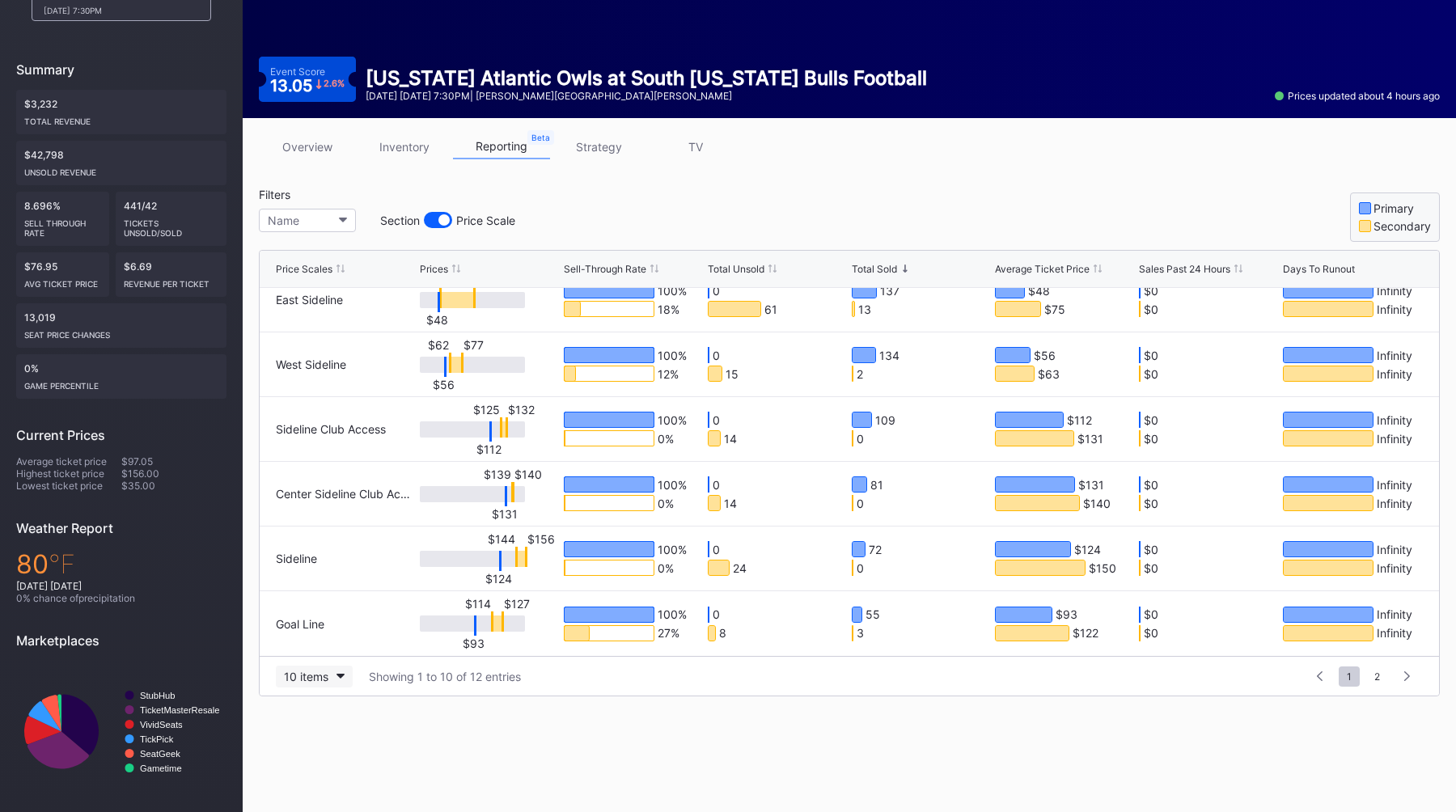
click at [309, 671] on div "10 items" at bounding box center [307, 677] width 45 height 14
click at [321, 628] on div "200 items" at bounding box center [314, 635] width 77 height 30
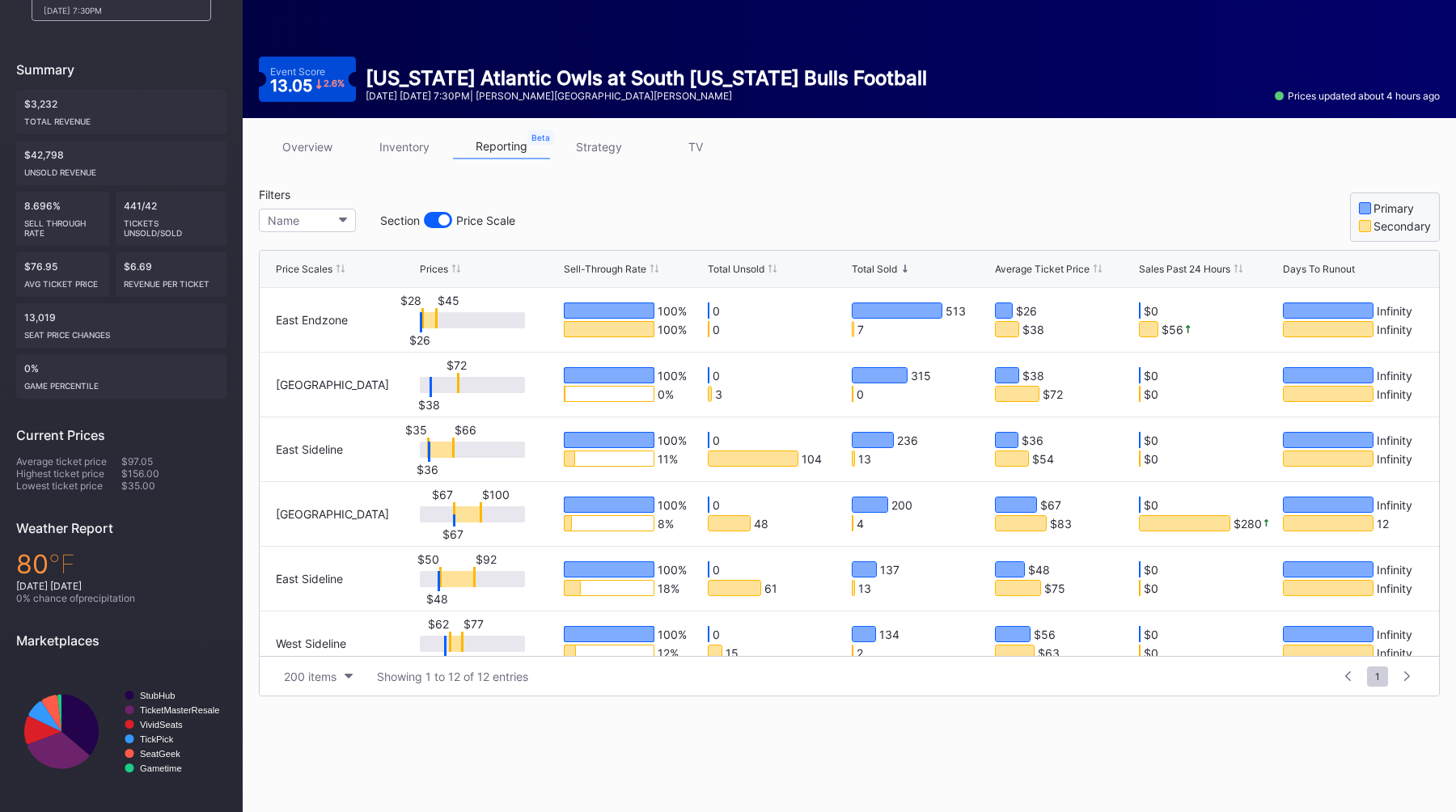
click at [743, 273] on div "Total Unsold" at bounding box center [735, 268] width 57 height 12
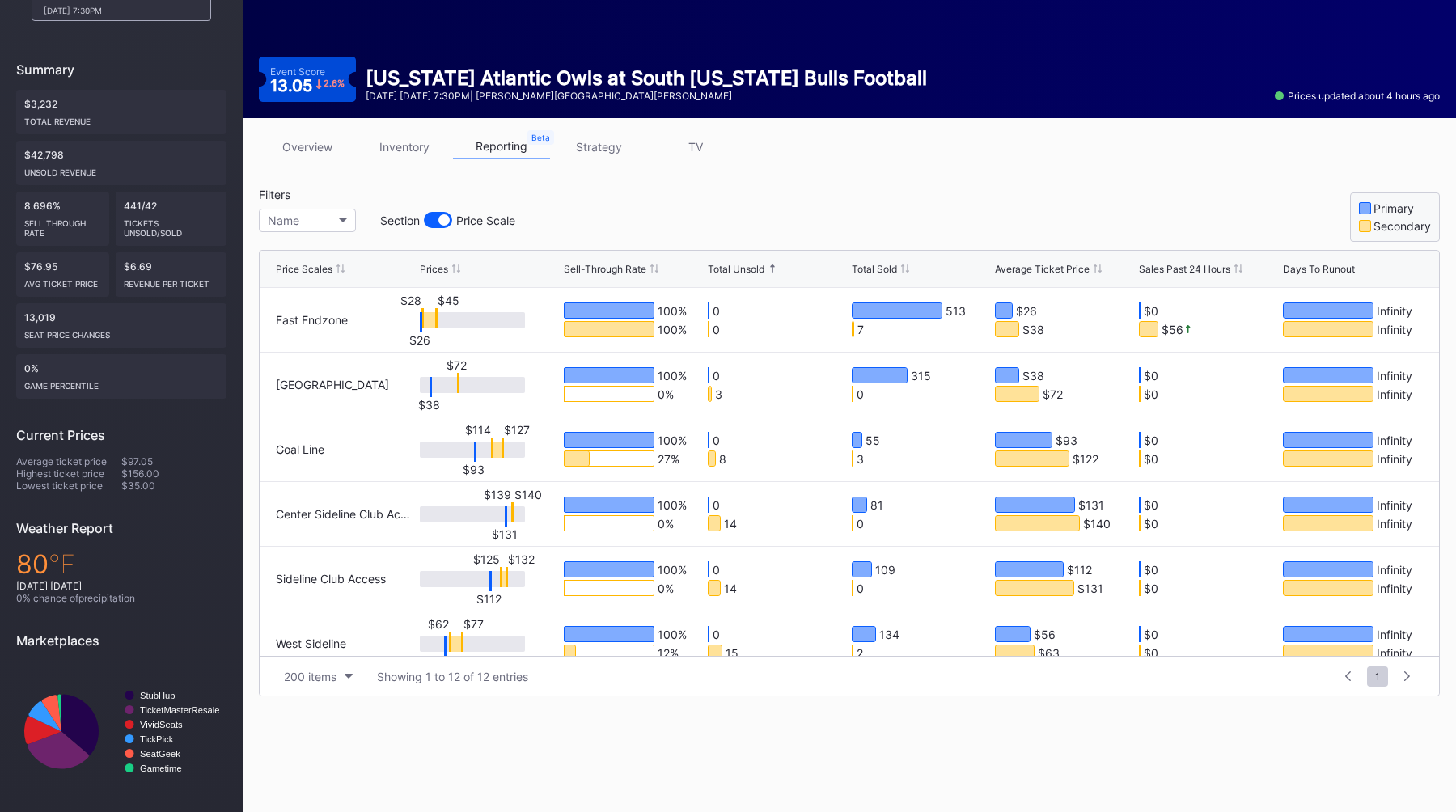
click at [743, 273] on div "Total Unsold" at bounding box center [735, 268] width 57 height 12
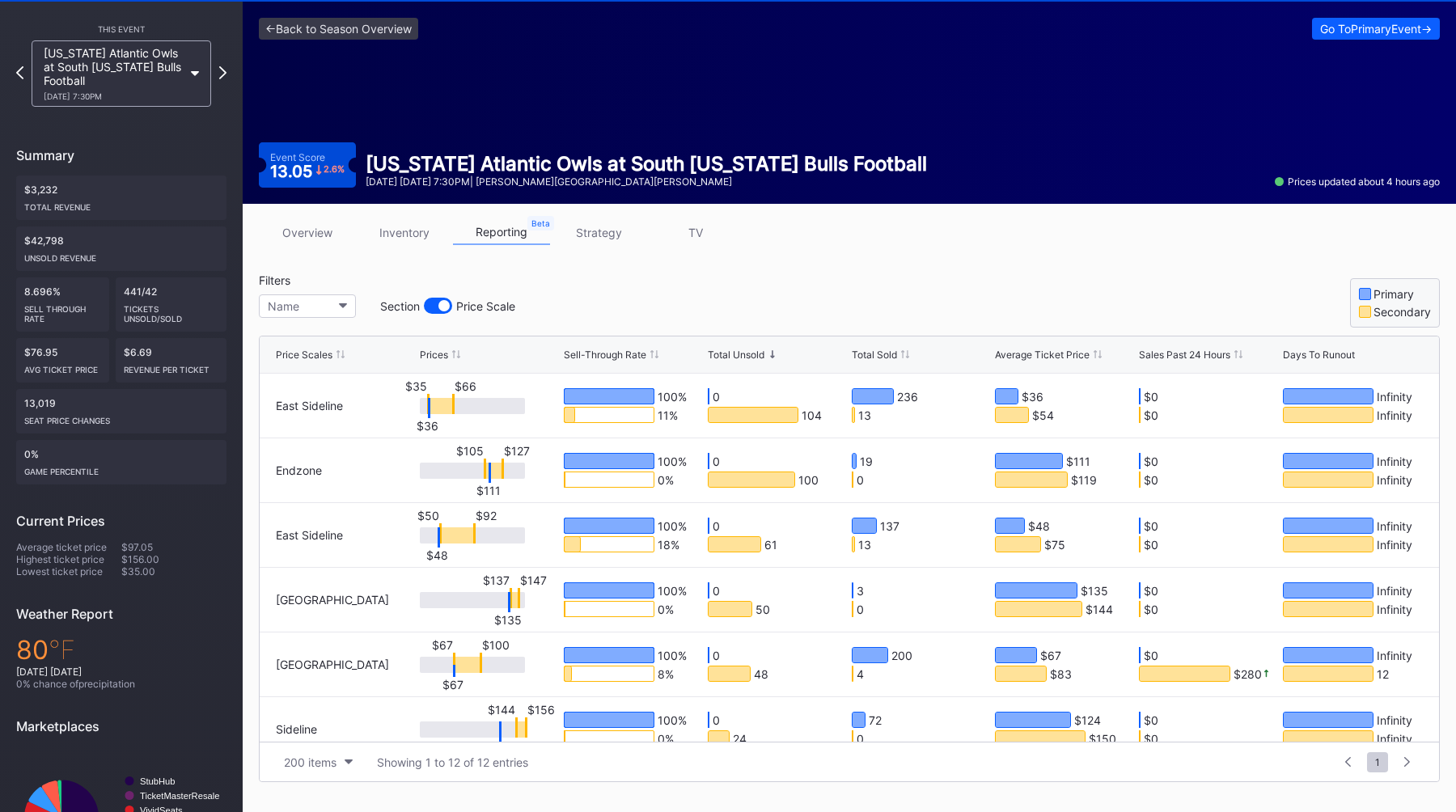
scroll to position [50, 0]
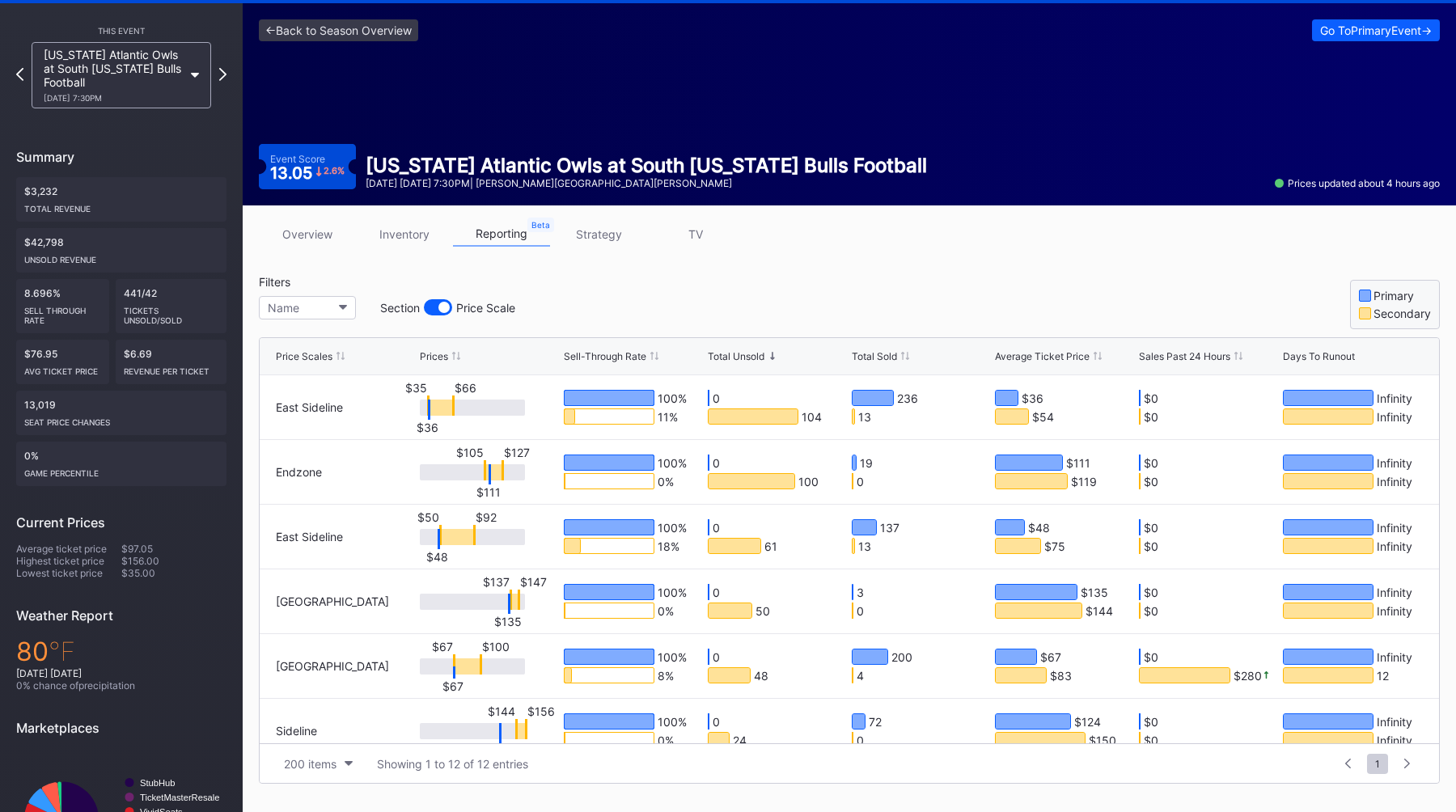
click at [896, 196] on div "<- Back to Season Overview Go To Primary Event -> Event Score 13.05 2.6 % Flori…" at bounding box center [849, 104] width 1213 height 202
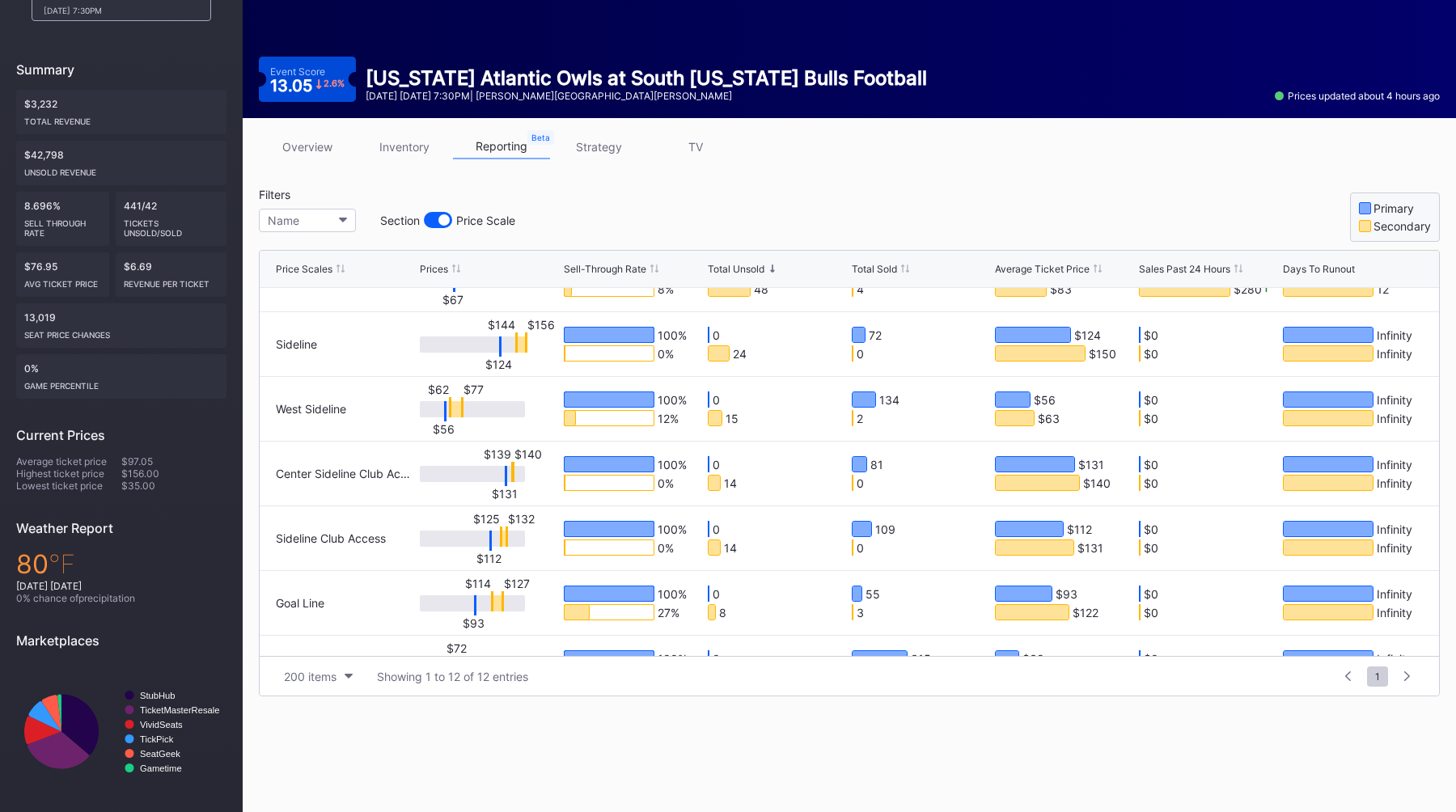
scroll to position [0, 0]
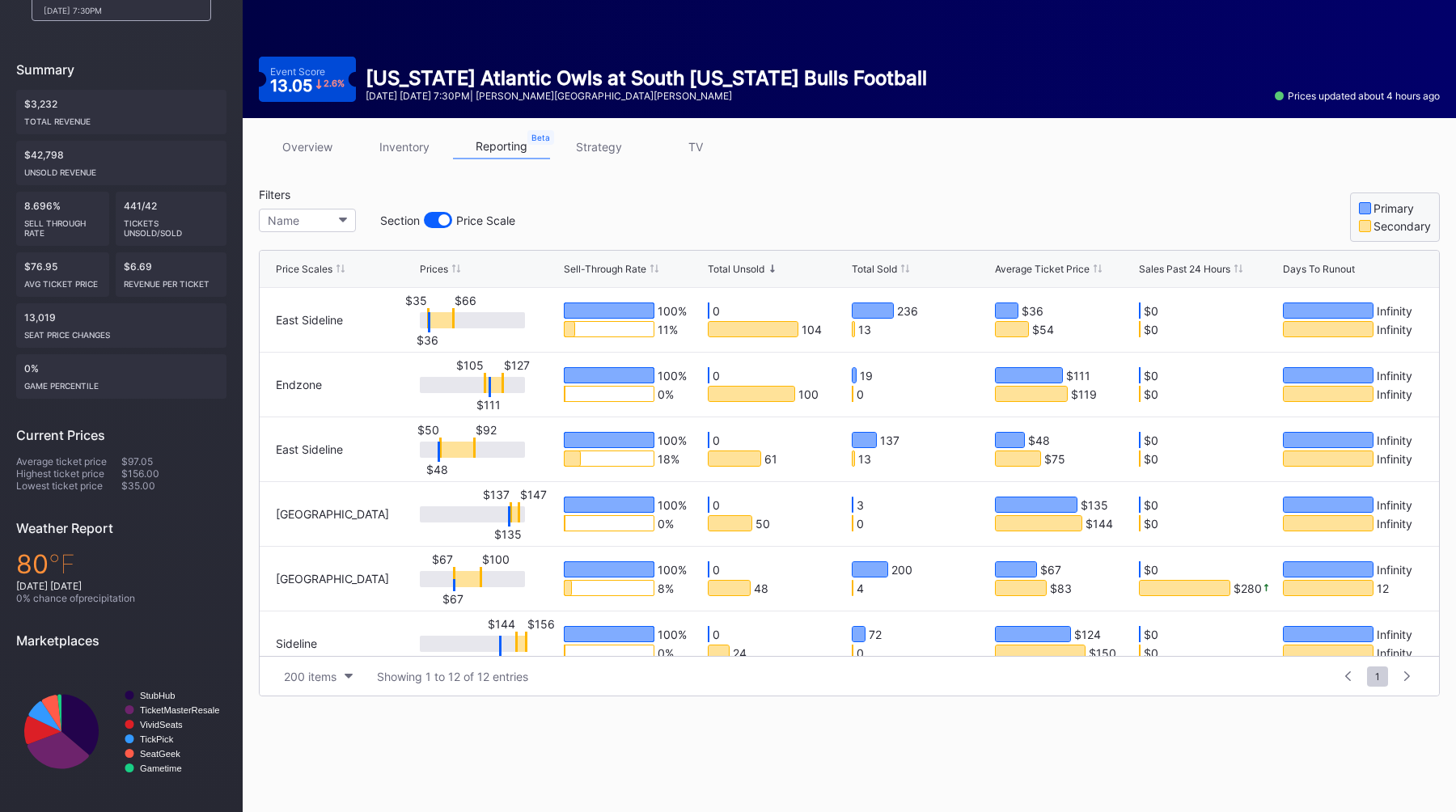
click at [910, 152] on div "overview inventory reporting strategy TV" at bounding box center [849, 150] width 1181 height 33
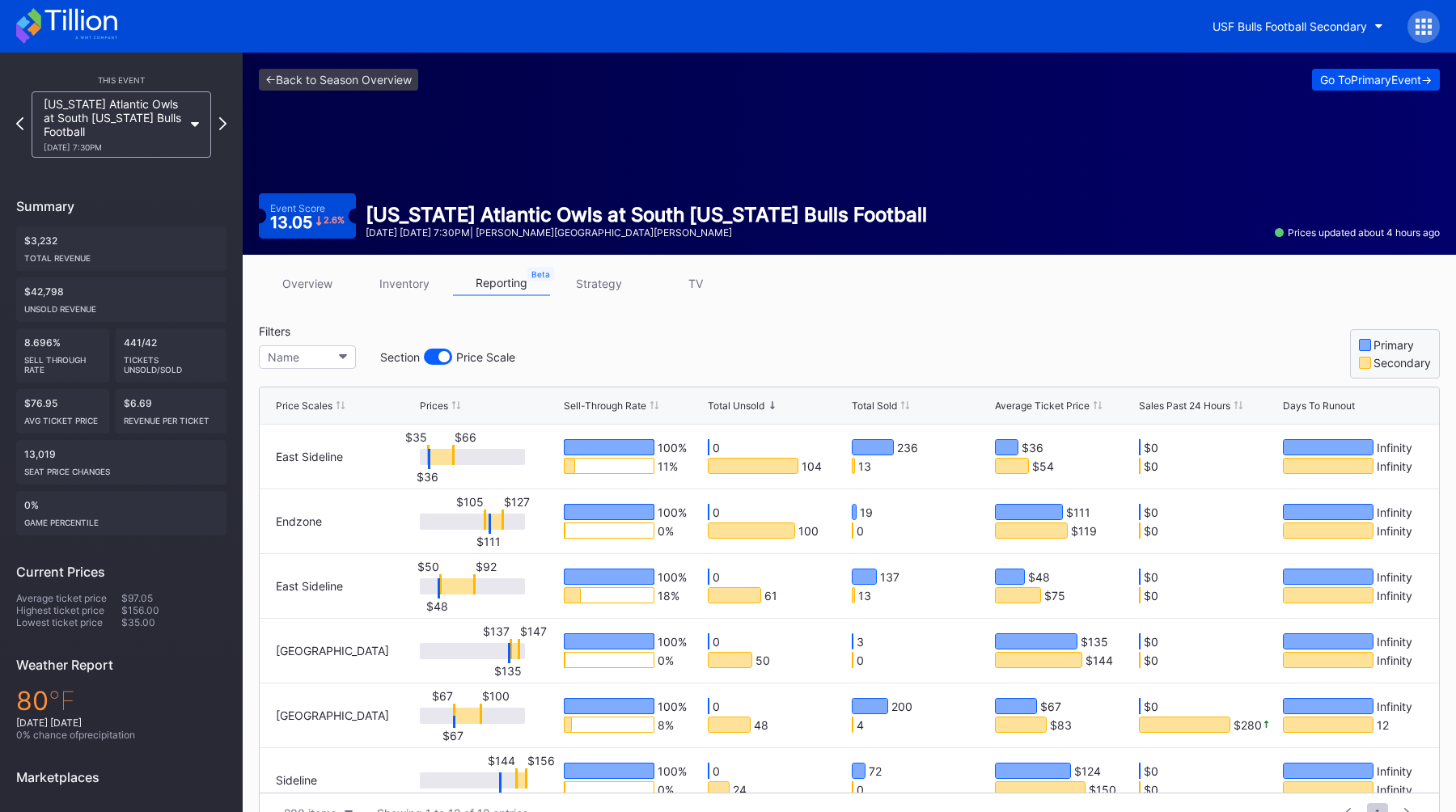
click at [1342, 88] on button "Go To Primary Event ->" at bounding box center [1376, 79] width 128 height 21
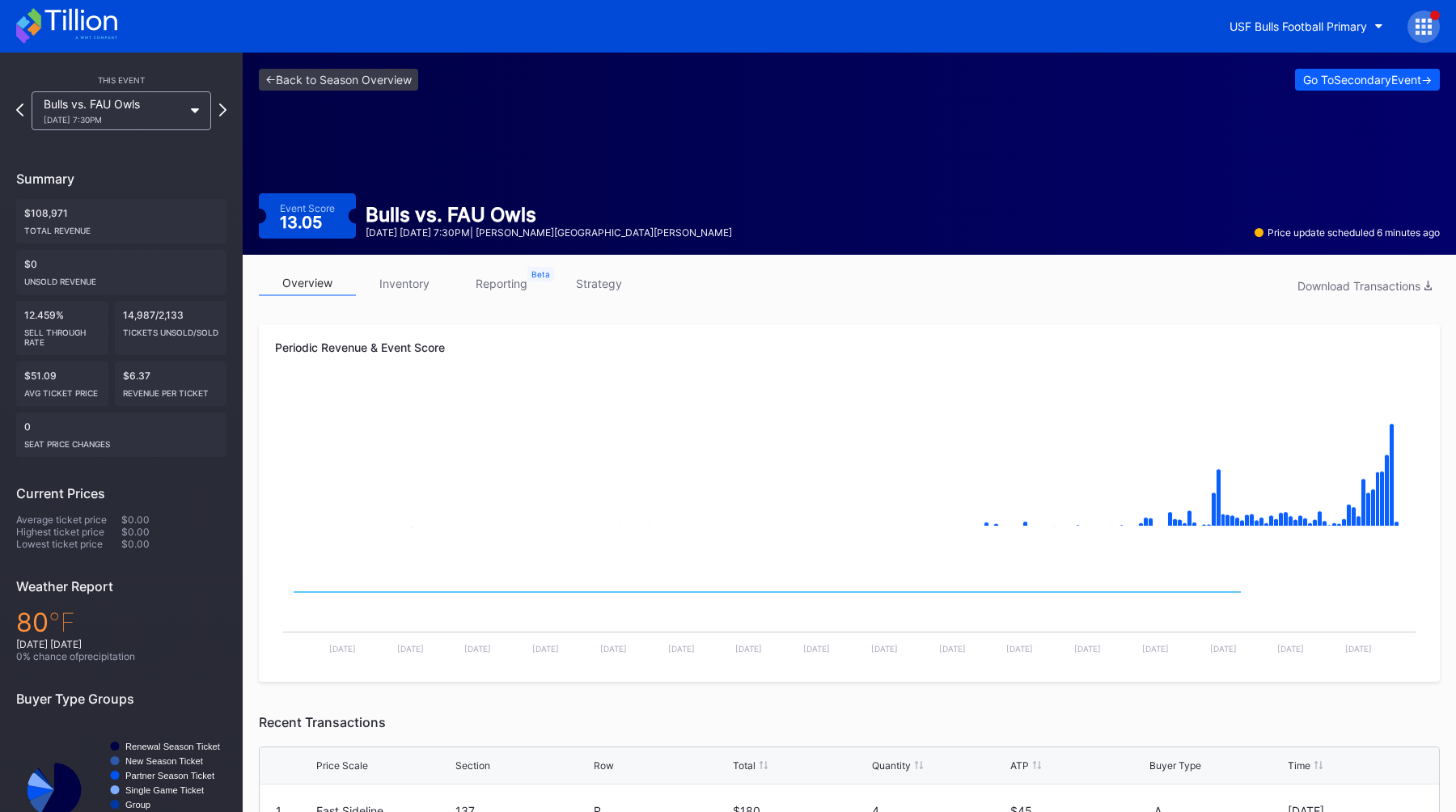
click at [400, 290] on link "inventory" at bounding box center [405, 283] width 97 height 25
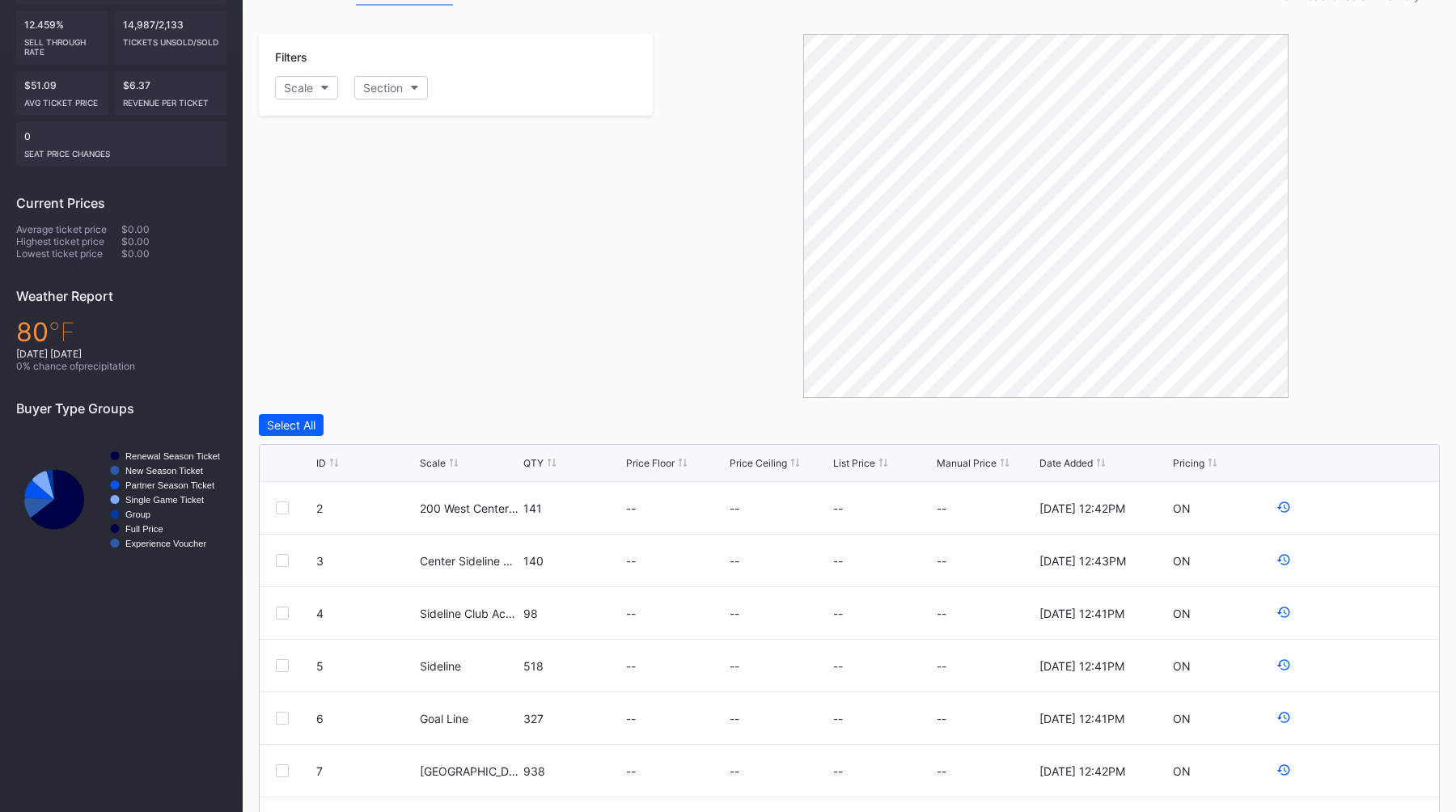
scroll to position [384, 0]
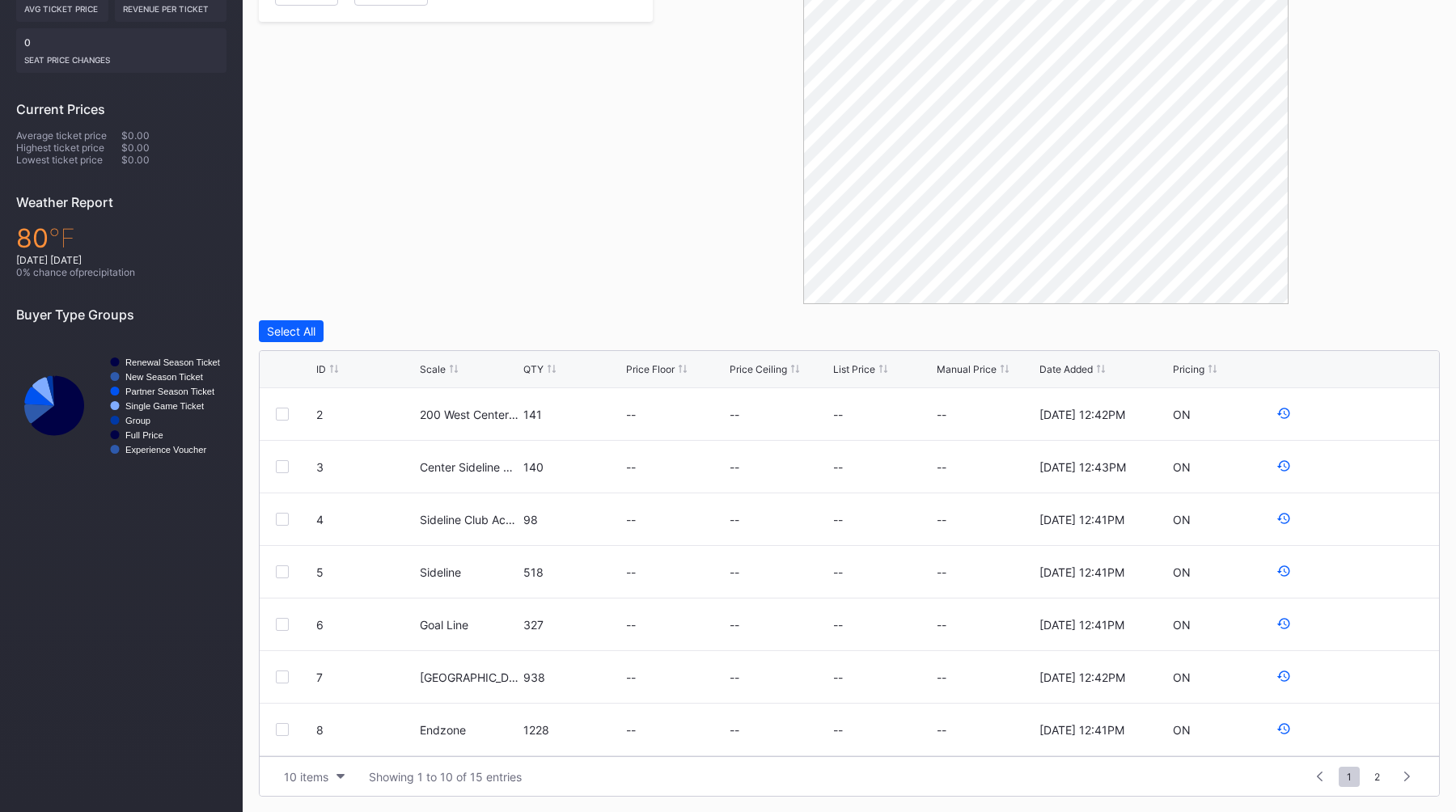
click at [538, 371] on div "QTY" at bounding box center [534, 369] width 21 height 12
click at [497, 226] on div "Filters Scale Section" at bounding box center [456, 122] width 394 height 364
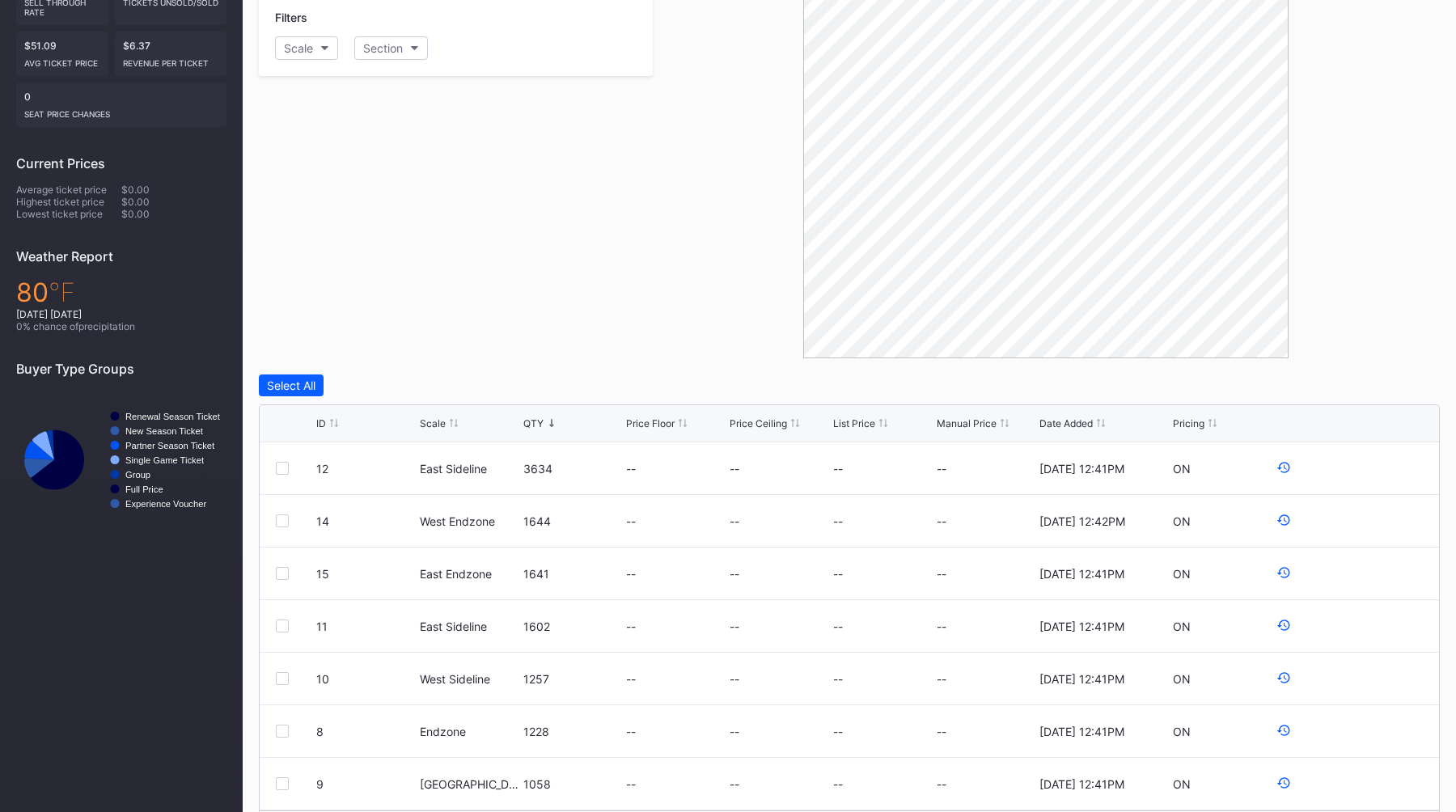
scroll to position [328, 0]
click at [560, 294] on div "Filters Scale Section" at bounding box center [456, 178] width 394 height 364
click at [580, 340] on div "Filters Scale Section" at bounding box center [456, 178] width 394 height 364
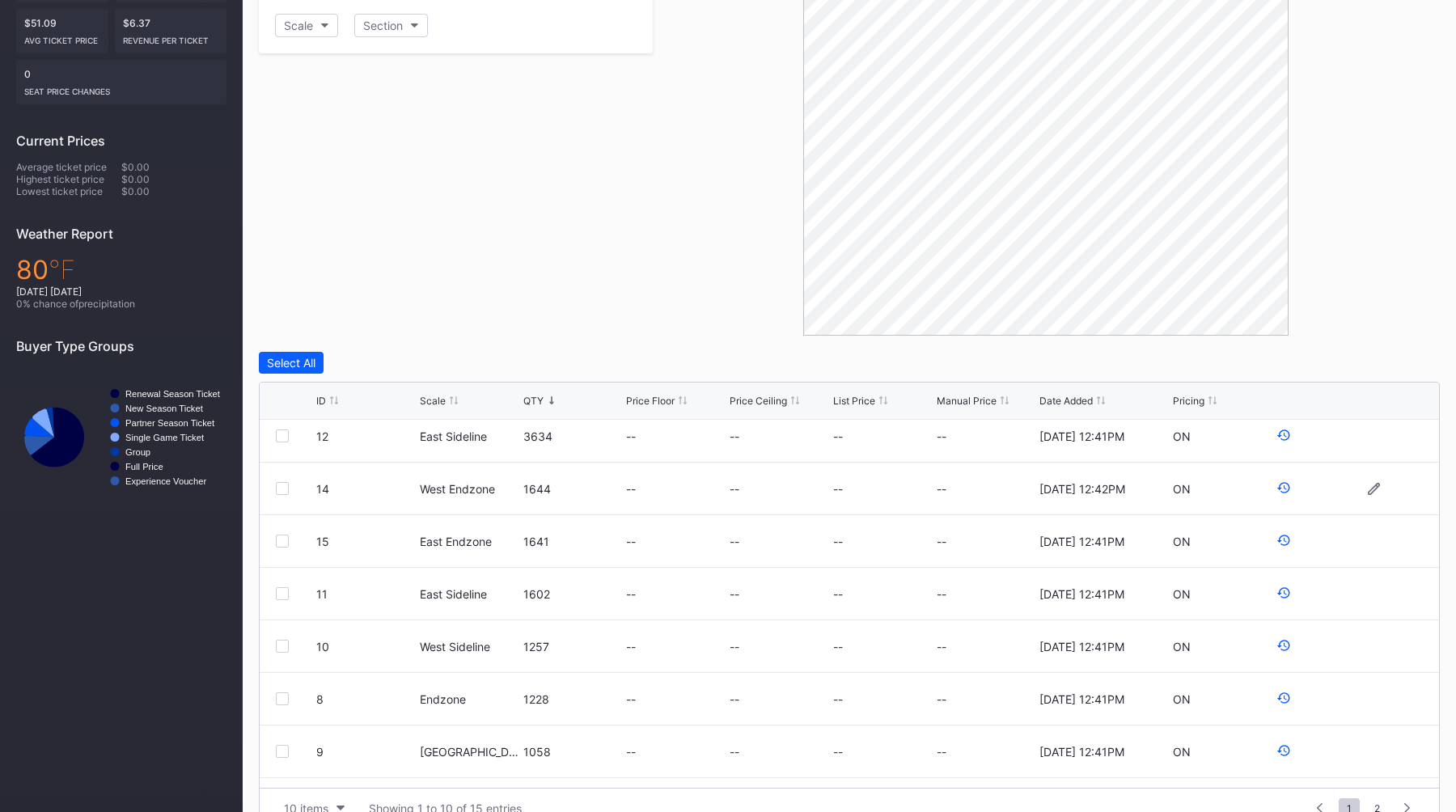
scroll to position [0, 0]
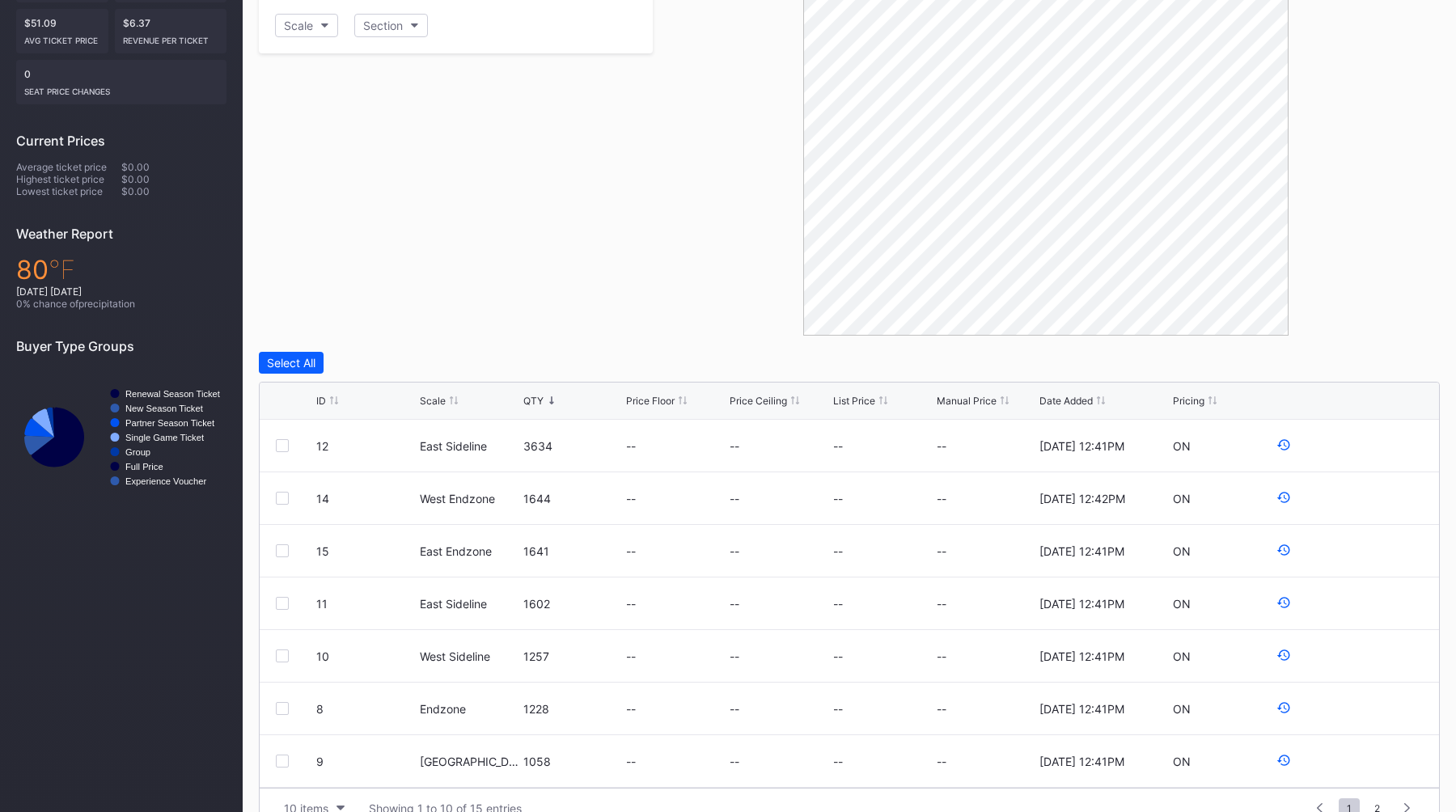
click at [422, 264] on div "Filters Scale Section" at bounding box center [456, 154] width 394 height 364
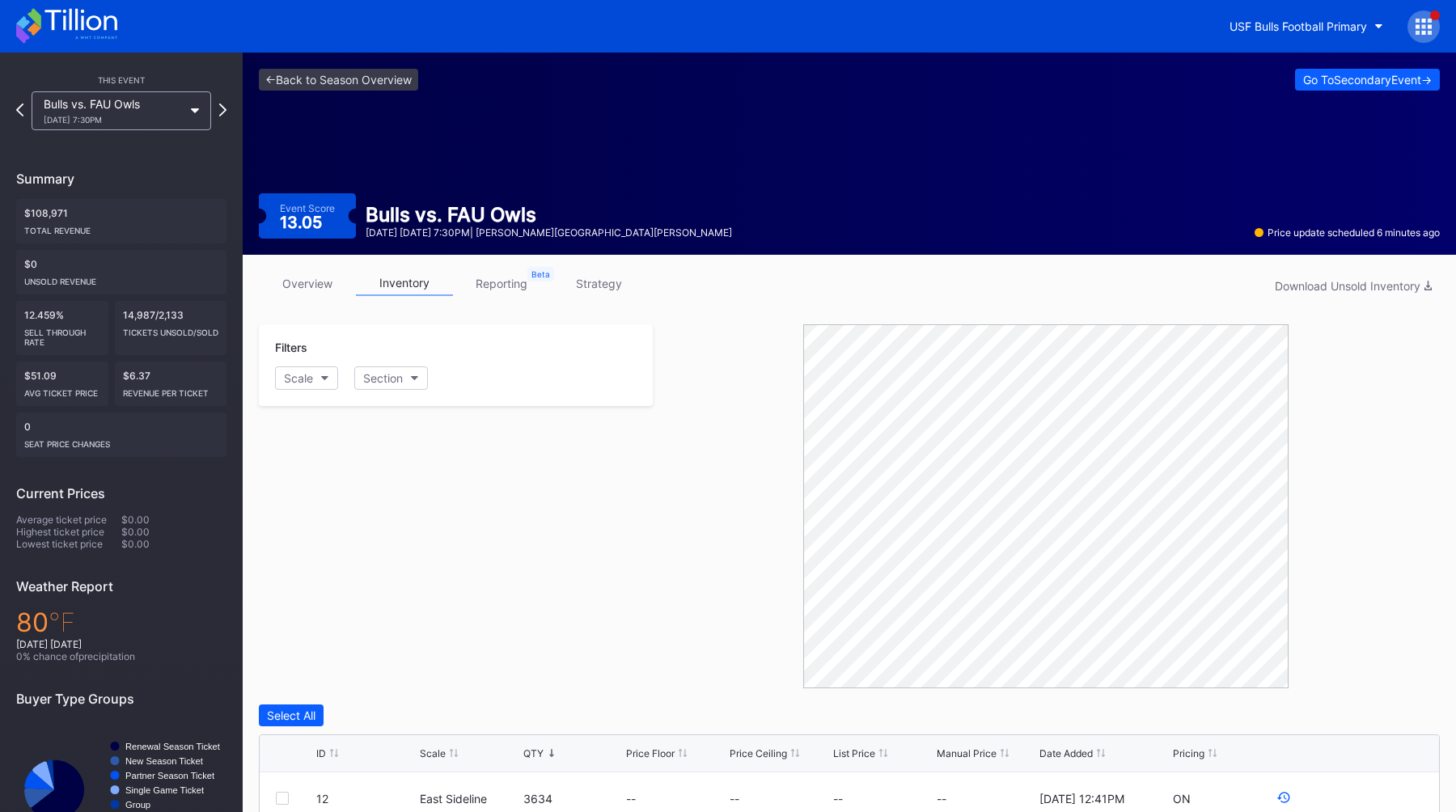
click at [462, 161] on div "<- Back to Season Overview Go To Secondary Event -> Event Score 13.05 Bulls vs.…" at bounding box center [849, 153] width 1213 height 202
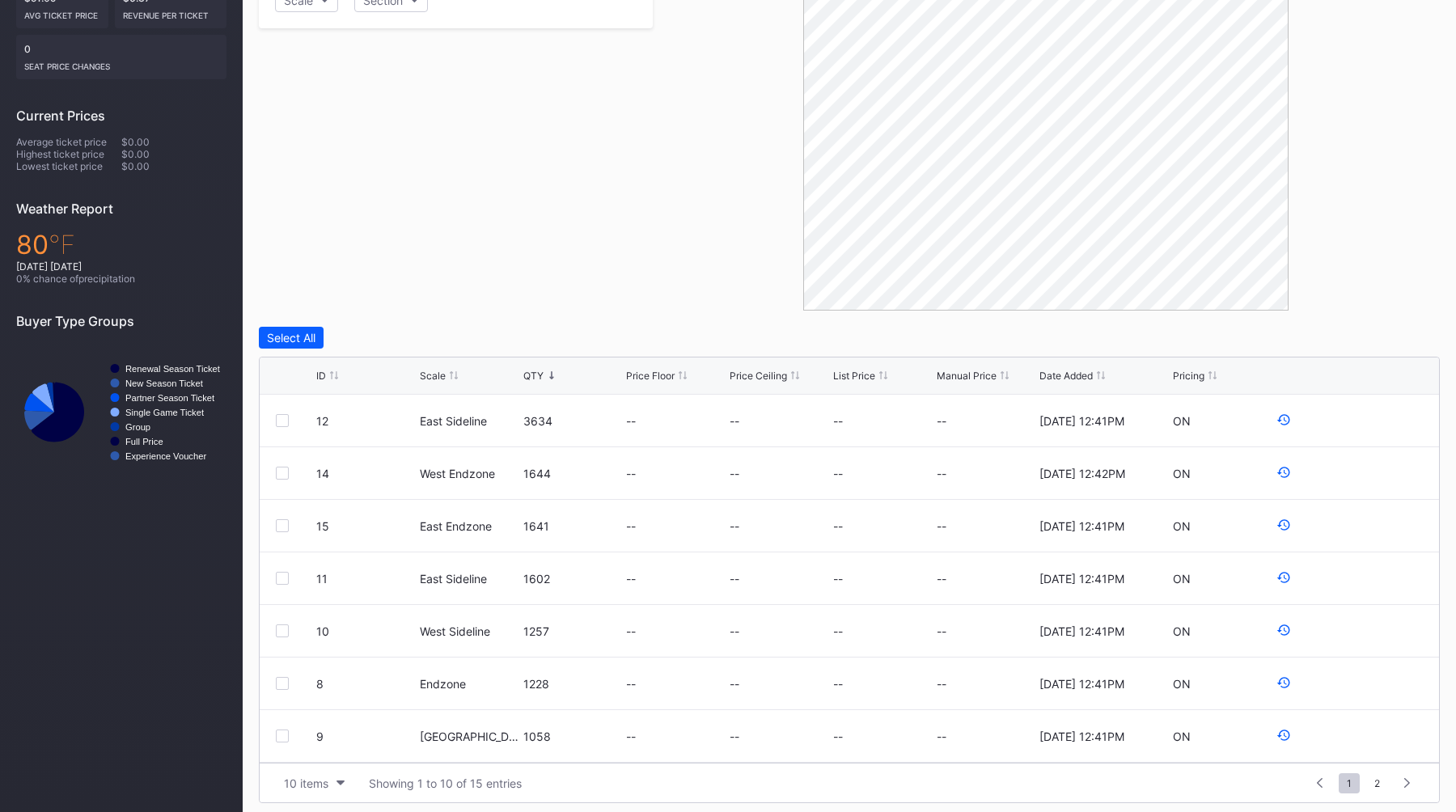
scroll to position [384, 0]
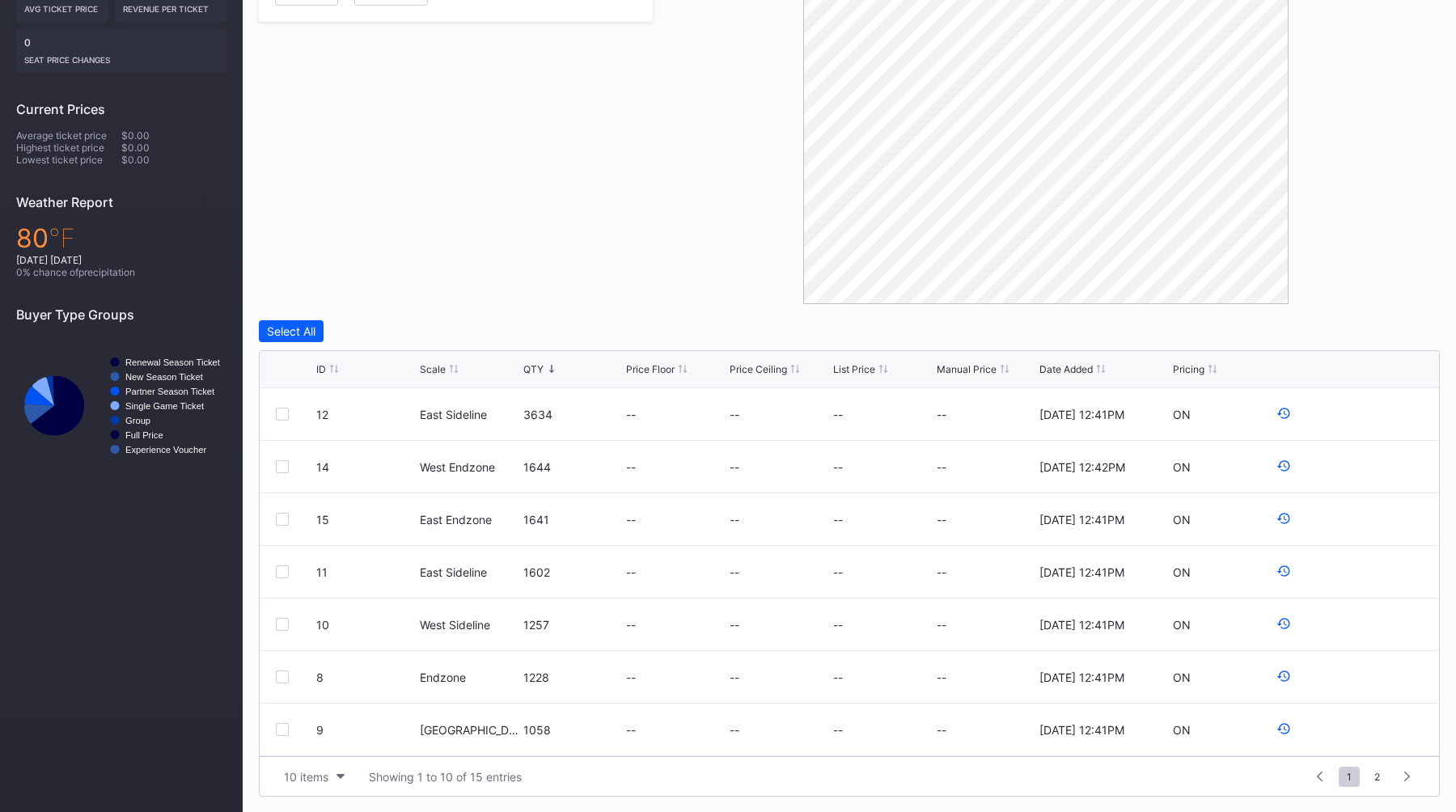
click at [615, 222] on div "Filters Scale Section" at bounding box center [456, 122] width 394 height 364
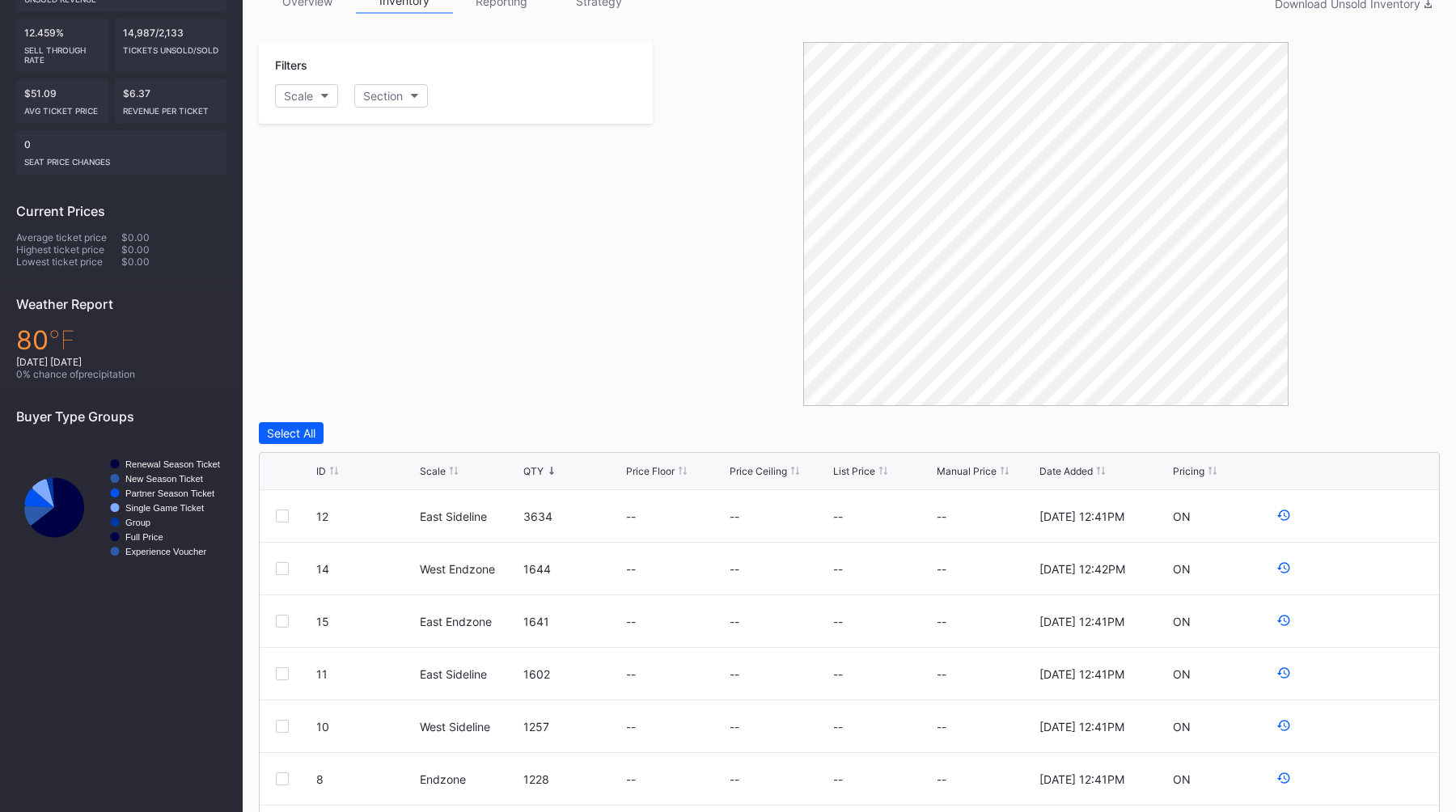
scroll to position [275, 0]
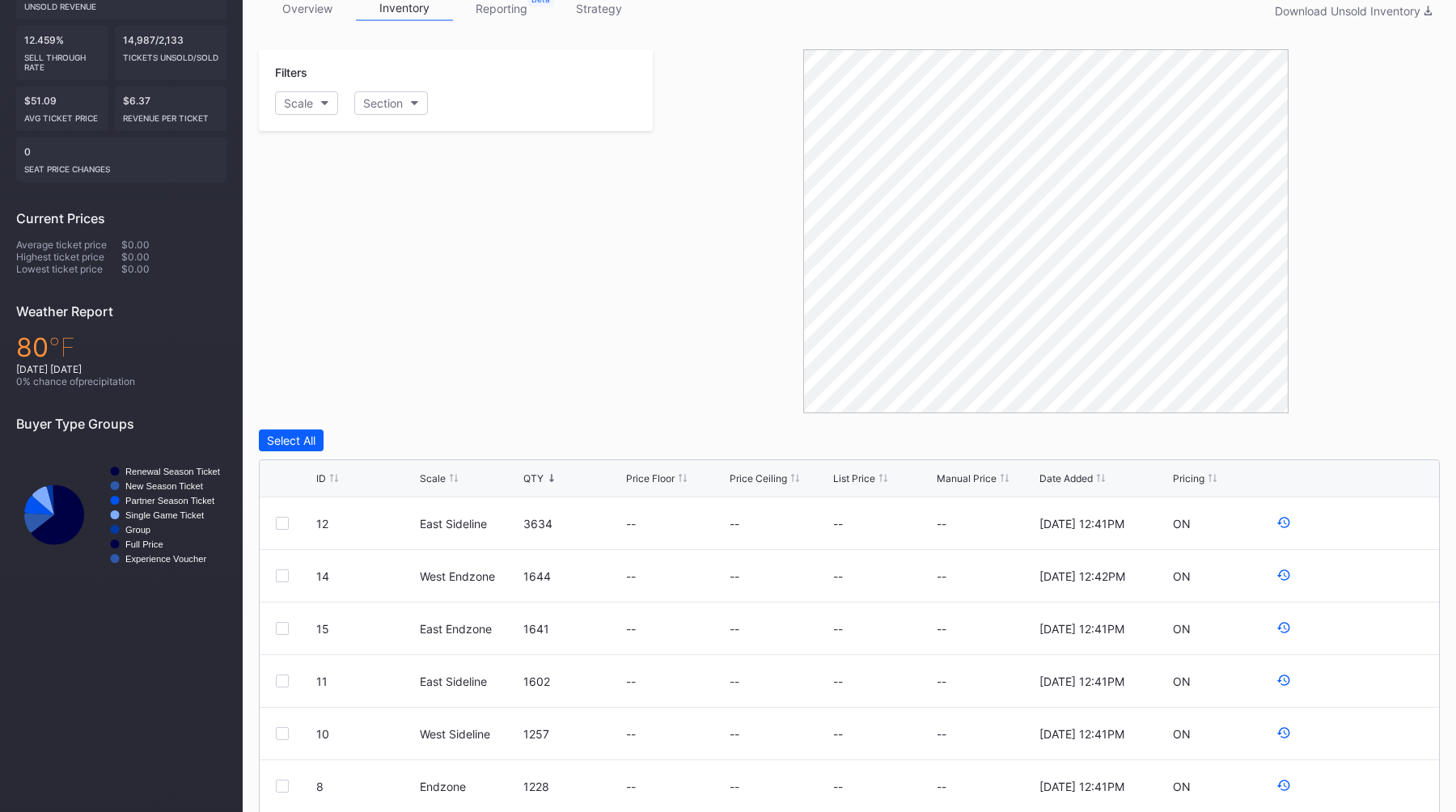
click at [580, 328] on div "Filters Scale Section" at bounding box center [456, 232] width 394 height 364
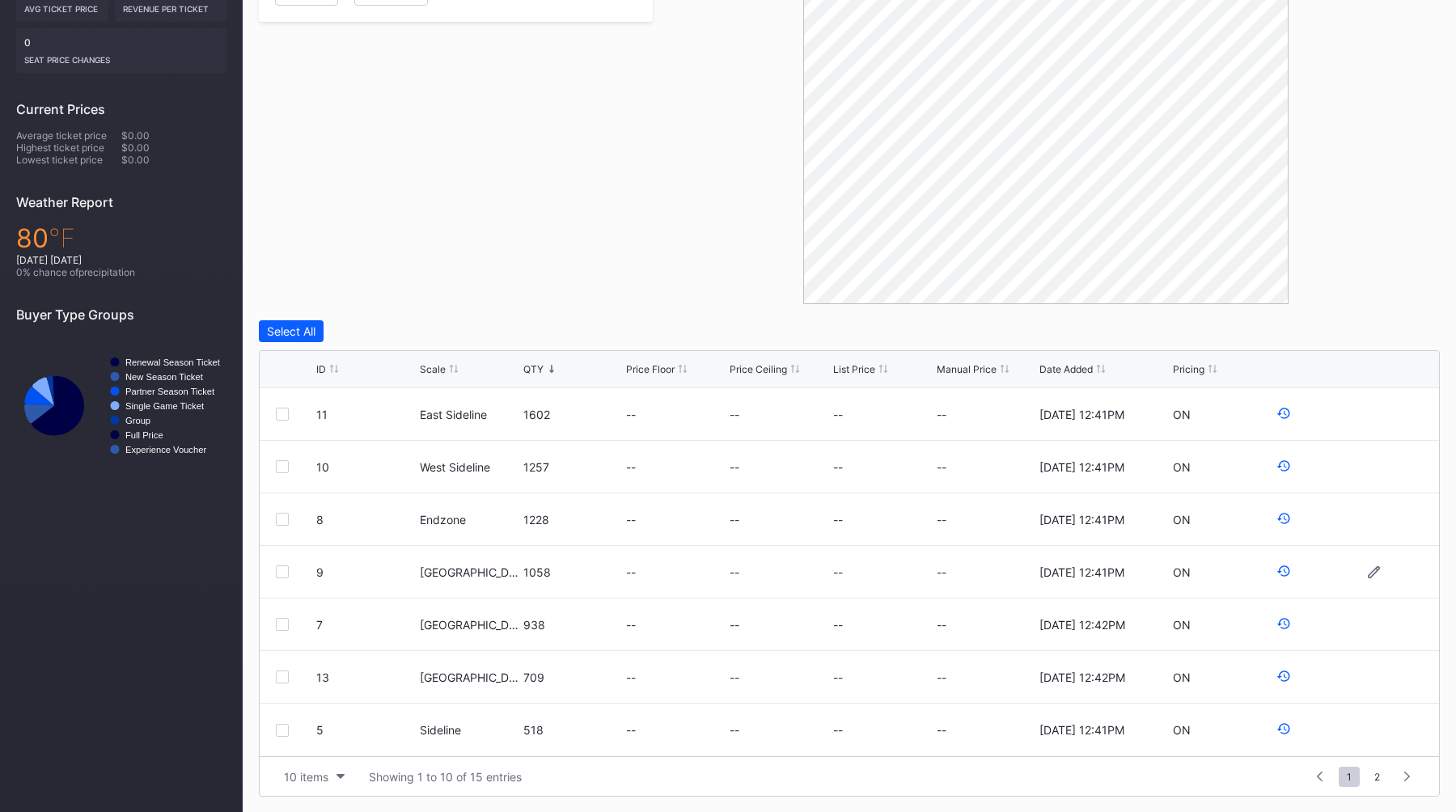
scroll to position [0, 0]
click at [515, 260] on div "Filters Scale Section" at bounding box center [456, 122] width 394 height 364
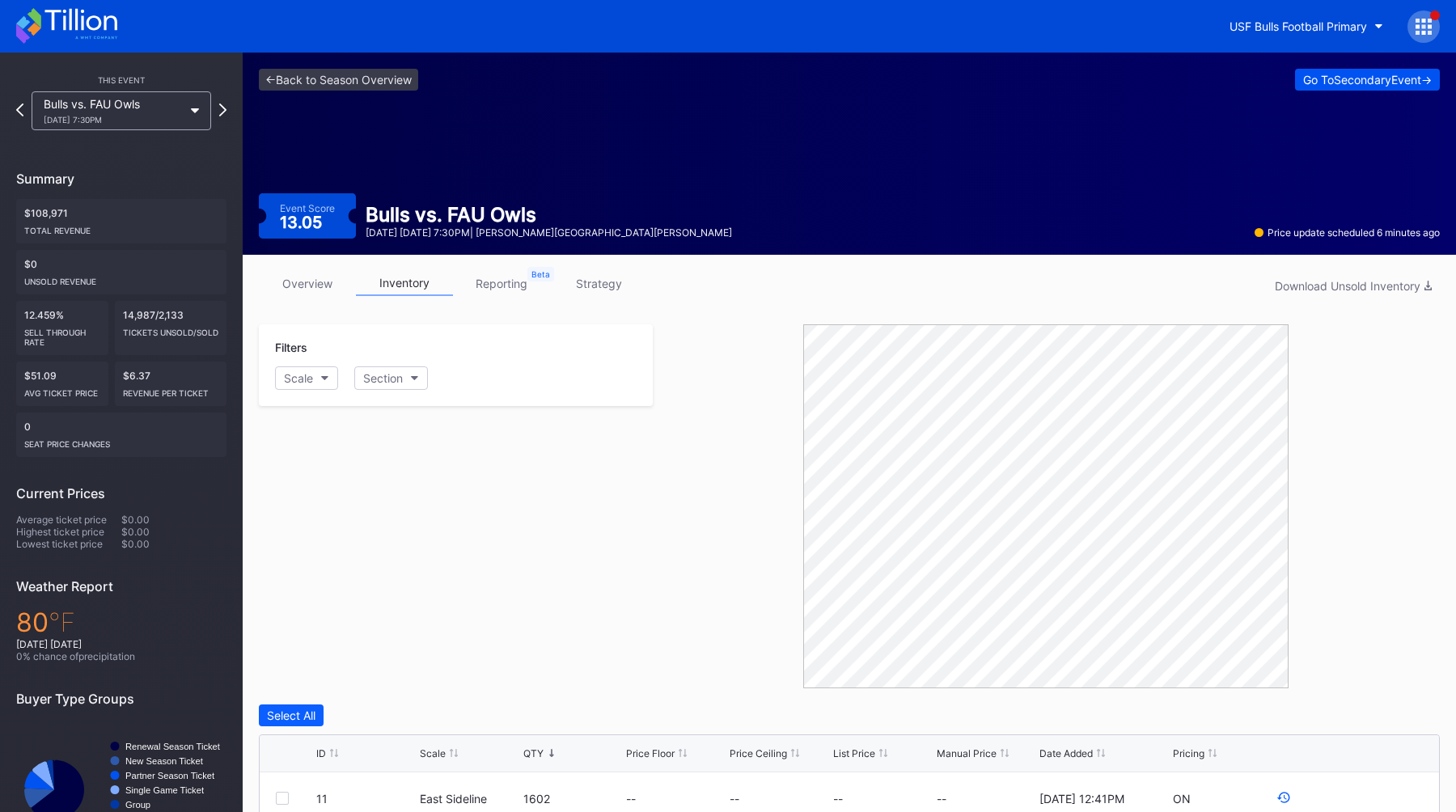
click at [1363, 81] on div "Go To Secondary Event ->" at bounding box center [1367, 79] width 129 height 14
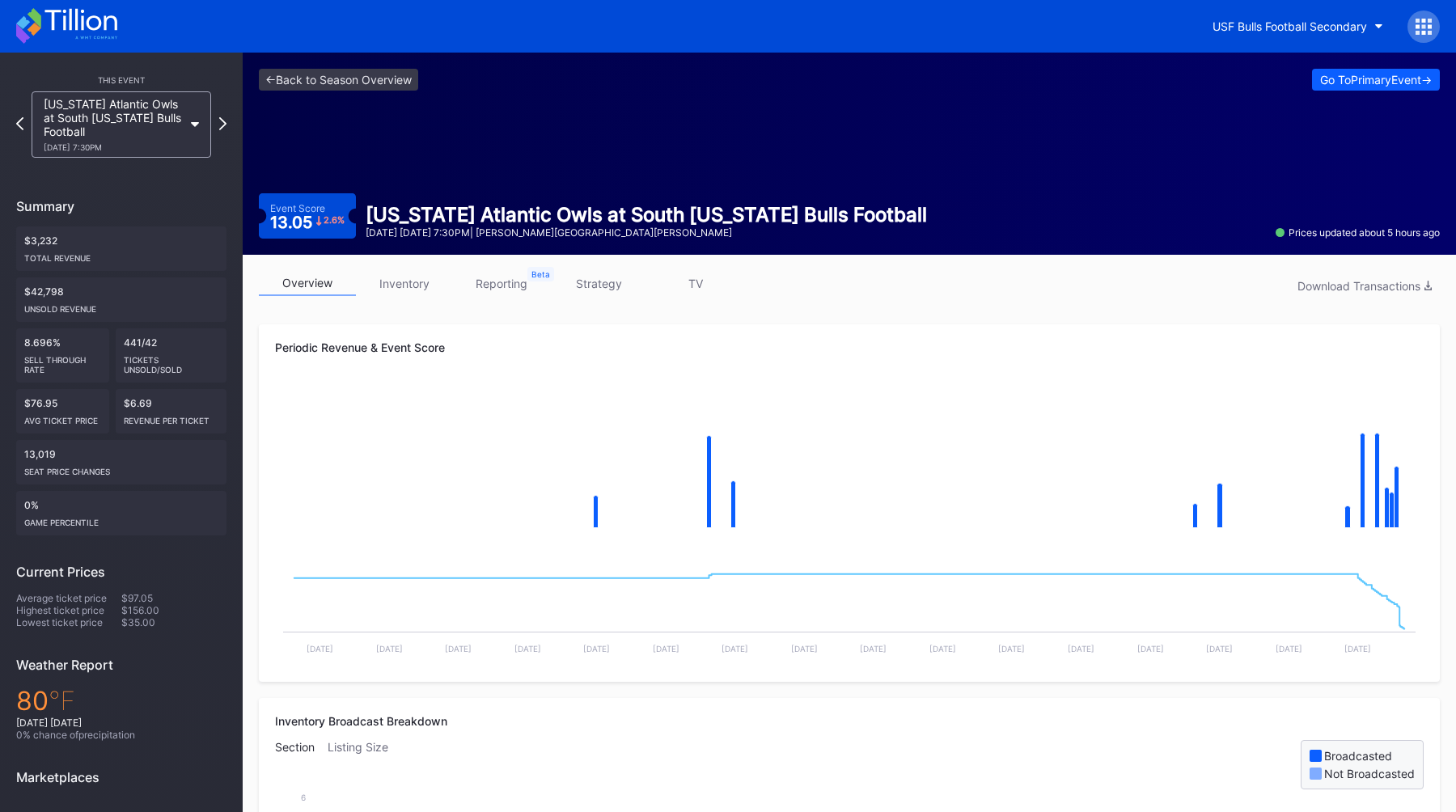
click at [409, 280] on link "inventory" at bounding box center [405, 283] width 97 height 25
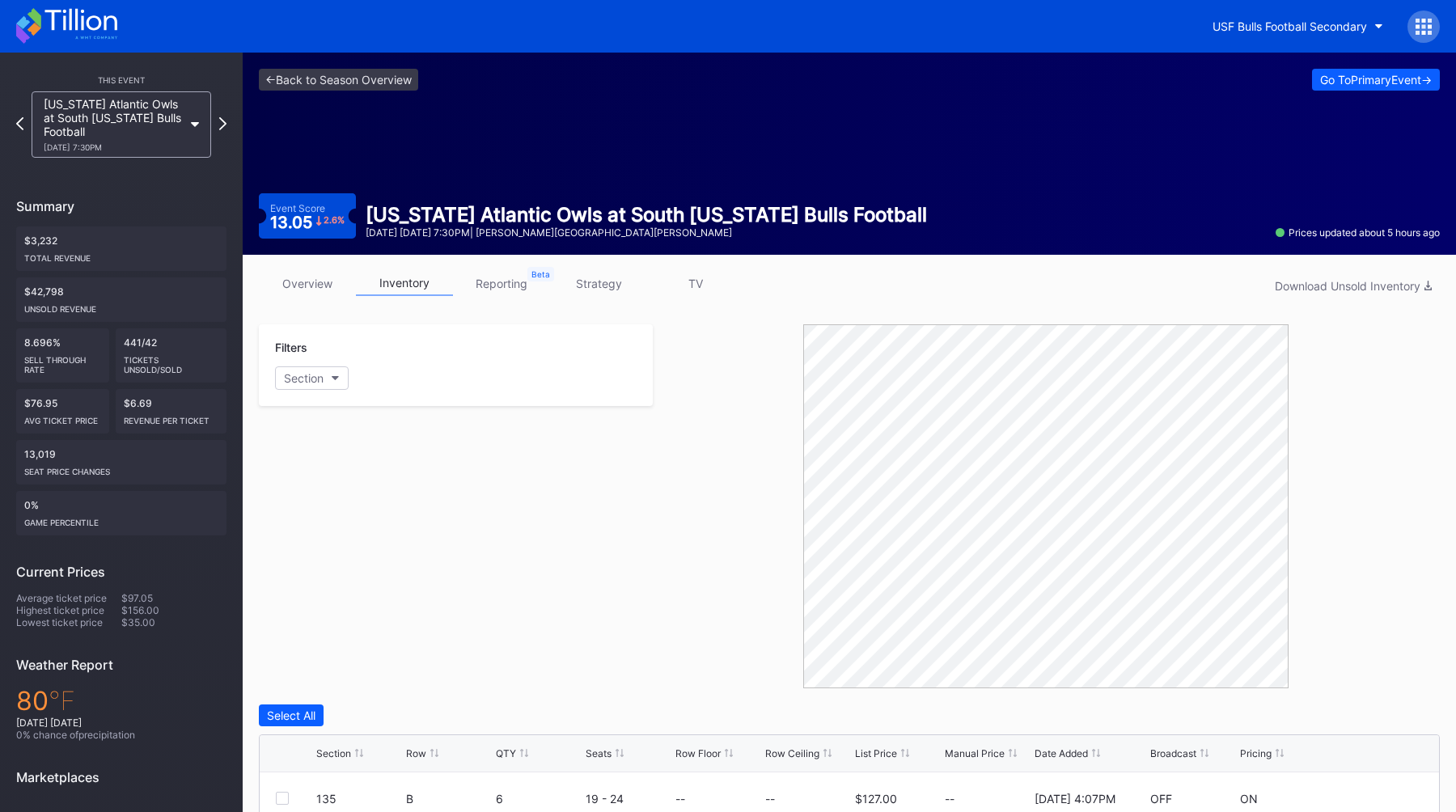
click at [496, 288] on link "reporting" at bounding box center [502, 283] width 97 height 25
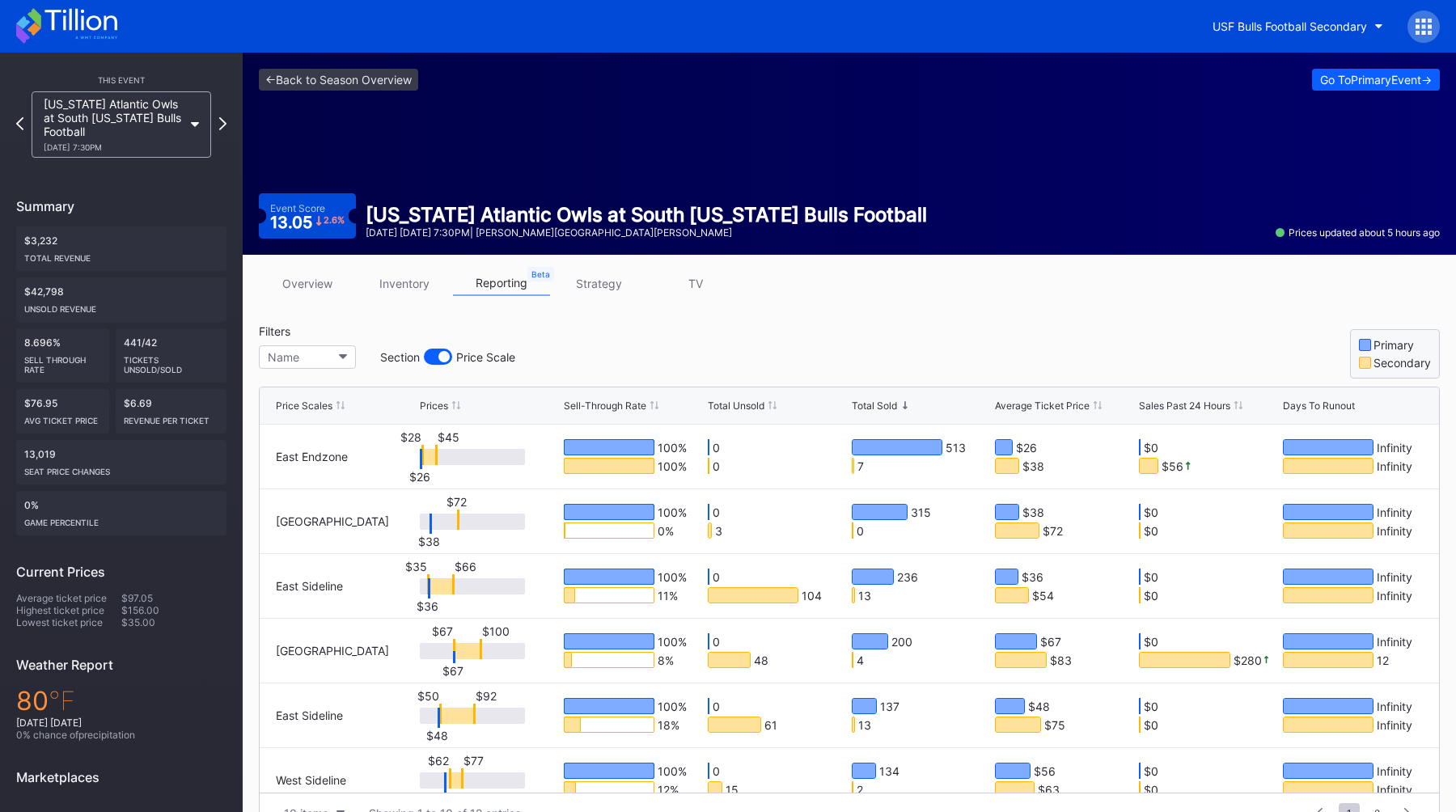
click at [725, 400] on div "Total Unsold" at bounding box center [735, 406] width 57 height 12
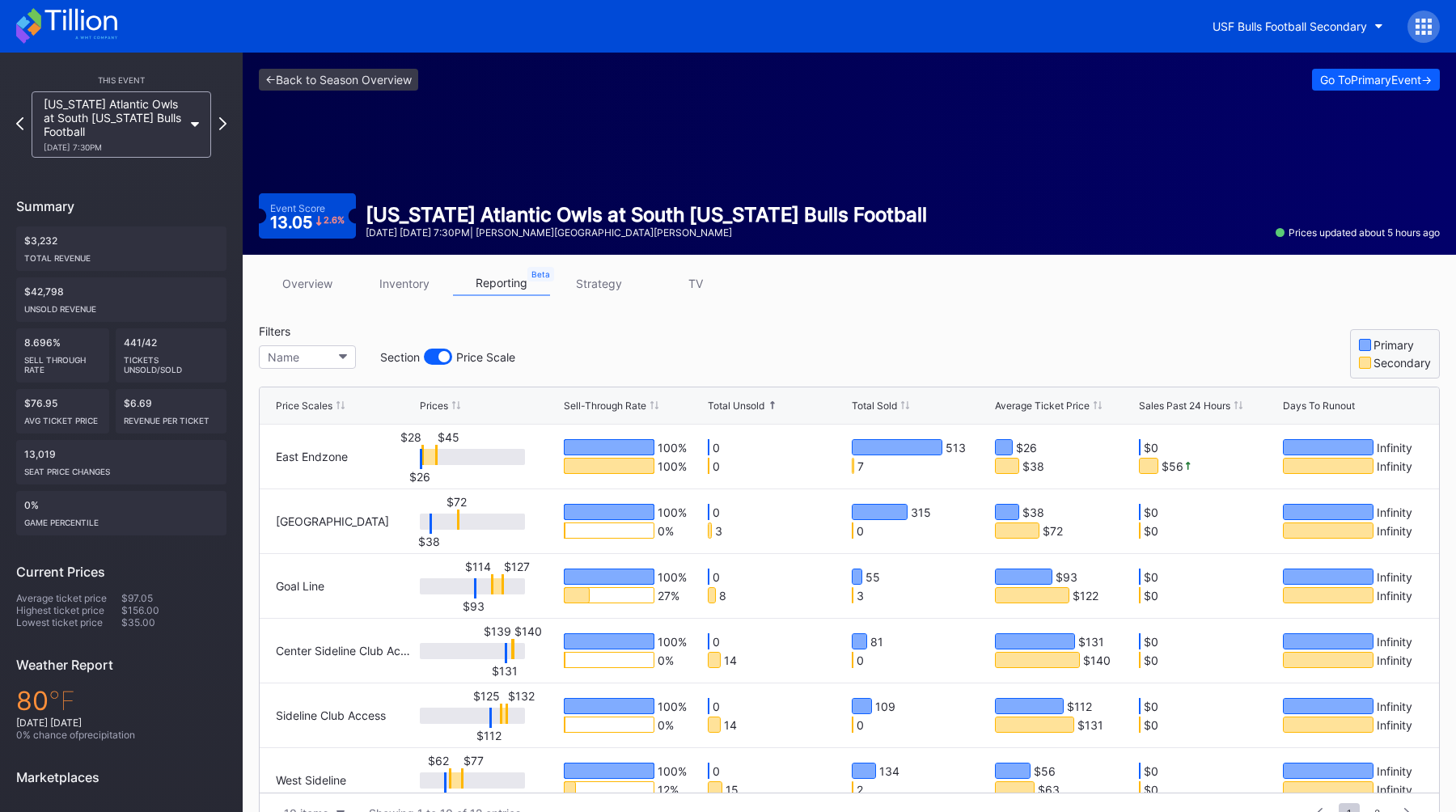
click at [725, 400] on div "Total Unsold" at bounding box center [735, 406] width 57 height 12
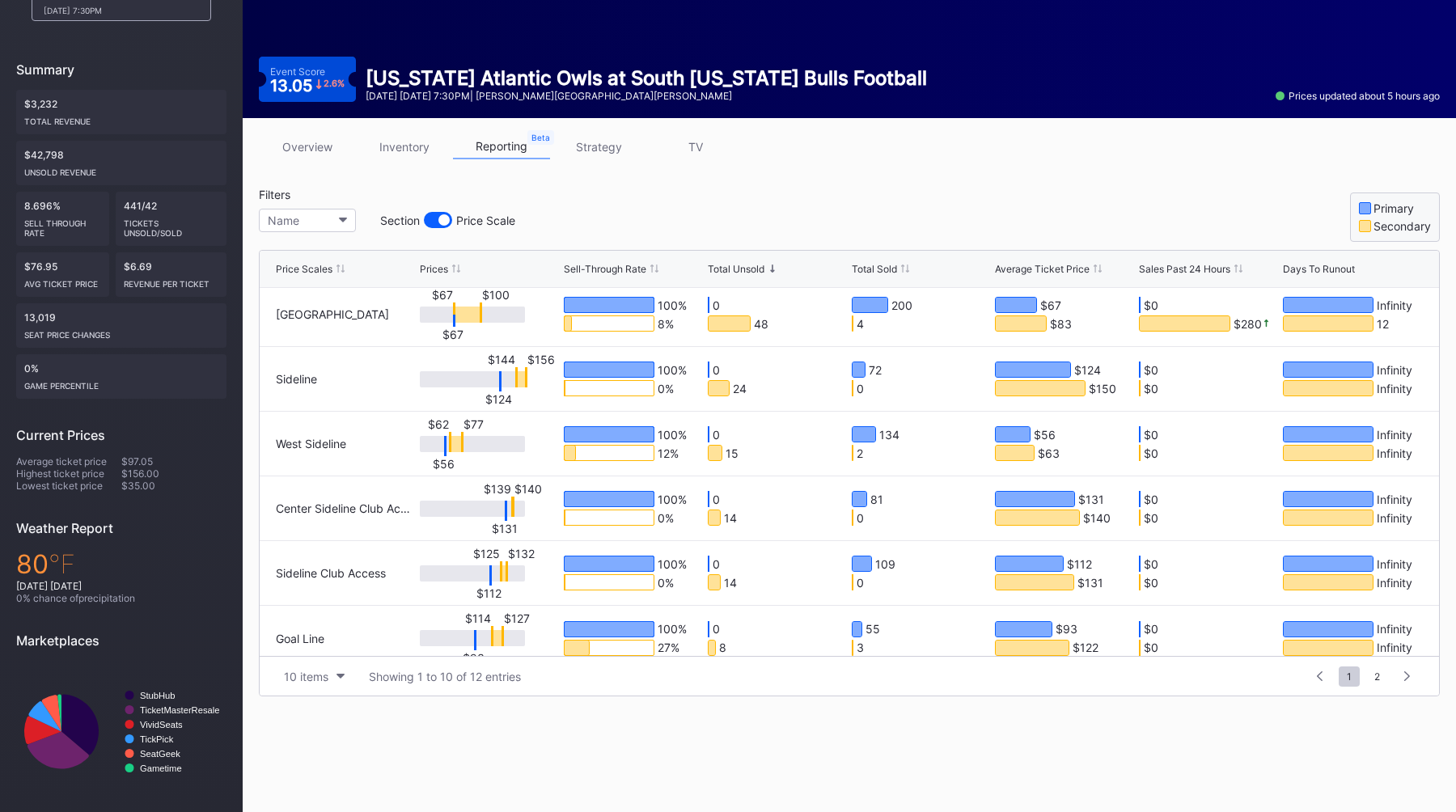
scroll to position [279, 0]
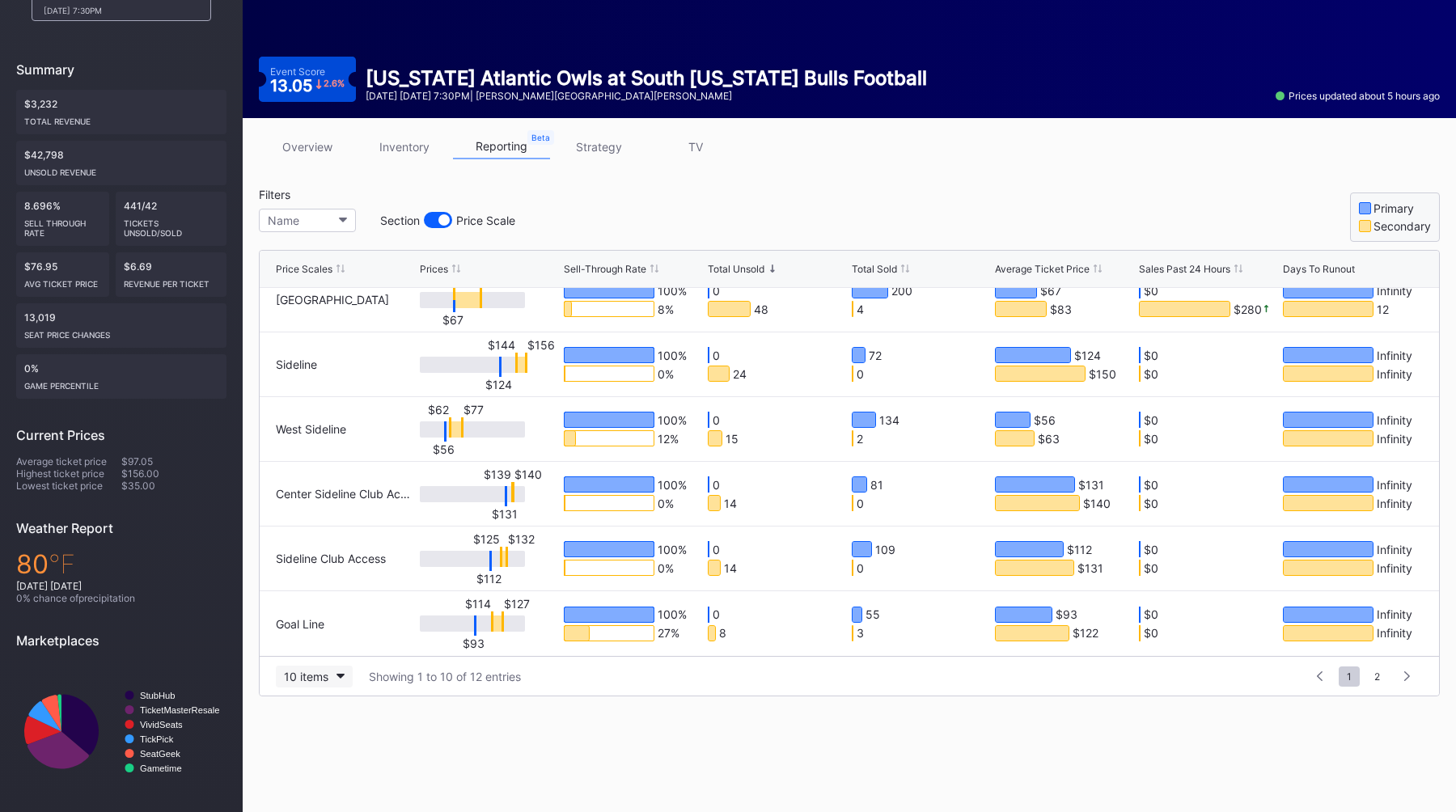
click at [308, 677] on div "10 items" at bounding box center [307, 677] width 45 height 14
click at [320, 605] on div "100 items" at bounding box center [313, 605] width 51 height 14
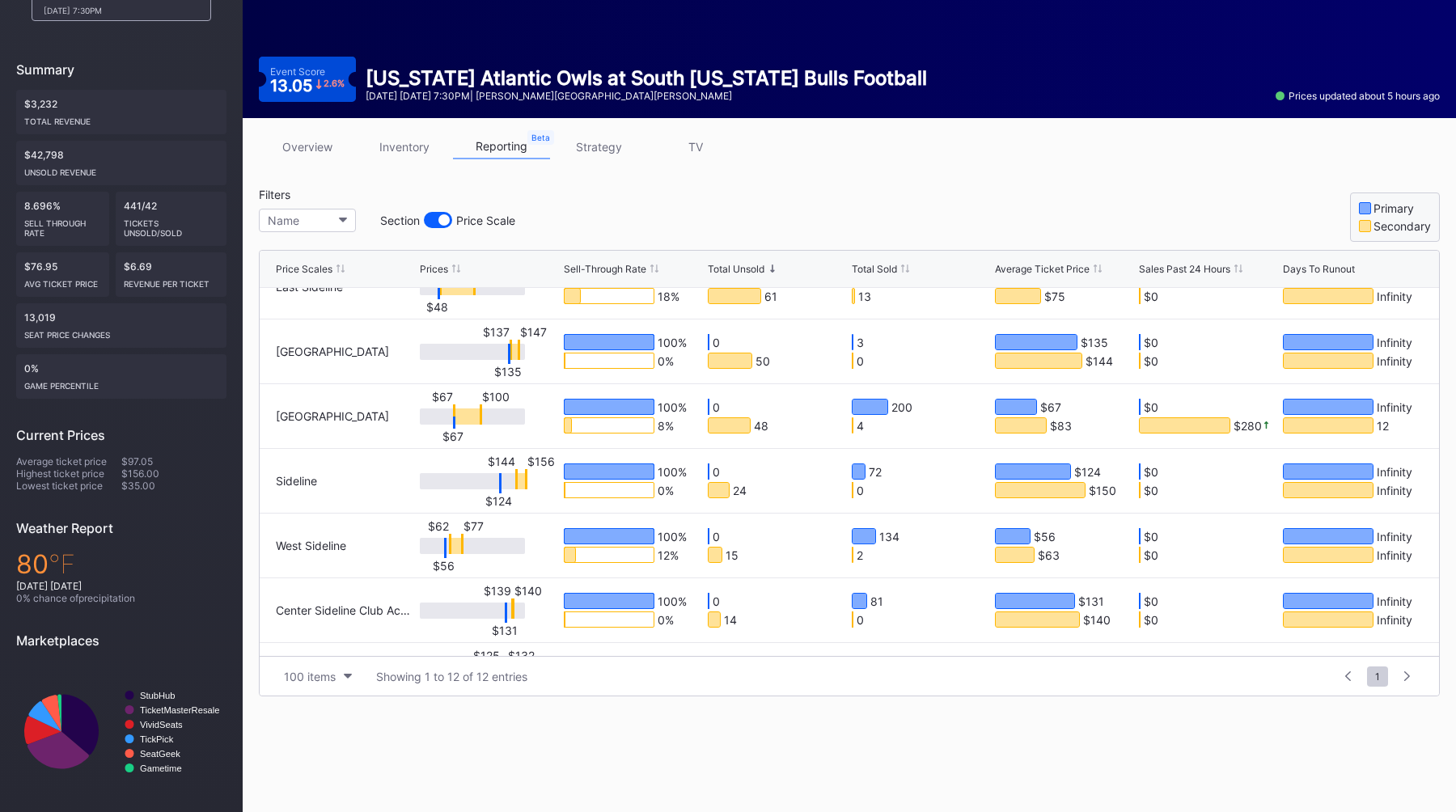
scroll to position [0, 0]
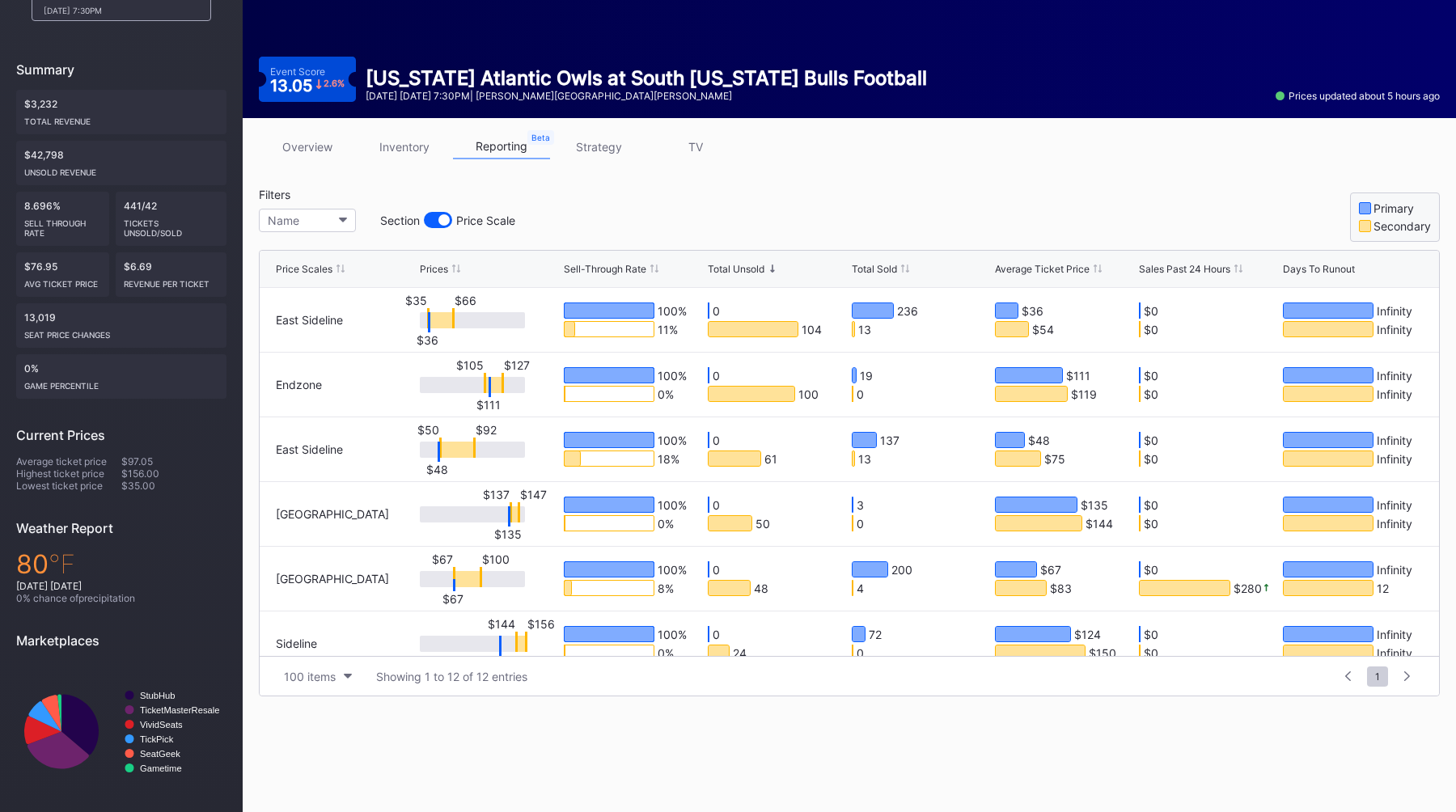
click at [604, 220] on div "Filters Name Section Price Scale Primary Secondary" at bounding box center [849, 215] width 1181 height 54
click at [688, 219] on div "Filters Name Section Price Scale Primary Secondary" at bounding box center [849, 215] width 1181 height 54
click at [638, 192] on div "Filters Name Section Price Scale Primary Secondary" at bounding box center [849, 215] width 1181 height 54
click at [637, 194] on div "Filters Name Section Price Scale Primary Secondary" at bounding box center [849, 215] width 1181 height 54
click at [628, 199] on div "Filters Name Section Price Scale Primary Secondary" at bounding box center [849, 215] width 1181 height 54
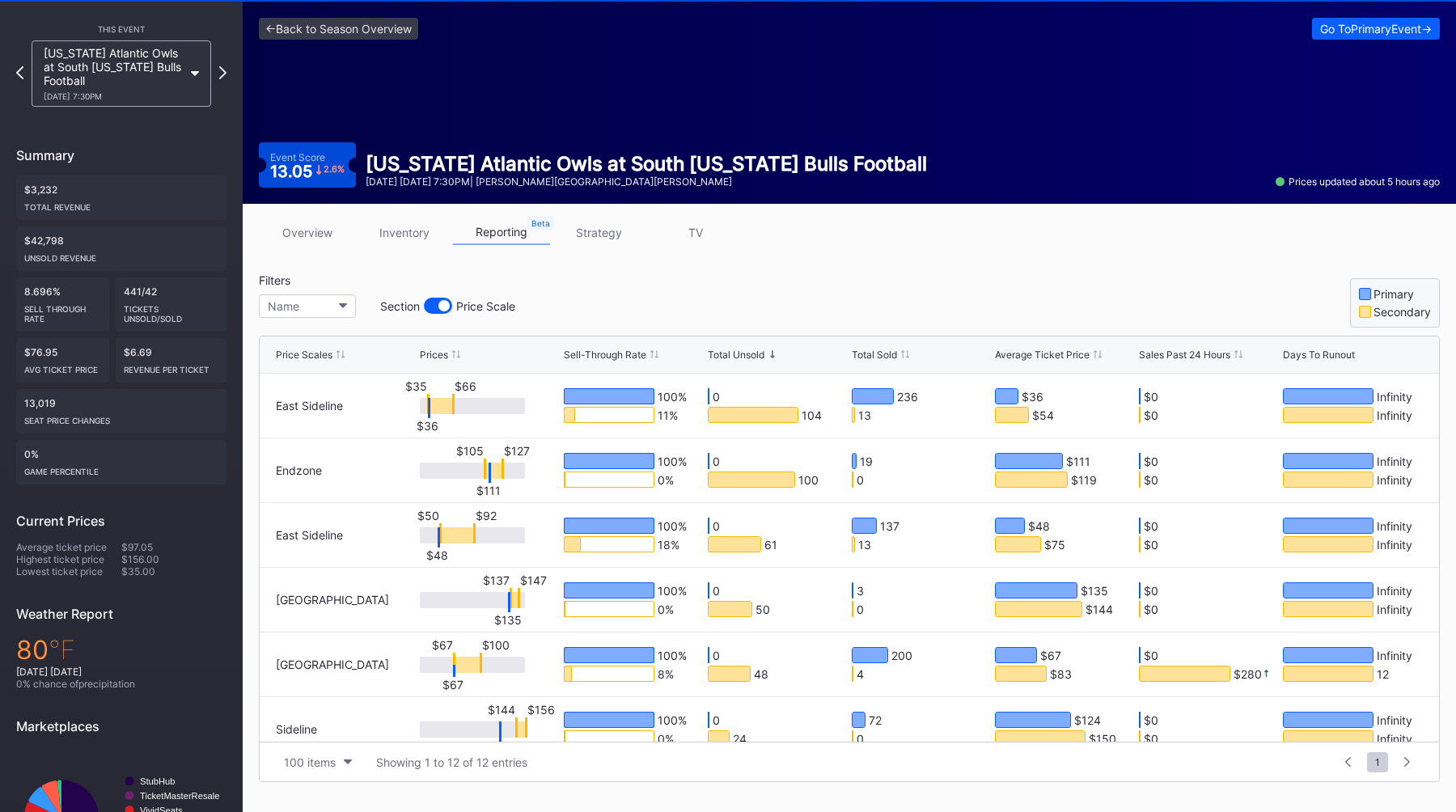
scroll to position [23, 0]
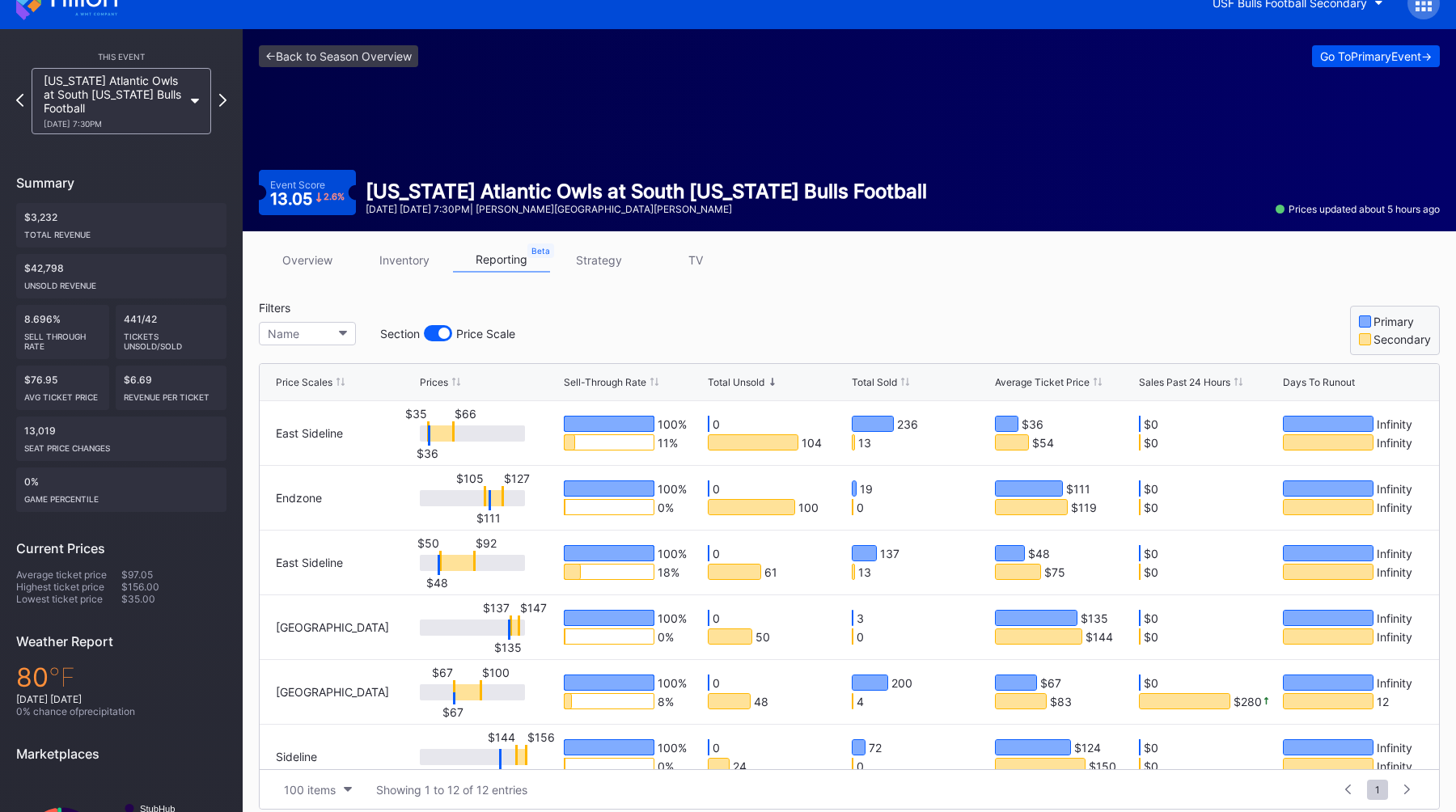
click at [1331, 62] on div "Go To Primary Event ->" at bounding box center [1376, 56] width 111 height 14
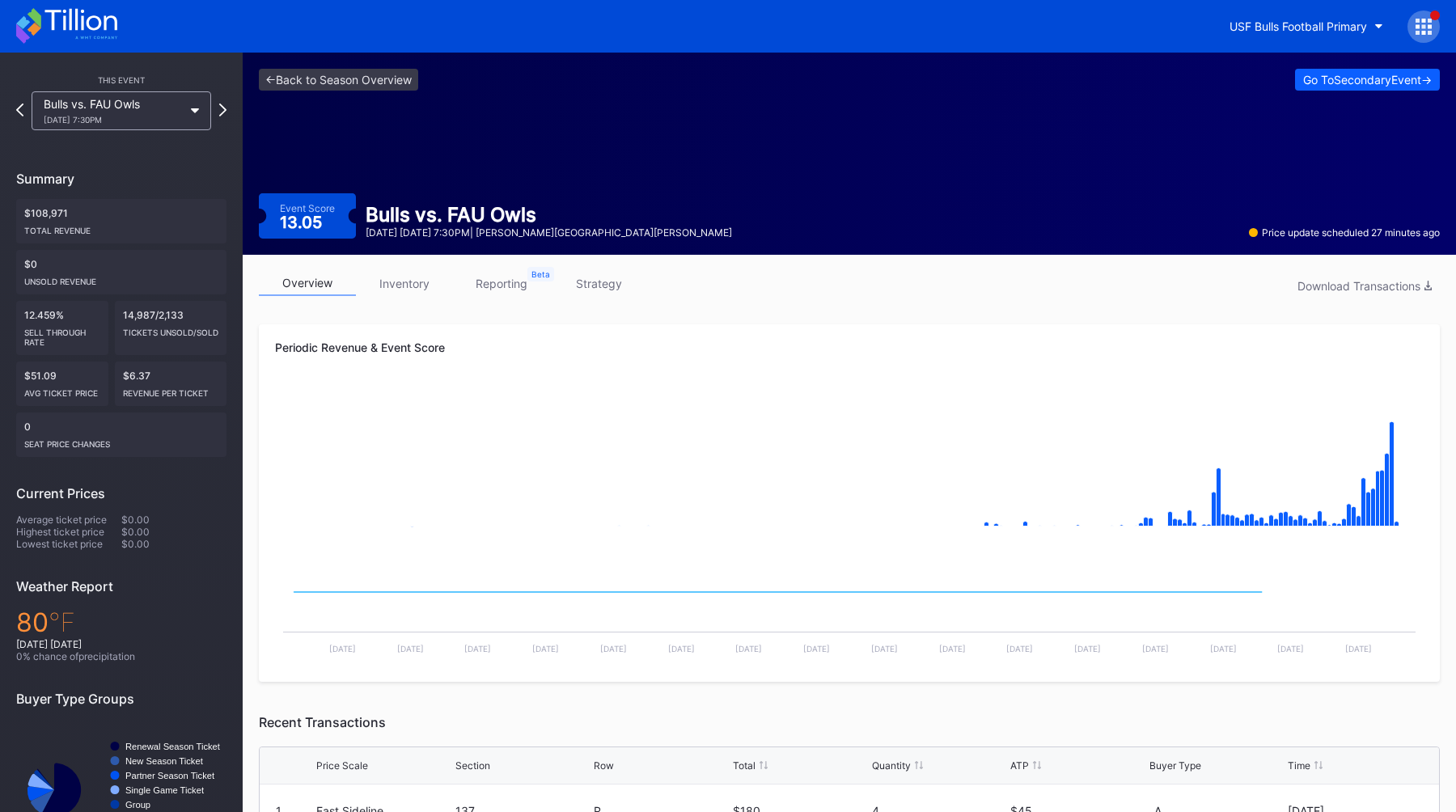
click at [400, 292] on link "inventory" at bounding box center [405, 283] width 97 height 25
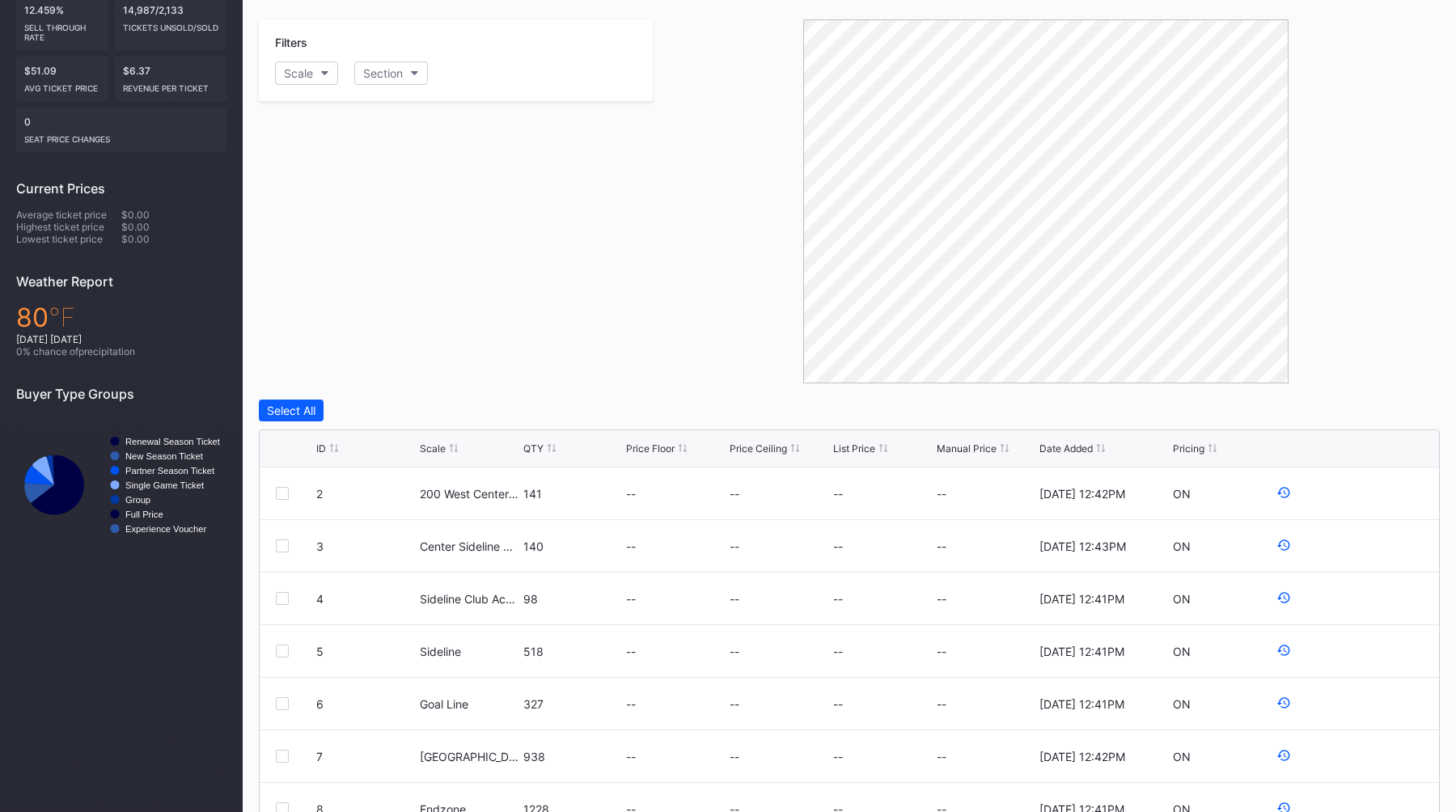
scroll to position [358, 0]
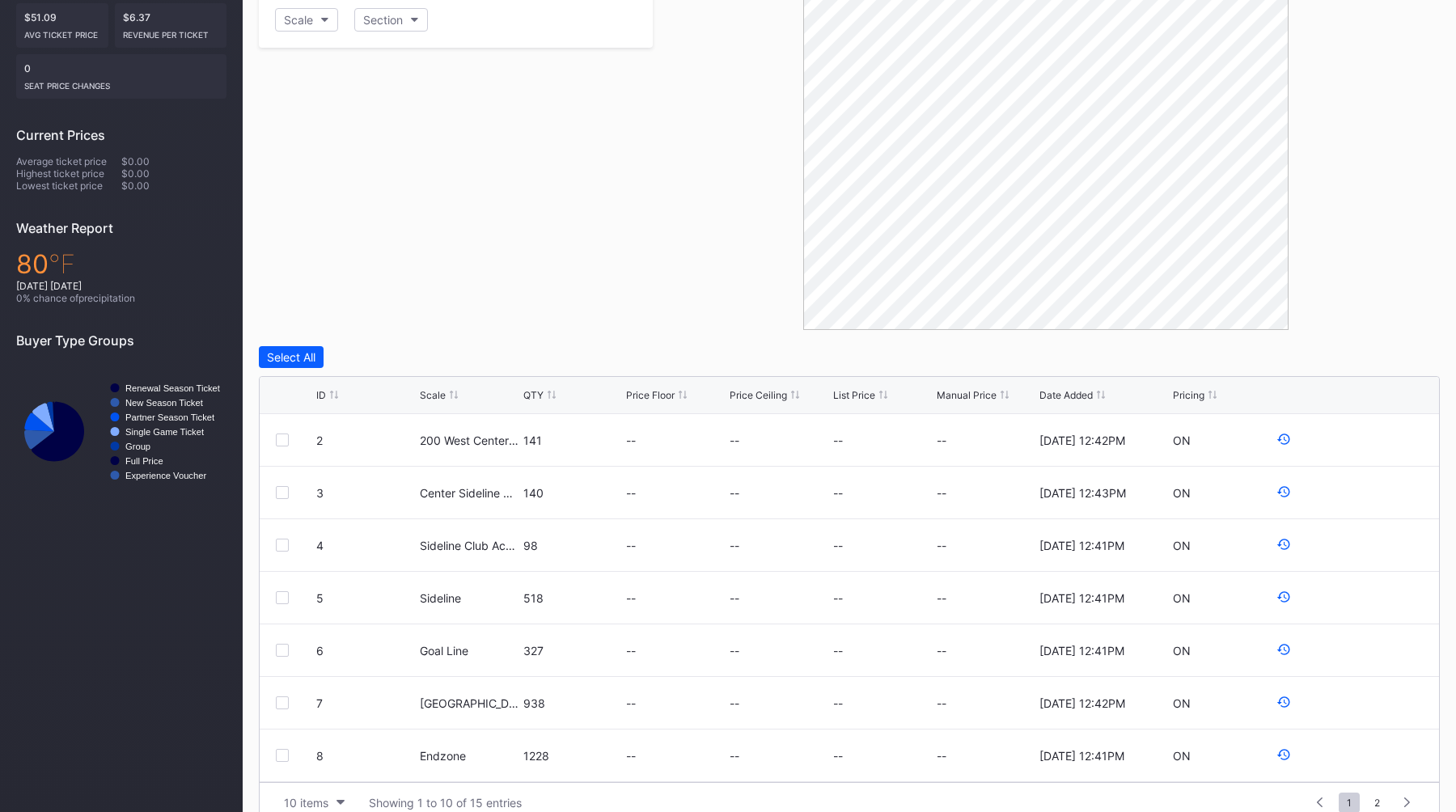
click at [534, 396] on div "QTY" at bounding box center [534, 394] width 21 height 12
click at [480, 327] on div "Filters Scale Section" at bounding box center [456, 149] width 394 height 364
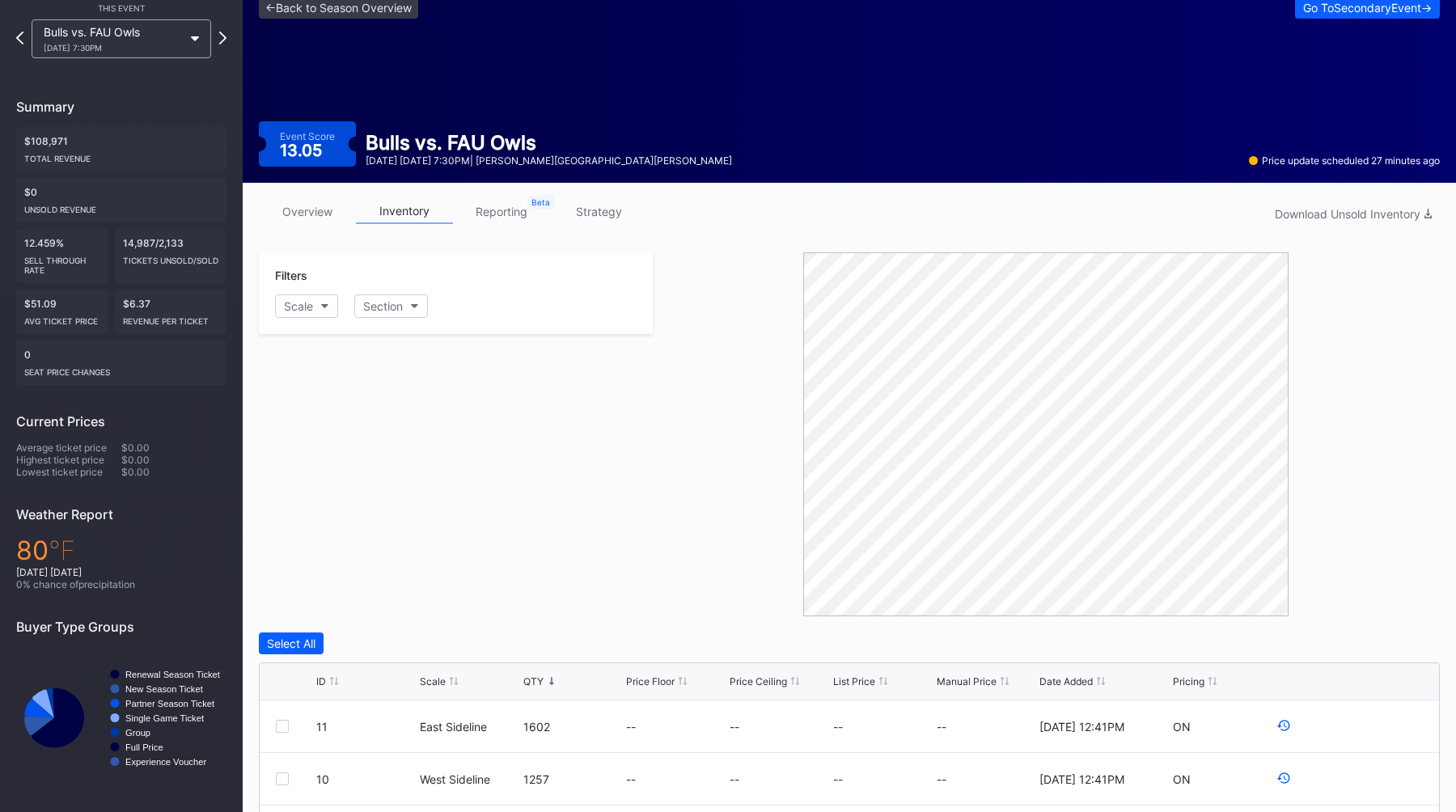
scroll to position [0, 0]
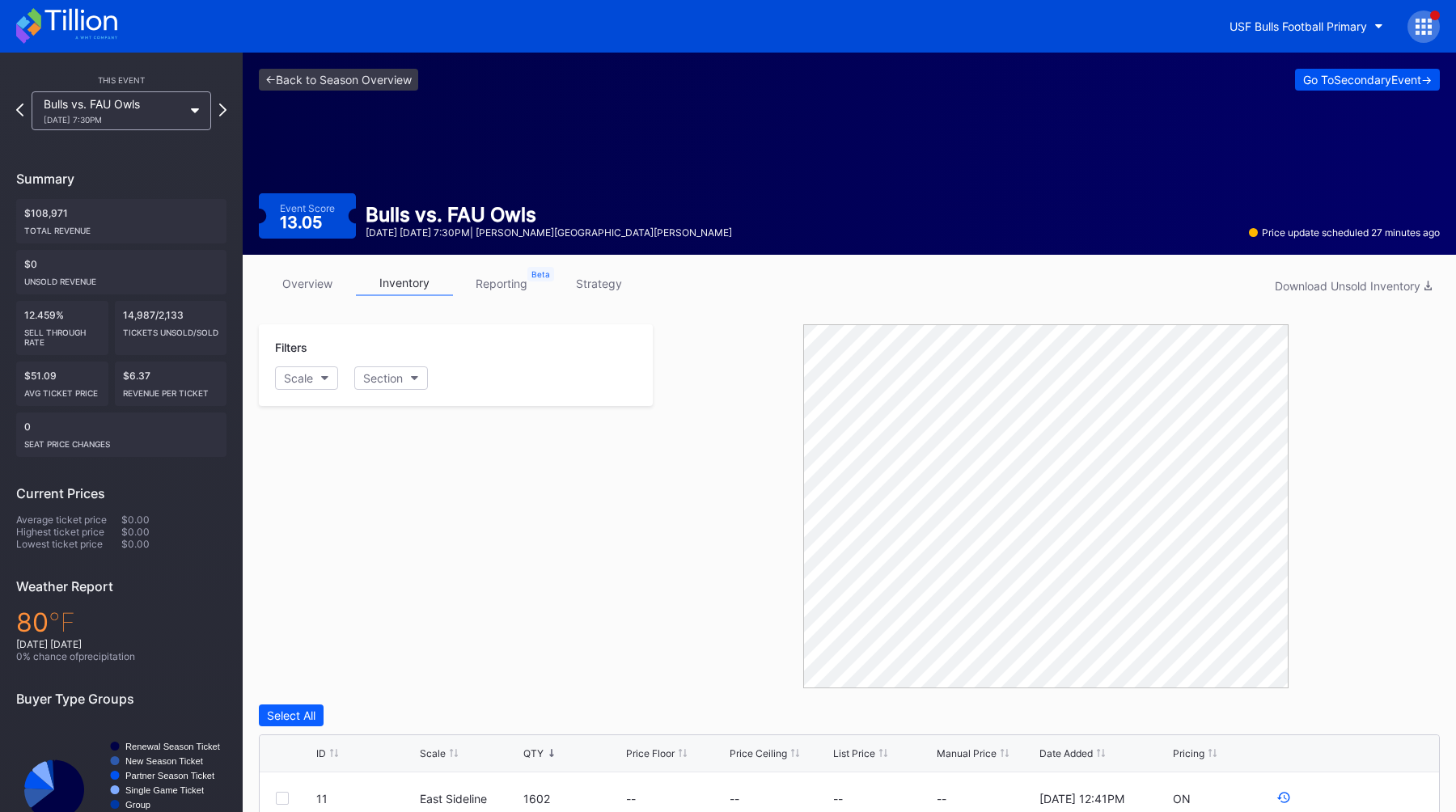
click at [1311, 84] on div "Go To Secondary Event ->" at bounding box center [1367, 79] width 129 height 14
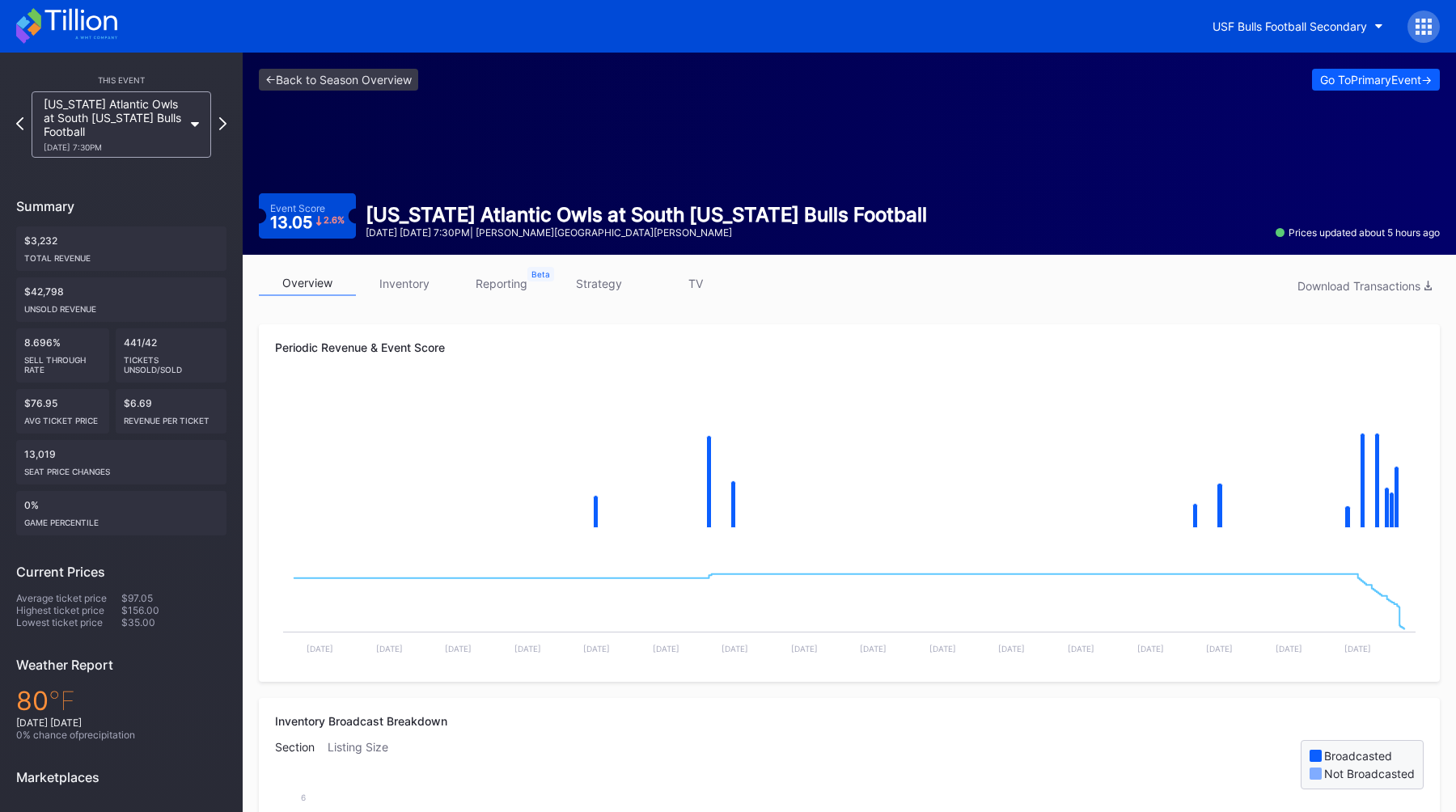
click at [405, 291] on link "inventory" at bounding box center [405, 283] width 97 height 25
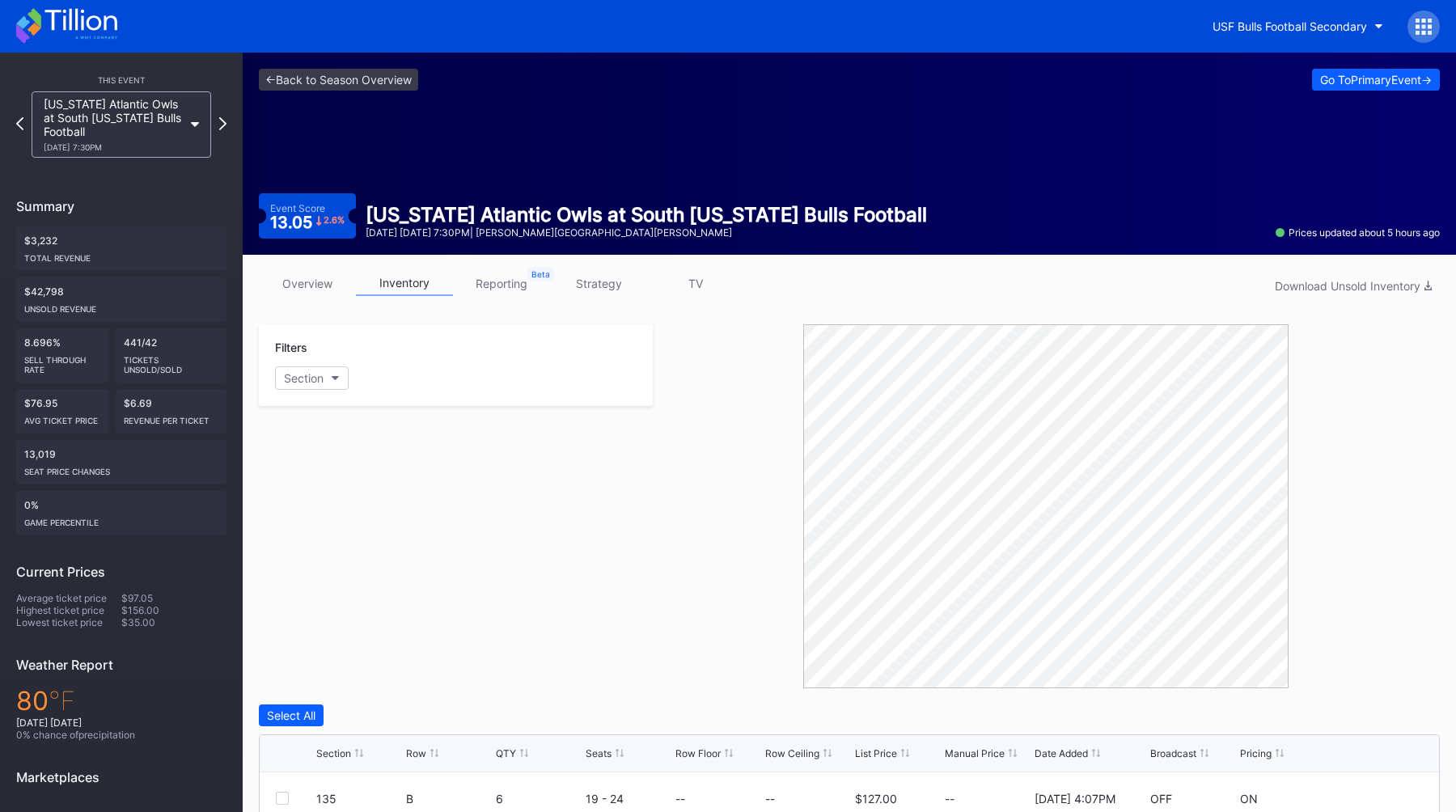
click at [495, 291] on link "reporting" at bounding box center [502, 283] width 97 height 25
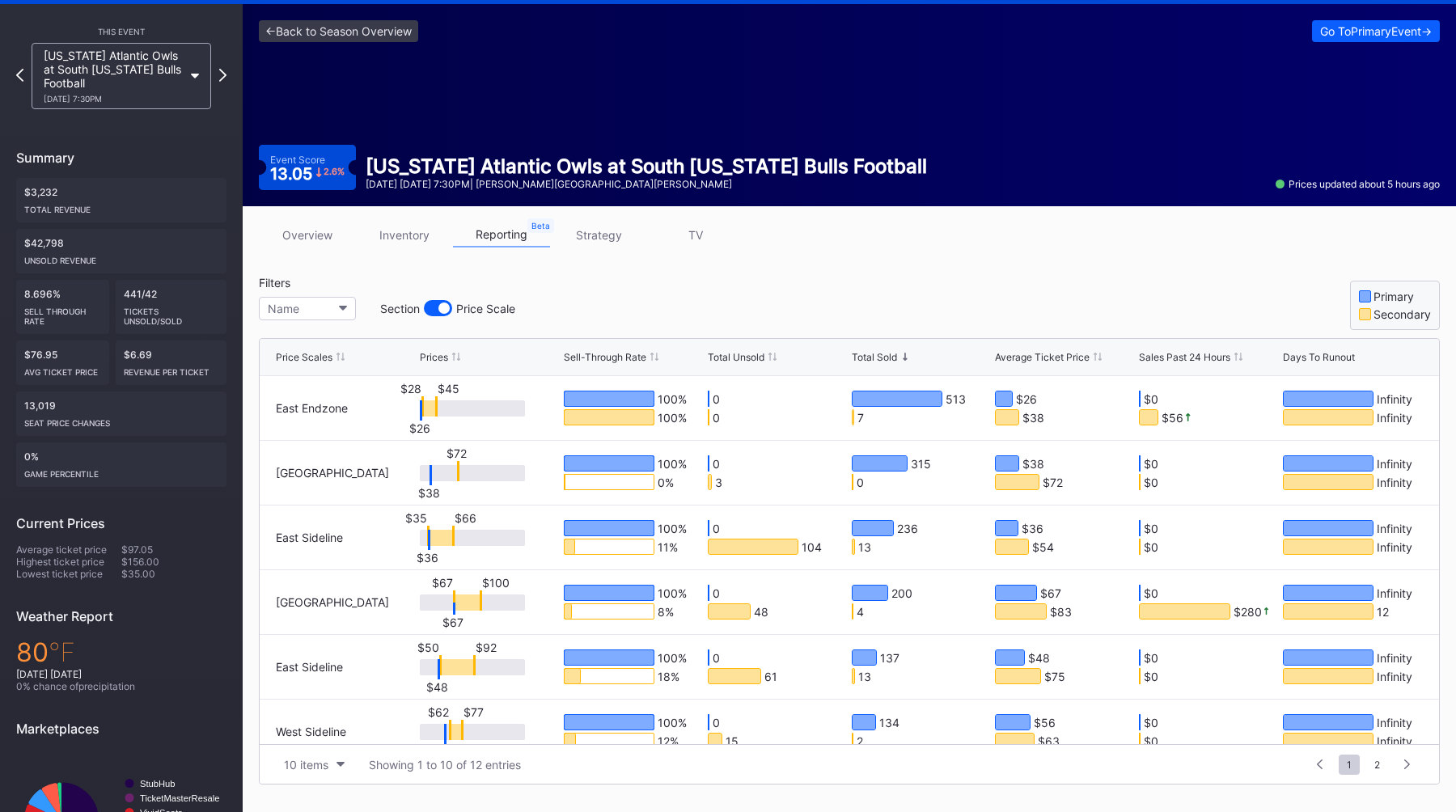
scroll to position [136, 0]
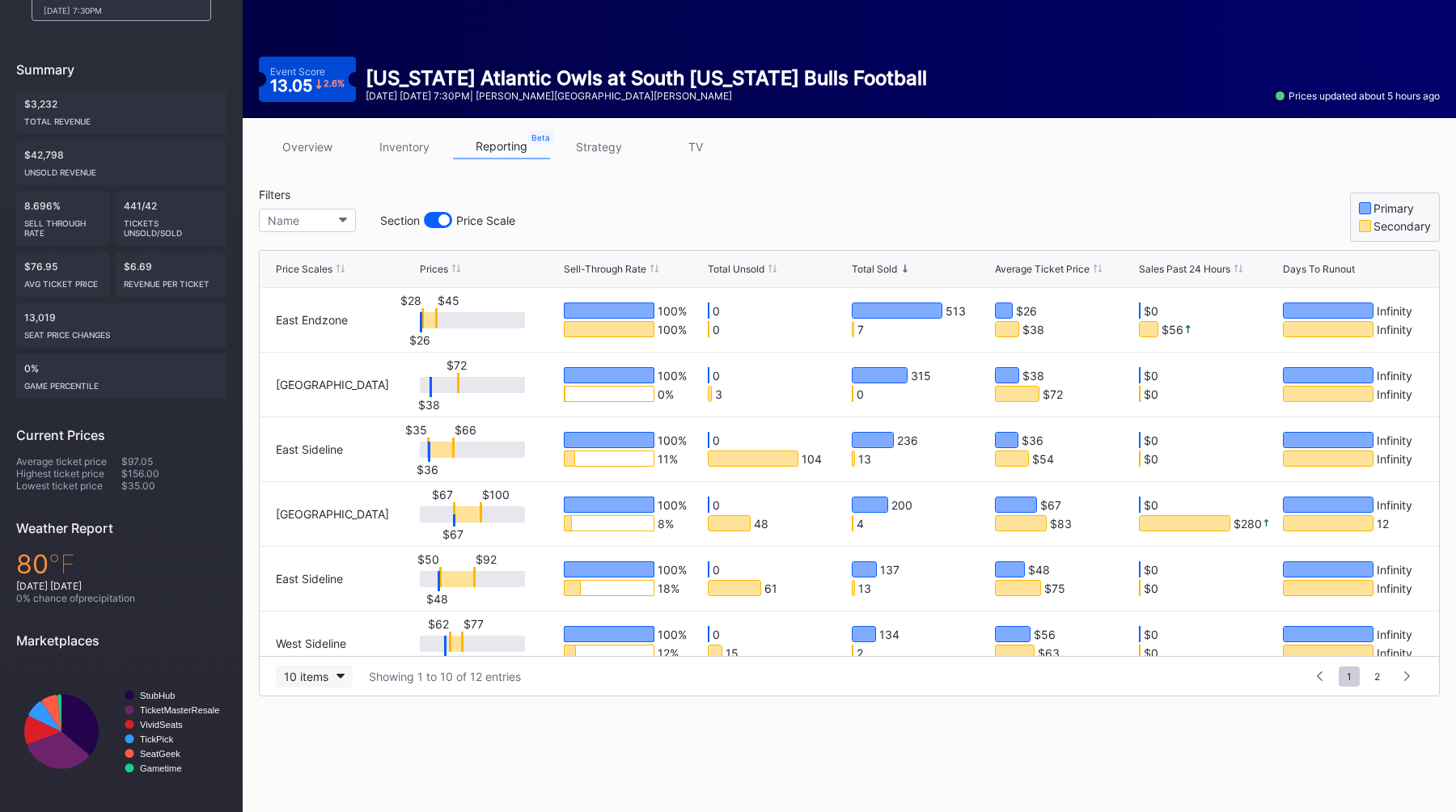
click at [305, 665] on button "10 items" at bounding box center [314, 676] width 77 height 21
click at [304, 571] on div "50 items" at bounding box center [310, 576] width 46 height 14
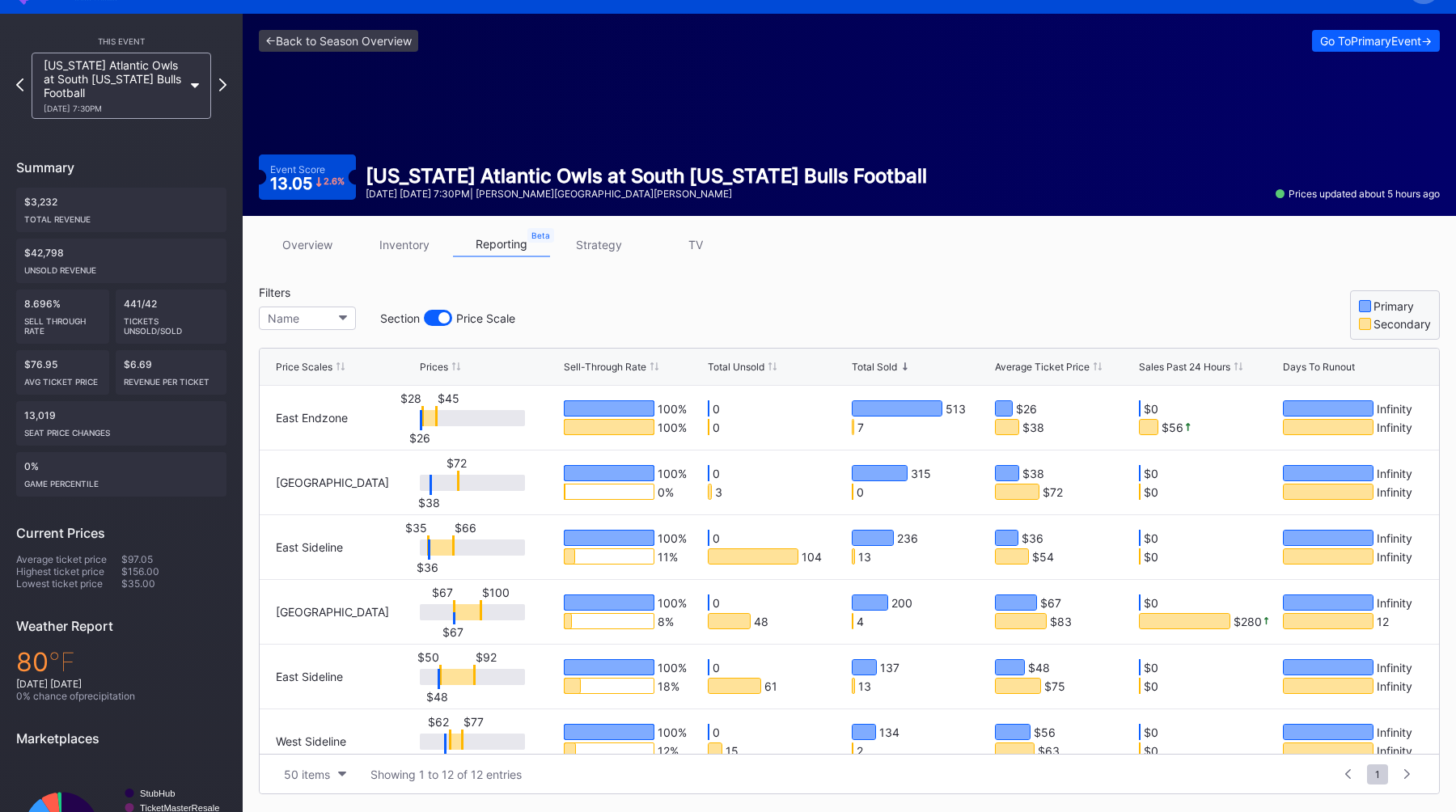
scroll to position [0, 0]
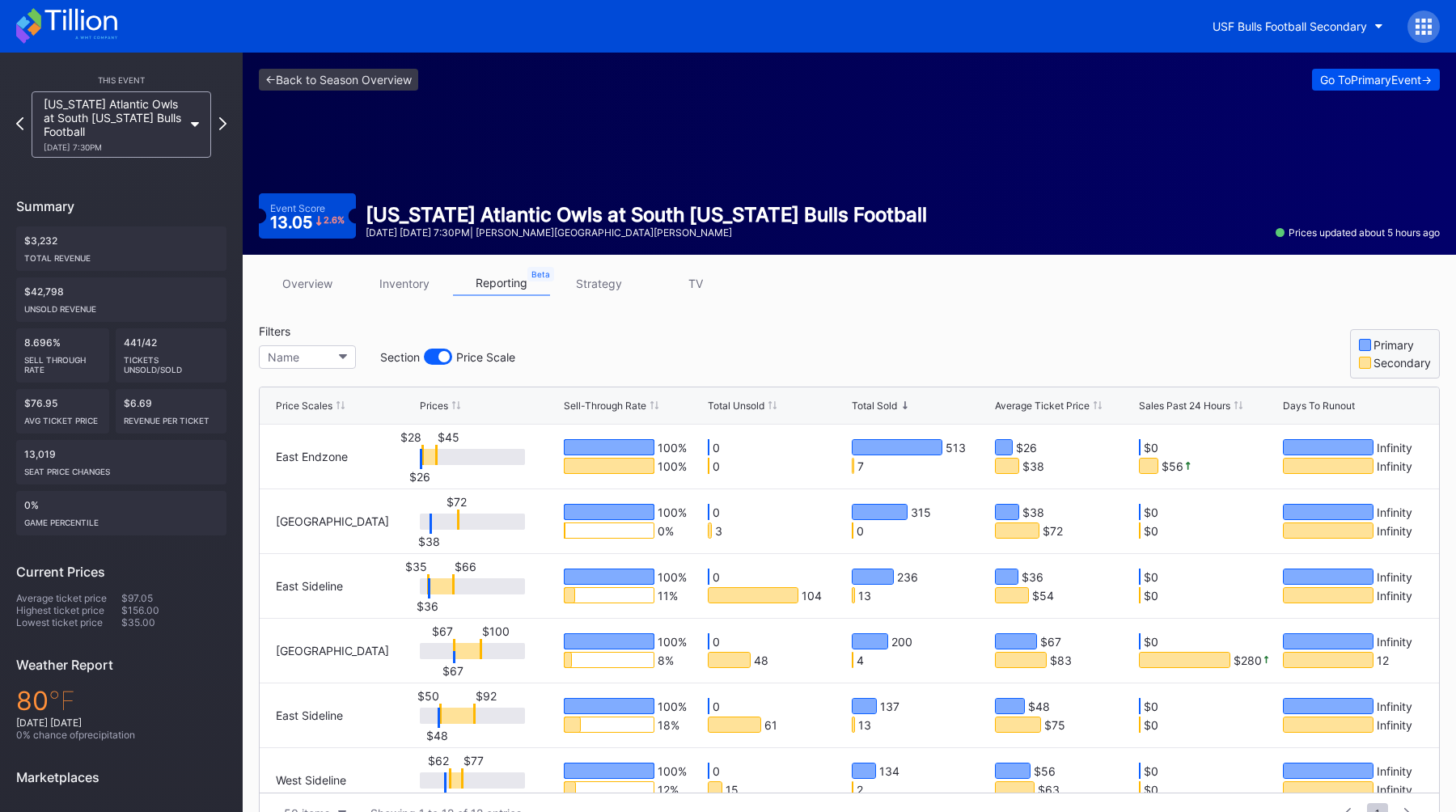
click at [1353, 82] on div "Go To Primary Event ->" at bounding box center [1376, 79] width 111 height 14
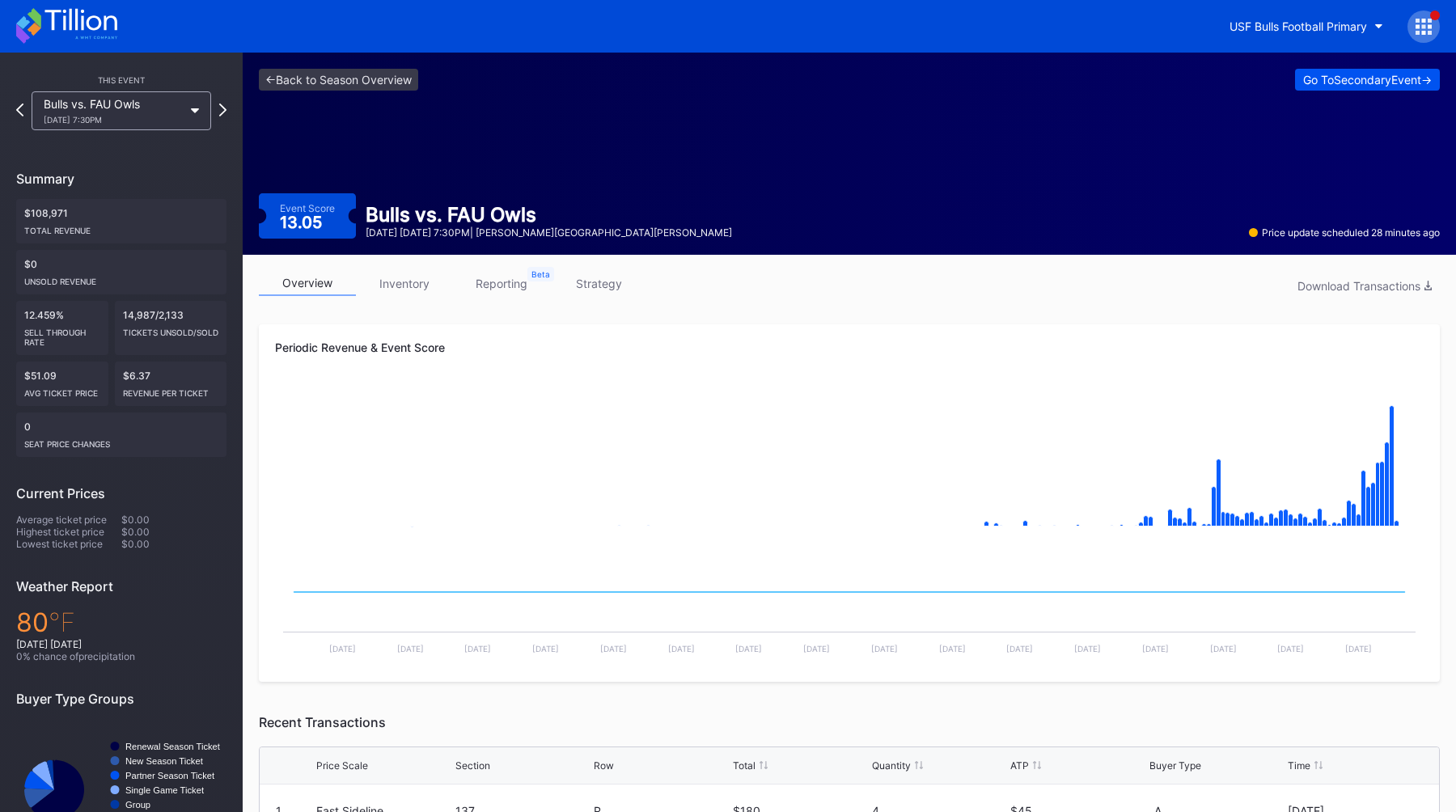
click at [1321, 89] on button "Go To Secondary Event ->" at bounding box center [1367, 79] width 145 height 21
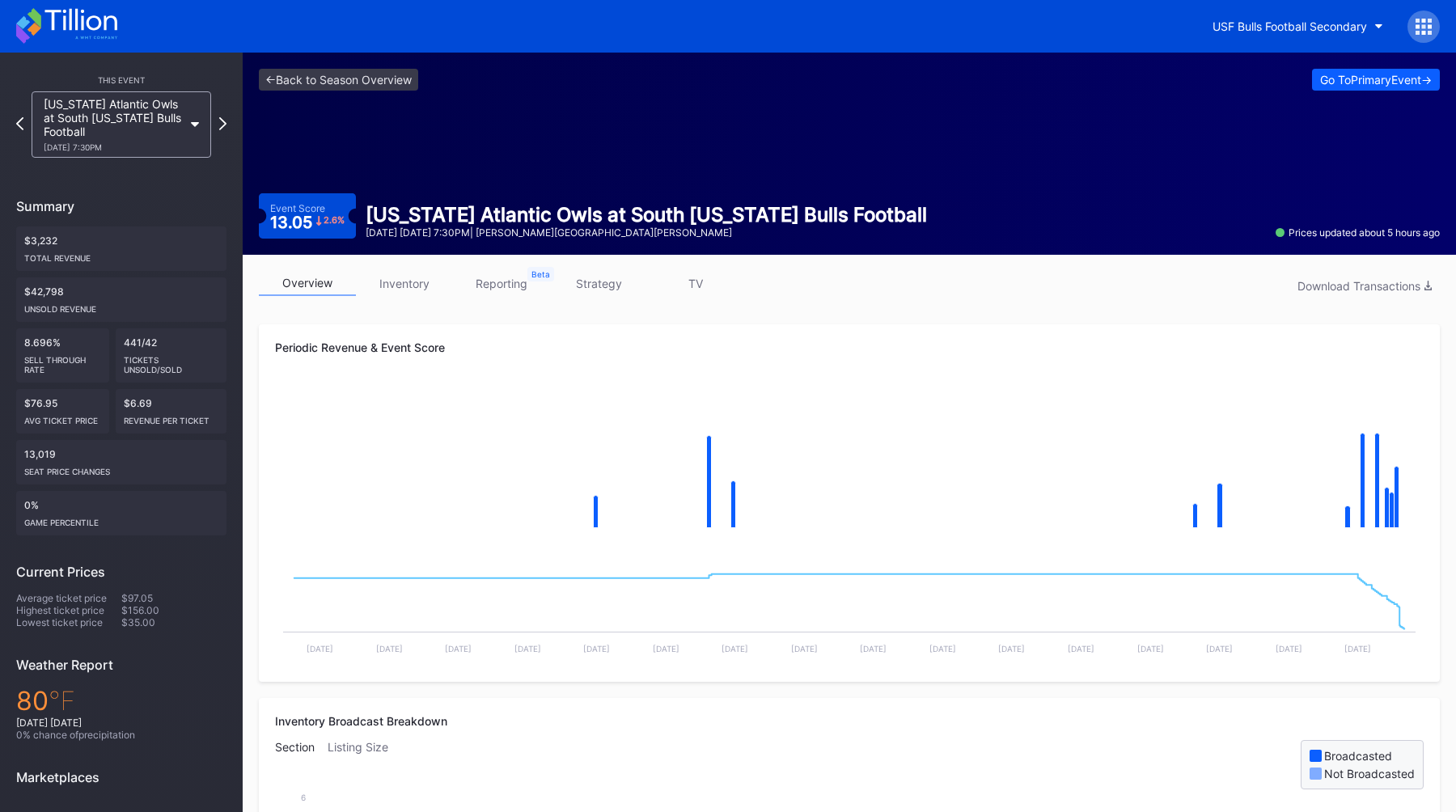
click at [501, 287] on link "reporting" at bounding box center [502, 283] width 97 height 25
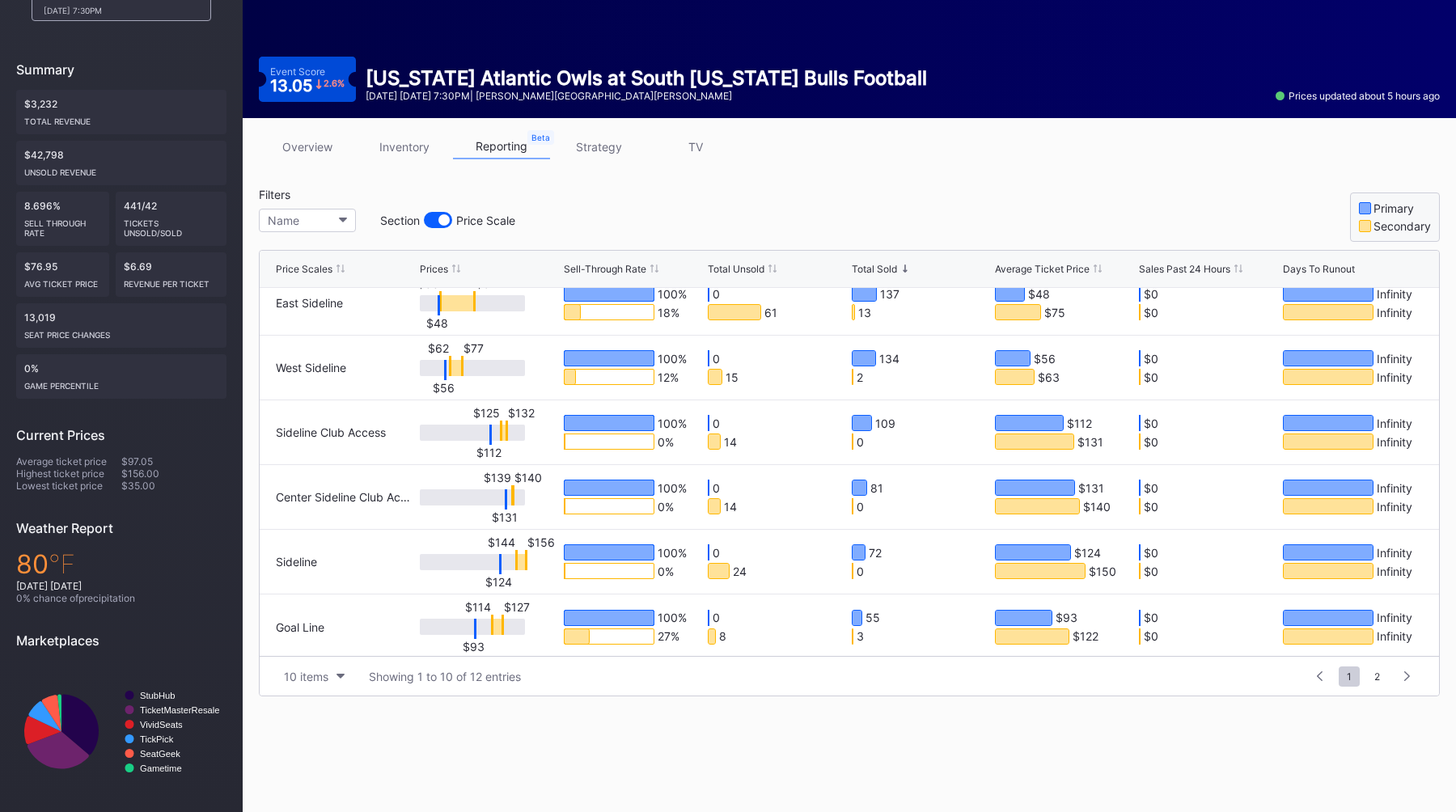
scroll to position [279, 0]
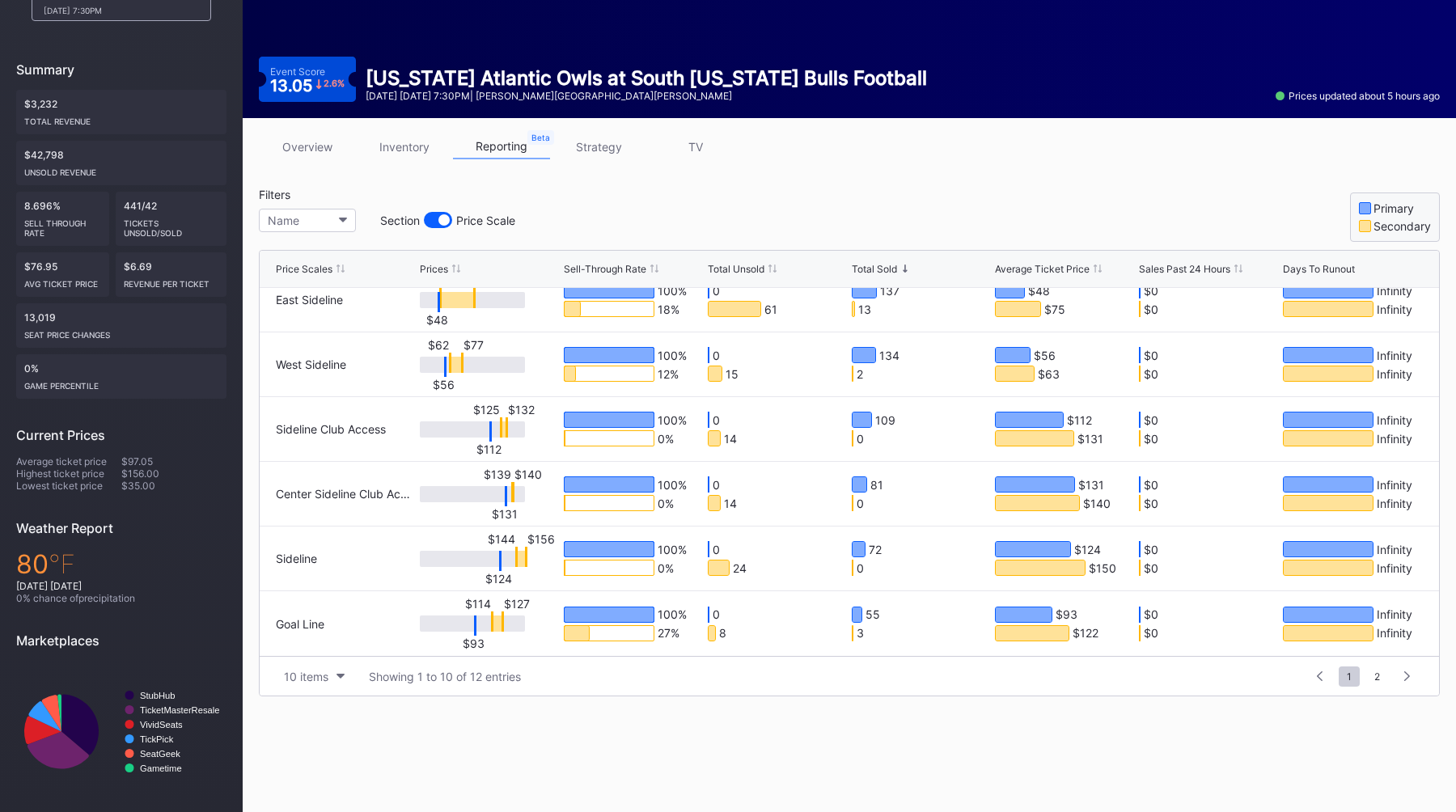
click at [832, 219] on div "Filters Name Section Price Scale Primary Secondary" at bounding box center [849, 215] width 1181 height 54
click at [331, 677] on button "10 items" at bounding box center [314, 676] width 77 height 21
click at [316, 590] on div "50 items" at bounding box center [314, 576] width 77 height 30
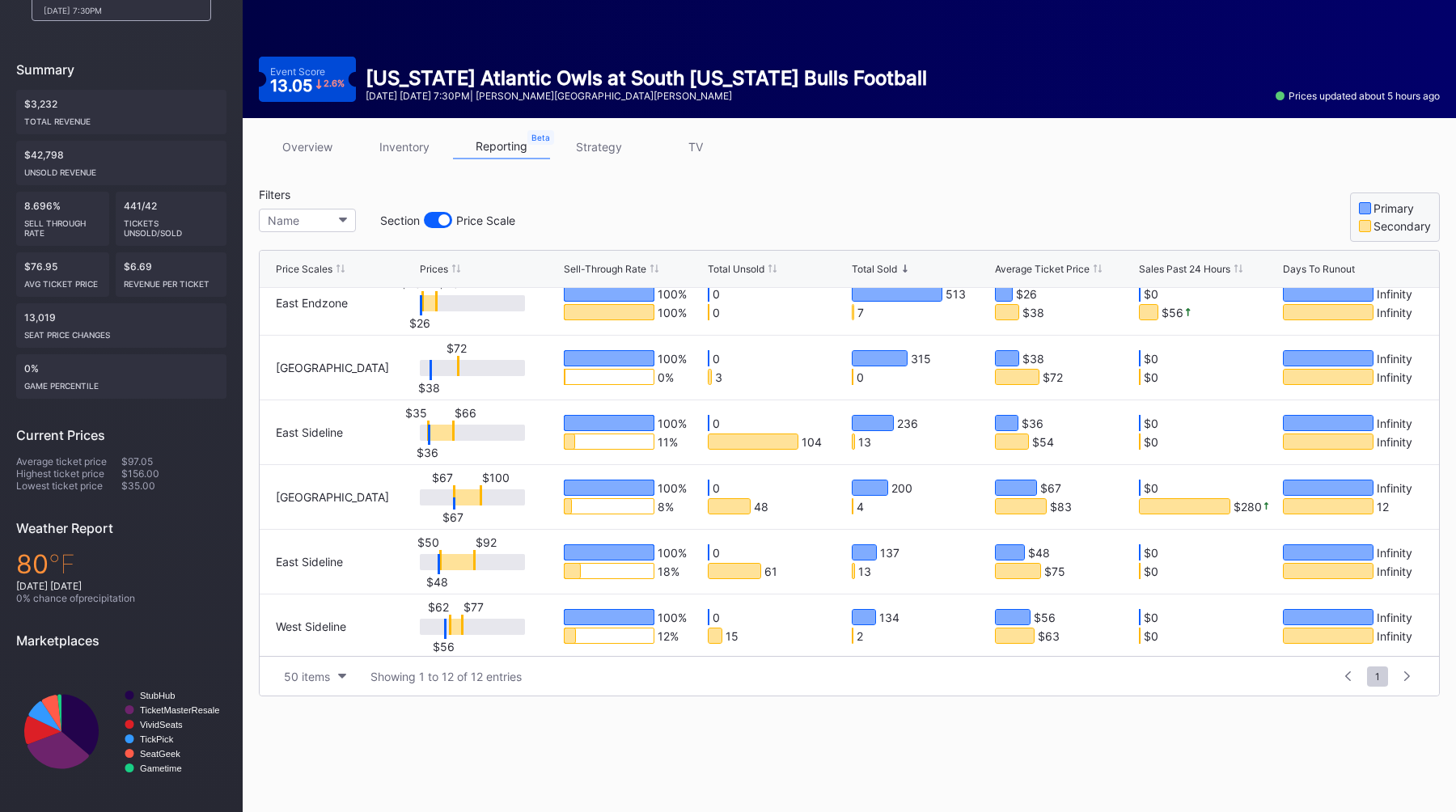
scroll to position [0, 0]
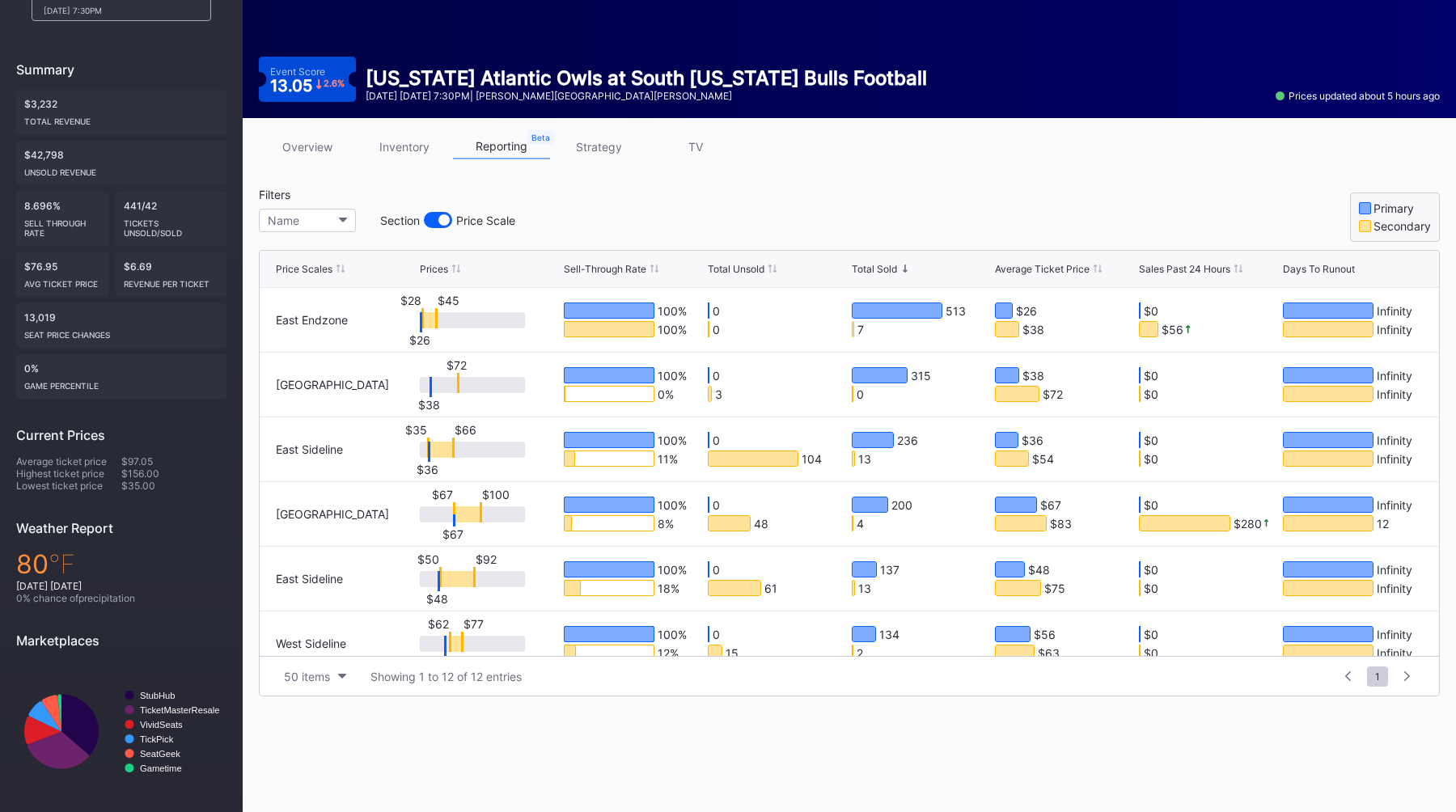
click at [317, 259] on div "Price Scales Prices Sell-Through Rate Total Unsold Total Sold Average Ticket Pr…" at bounding box center [849, 269] width 1179 height 37
click at [317, 266] on div "Price Scales" at bounding box center [304, 268] width 57 height 12
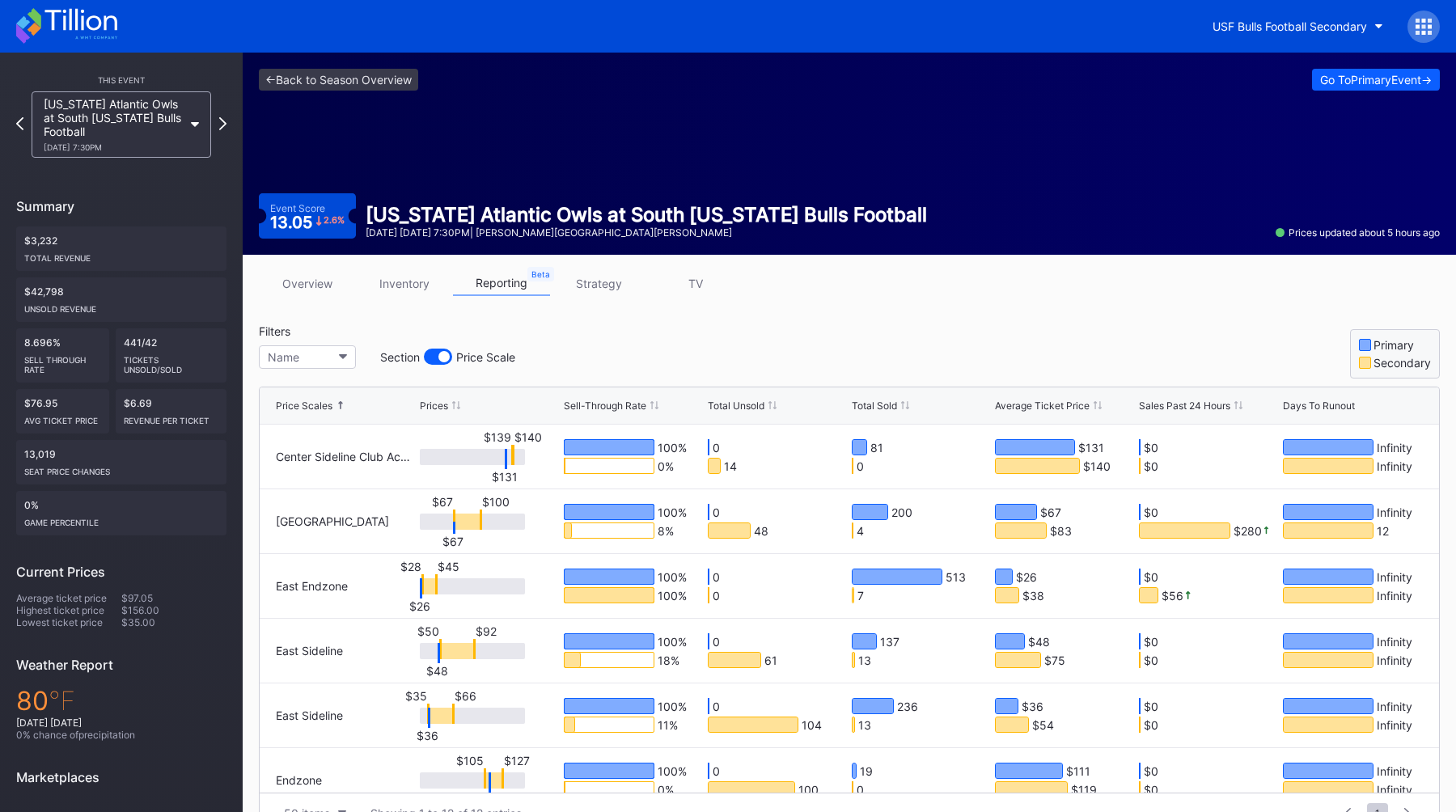
click at [1345, 66] on div "<- Back to Season Overview Go To Primary Event -> Event Score 13.05 2.6 % Flori…" at bounding box center [849, 153] width 1213 height 202
click at [1344, 69] on button "Go To Primary Event ->" at bounding box center [1376, 79] width 128 height 21
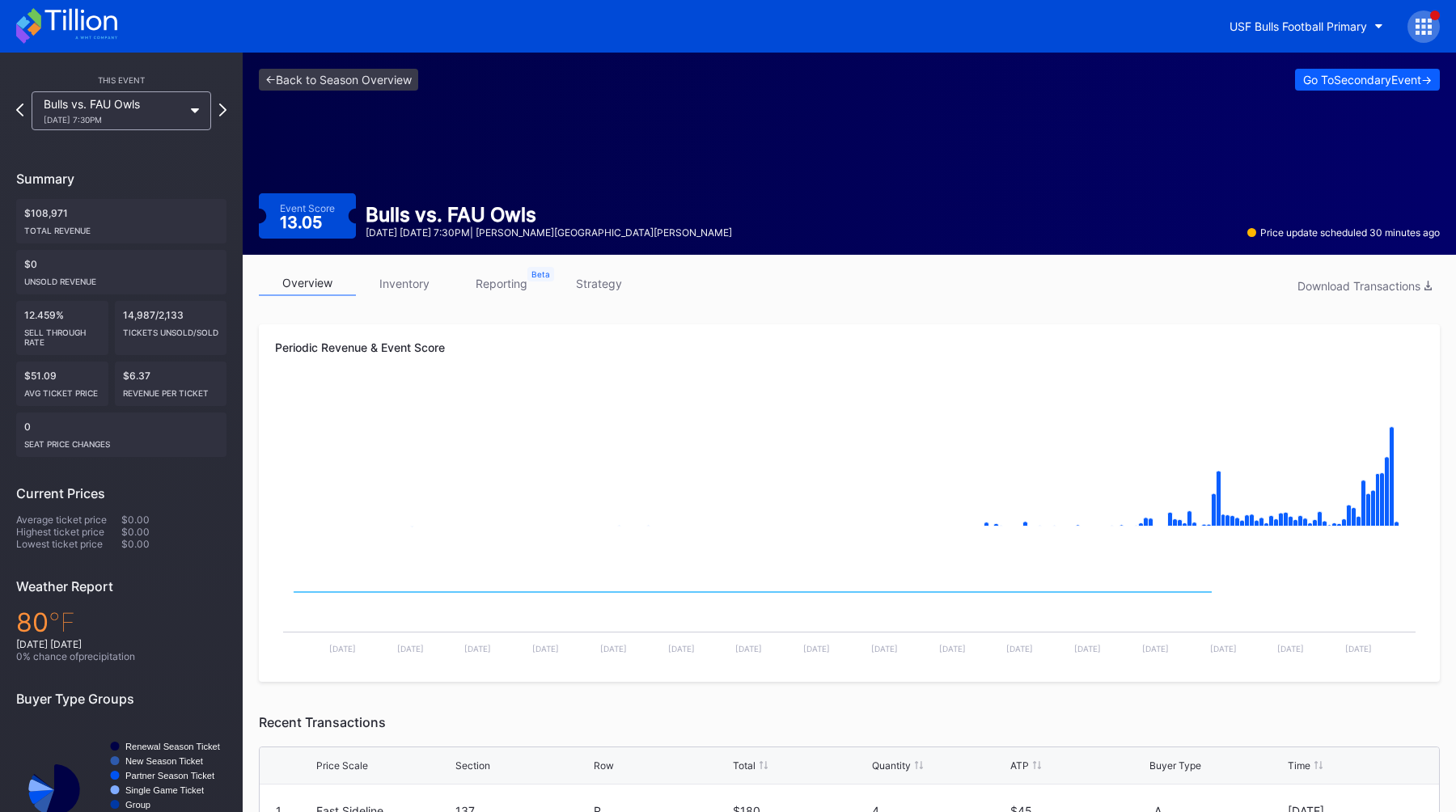
click at [419, 286] on link "inventory" at bounding box center [405, 283] width 97 height 25
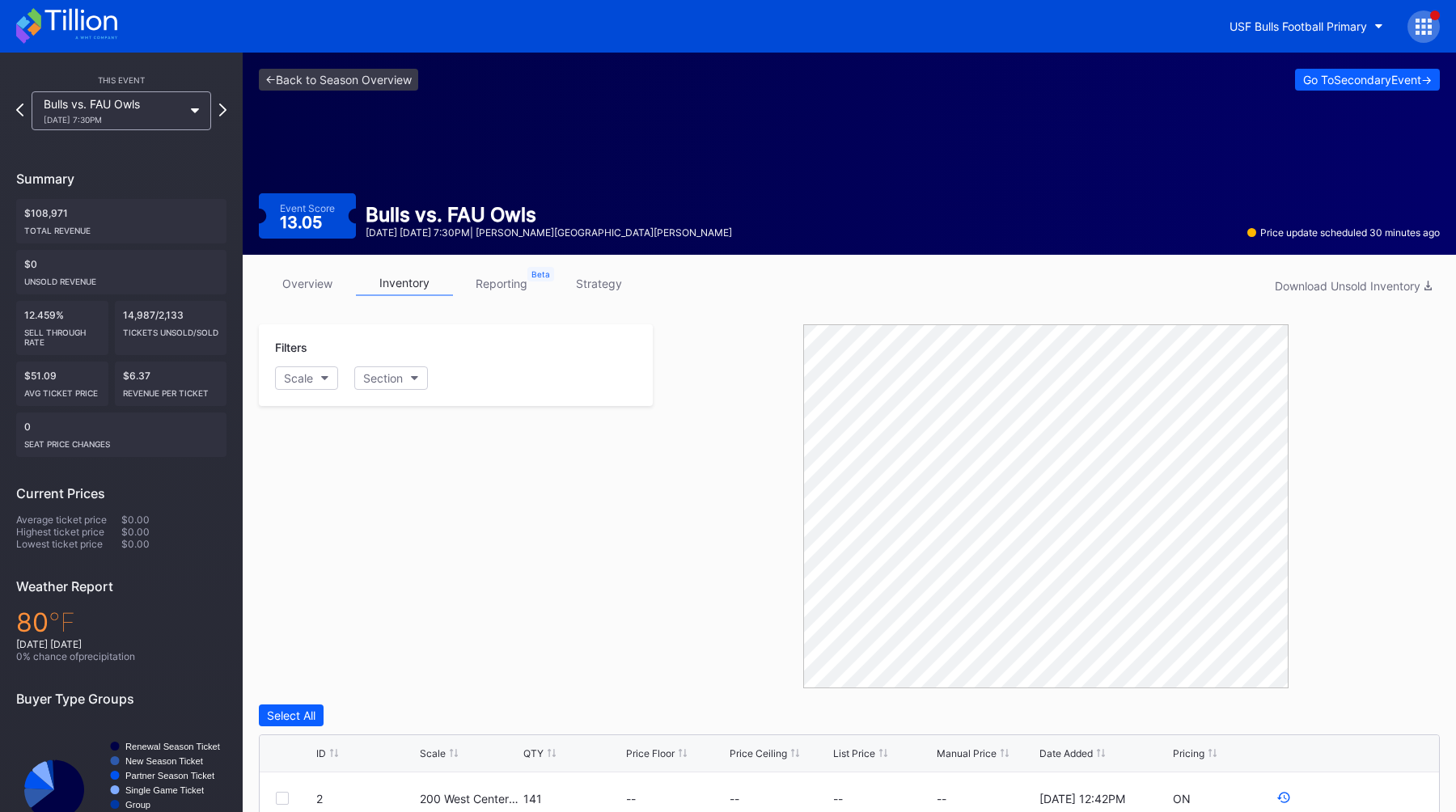
click at [489, 289] on link "reporting" at bounding box center [502, 283] width 97 height 25
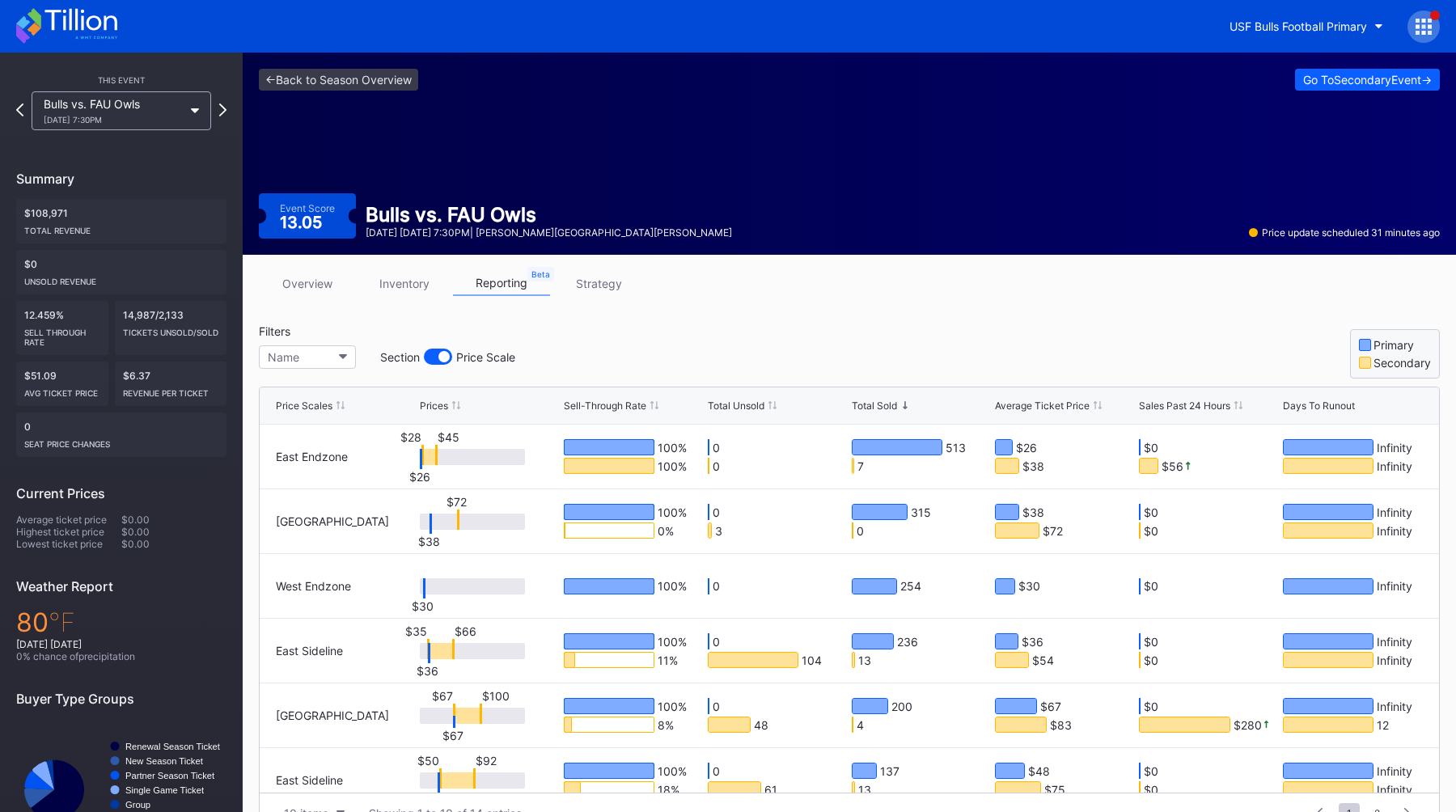
click at [688, 330] on div "Filters Name Section Price Scale Primary Secondary" at bounding box center [849, 351] width 1181 height 54
click at [776, 358] on div "Filters Name Section Price Scale Primary Secondary" at bounding box center [849, 351] width 1181 height 54
click at [749, 292] on div "overview inventory reporting strategy" at bounding box center [849, 287] width 1181 height 33
